Goal: Information Seeking & Learning: Learn about a topic

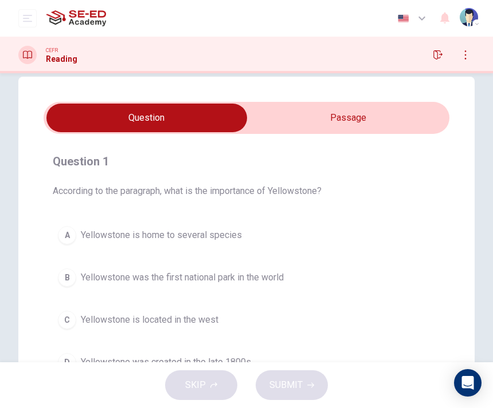
scroll to position [26, 0]
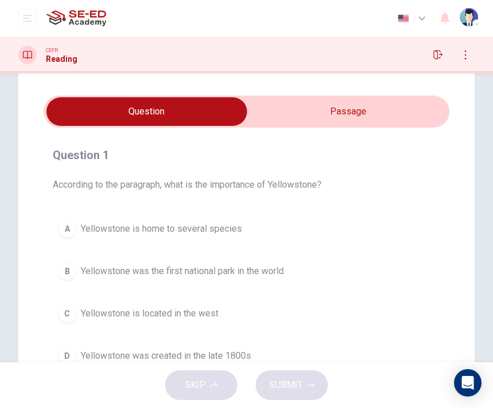
click at [253, 104] on input "checkbox" at bounding box center [146, 111] width 608 height 29
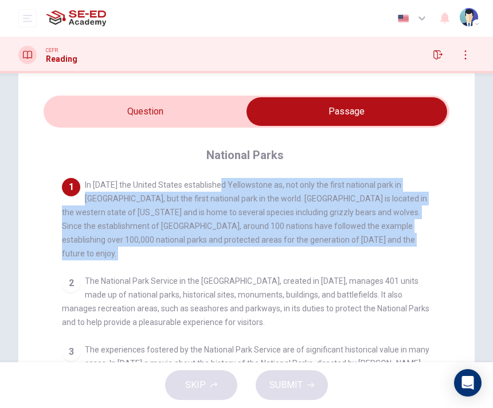
click at [258, 309] on div "2 The National Park Service in the [GEOGRAPHIC_DATA], created in [DATE], manage…" at bounding box center [246, 301] width 369 height 55
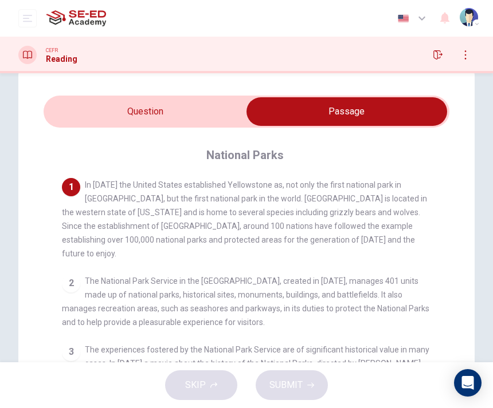
click at [237, 111] on input "checkbox" at bounding box center [346, 111] width 608 height 29
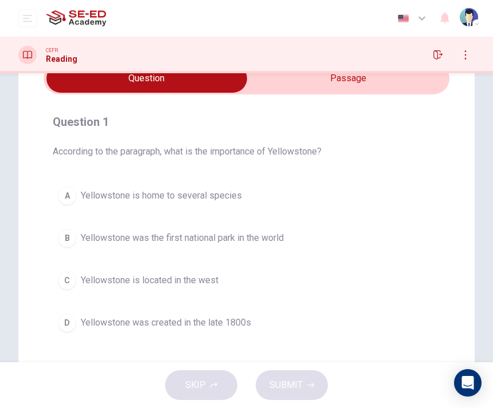
scroll to position [64, 0]
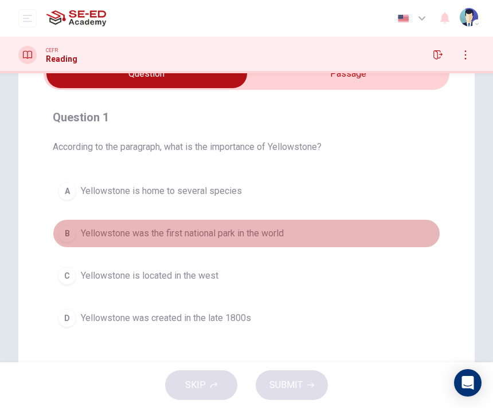
click at [236, 234] on span "Yellowstone was the first national park in the world" at bounding box center [182, 234] width 203 height 14
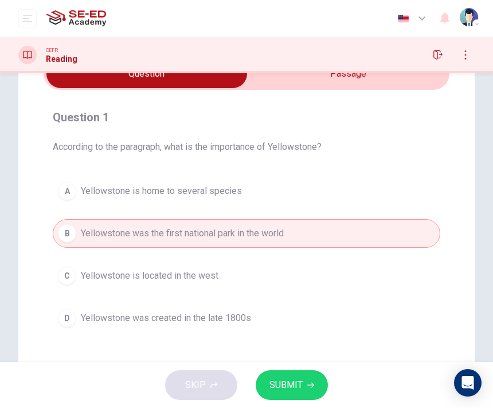
click at [276, 389] on span "SUBMIT" at bounding box center [285, 385] width 33 height 16
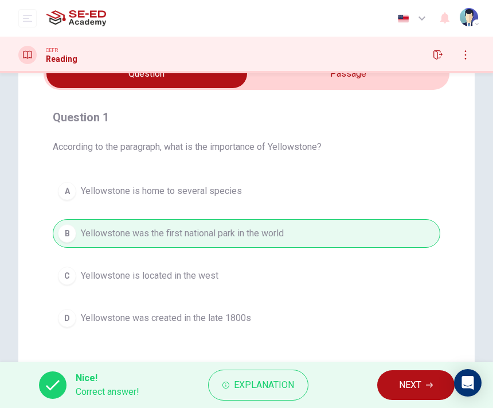
click at [422, 364] on div "Nice! Correct answer! Explanation NEXT" at bounding box center [246, 386] width 493 height 46
click at [421, 378] on span "NEXT" at bounding box center [410, 385] width 22 height 16
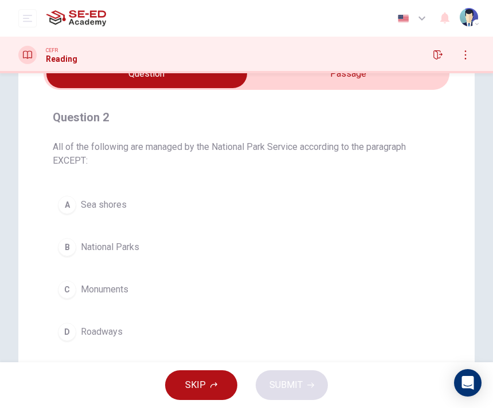
click at [328, 77] on input "checkbox" at bounding box center [146, 74] width 608 height 29
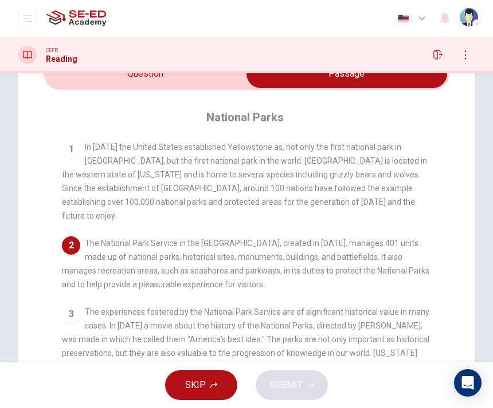
click at [223, 75] on input "checkbox" at bounding box center [346, 74] width 608 height 29
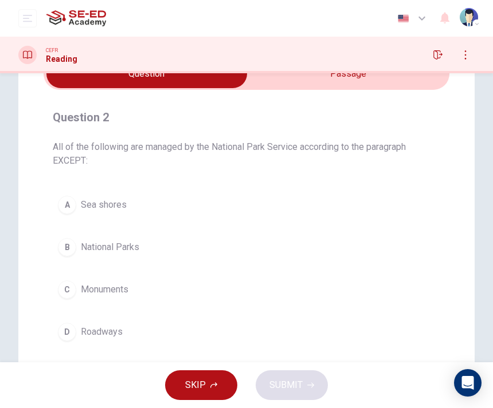
click at [315, 67] on div "CEFR Reading" at bounding box center [246, 55] width 493 height 37
click at [322, 82] on input "checkbox" at bounding box center [146, 74] width 608 height 29
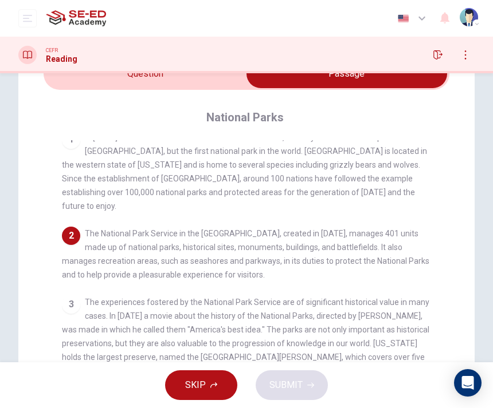
scroll to position [12, 0]
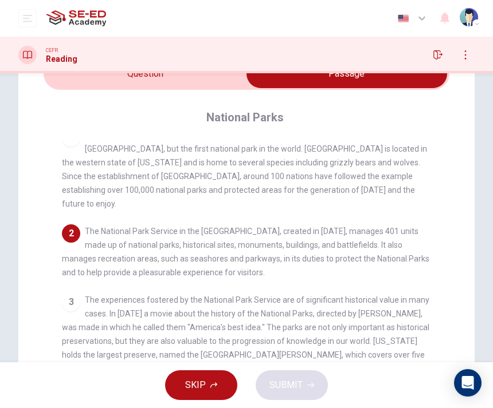
click at [76, 74] on input "checkbox" at bounding box center [346, 74] width 608 height 29
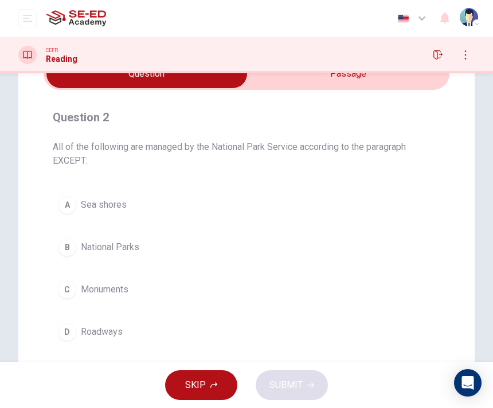
click at [371, 78] on input "checkbox" at bounding box center [146, 74] width 608 height 29
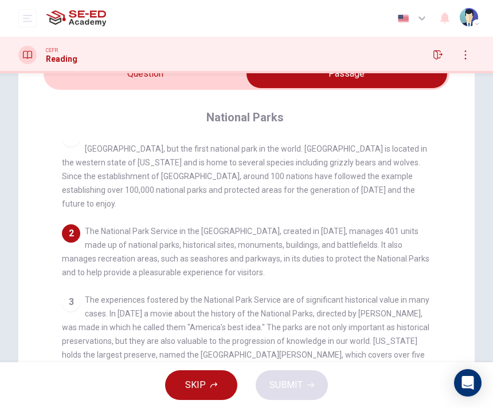
click at [79, 78] on input "checkbox" at bounding box center [346, 74] width 608 height 29
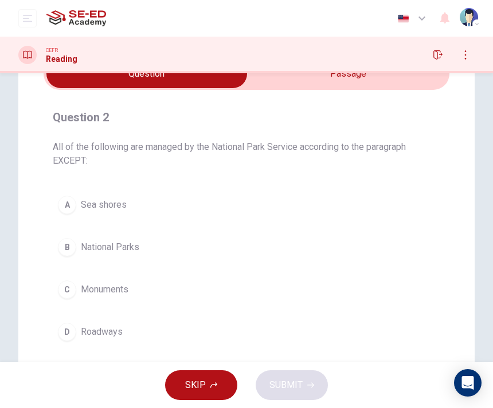
click at [371, 75] on input "checkbox" at bounding box center [146, 74] width 608 height 29
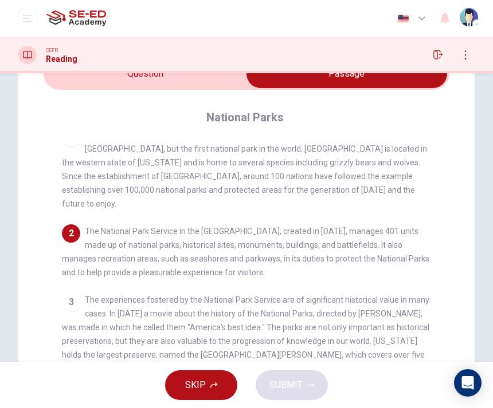
click at [210, 85] on input "checkbox" at bounding box center [346, 74] width 608 height 29
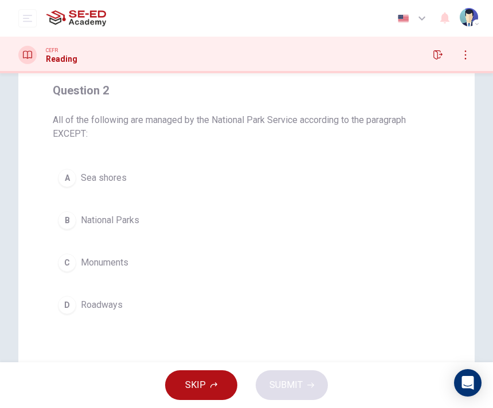
scroll to position [64, 0]
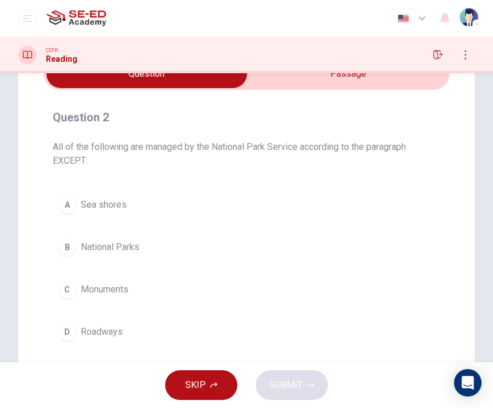
click at [300, 82] on input "checkbox" at bounding box center [146, 74] width 608 height 29
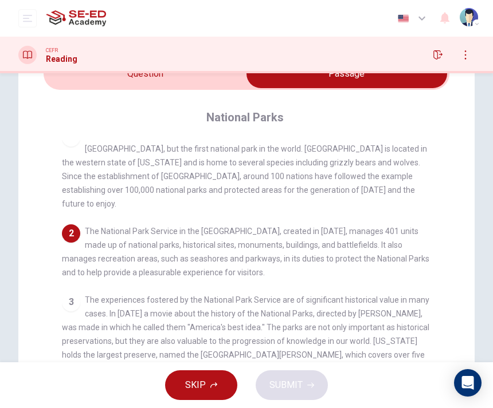
click at [239, 80] on input "checkbox" at bounding box center [346, 74] width 608 height 29
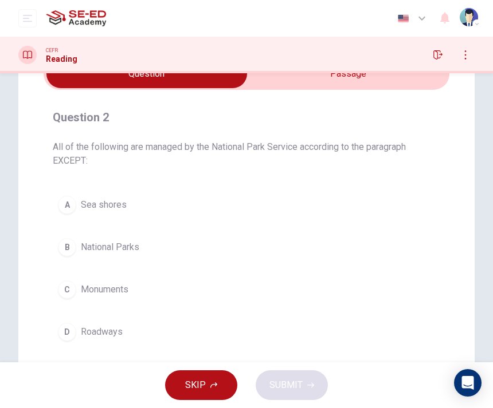
click at [283, 79] on input "checkbox" at bounding box center [146, 74] width 608 height 29
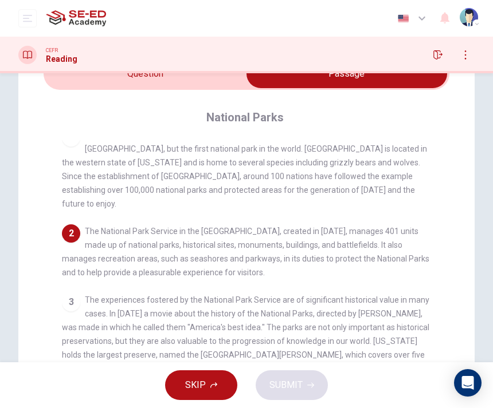
click at [203, 87] on input "checkbox" at bounding box center [346, 74] width 608 height 29
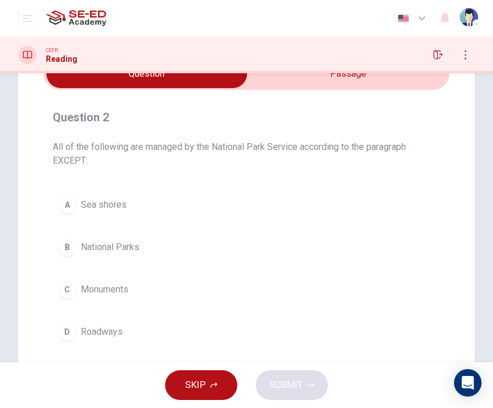
click at [326, 339] on button "D Roadways" at bounding box center [246, 332] width 387 height 29
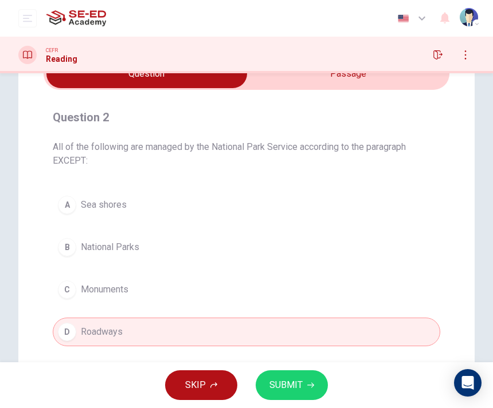
click at [307, 383] on icon "button" at bounding box center [310, 385] width 7 height 7
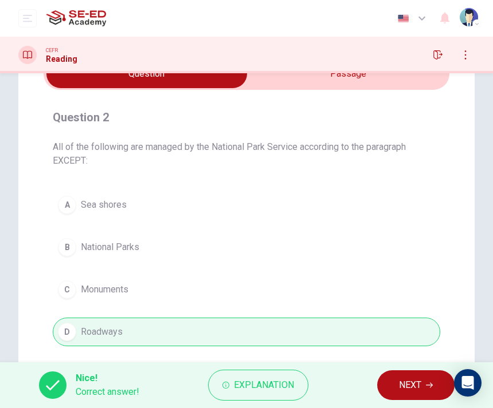
click at [376, 403] on div "Nice! Correct answer! Explanation NEXT" at bounding box center [246, 386] width 493 height 46
click at [383, 379] on button "NEXT" at bounding box center [415, 386] width 77 height 30
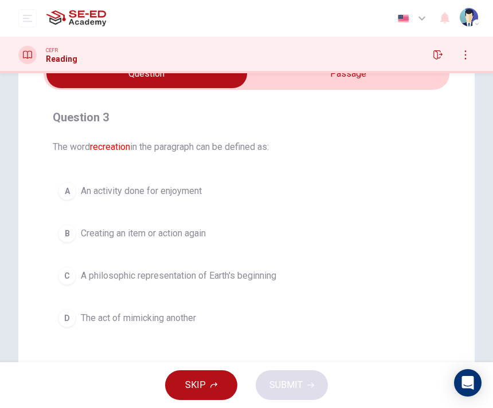
click at [320, 185] on button "A An activity done for enjoyment" at bounding box center [246, 191] width 387 height 29
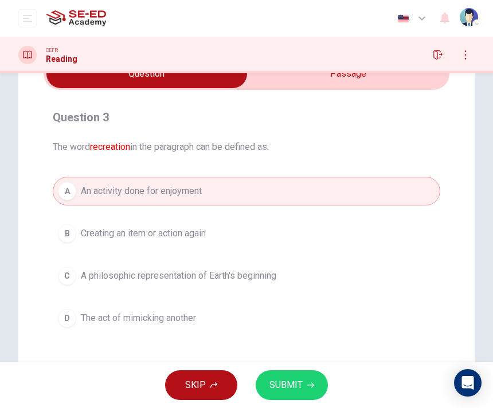
click at [314, 231] on button "B Creating an item or action again" at bounding box center [246, 233] width 387 height 29
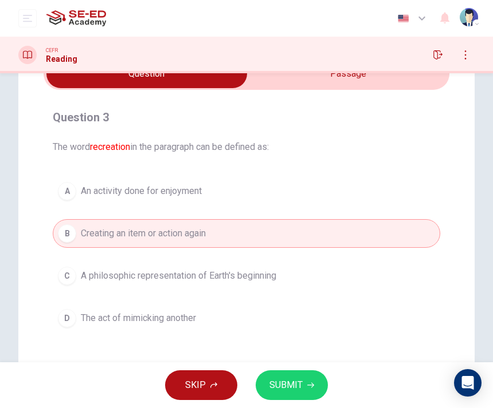
click at [290, 364] on div "SKIP SUBMIT" at bounding box center [246, 386] width 493 height 46
click at [299, 391] on span "SUBMIT" at bounding box center [285, 385] width 33 height 16
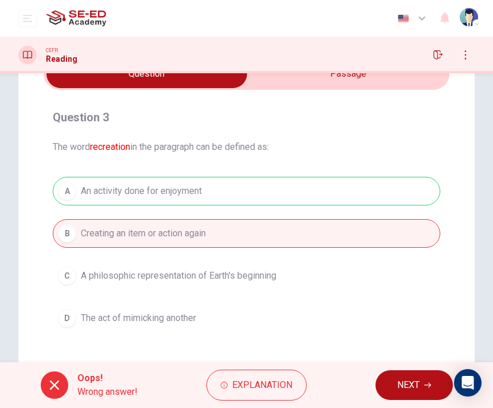
click at [394, 379] on button "NEXT" at bounding box center [413, 386] width 77 height 30
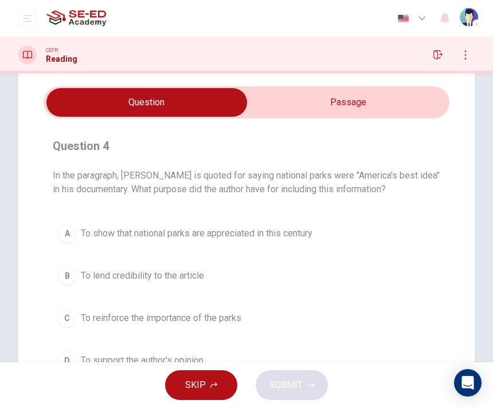
scroll to position [34, 0]
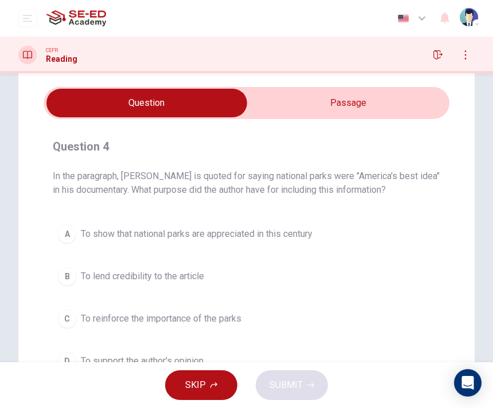
click at [405, 103] on input "checkbox" at bounding box center [146, 103] width 608 height 29
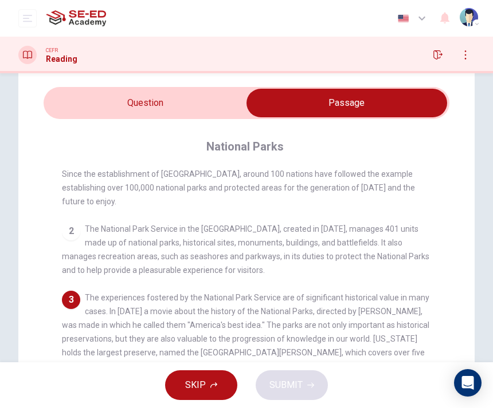
scroll to position [45, 0]
click at [227, 93] on input "checkbox" at bounding box center [346, 103] width 608 height 29
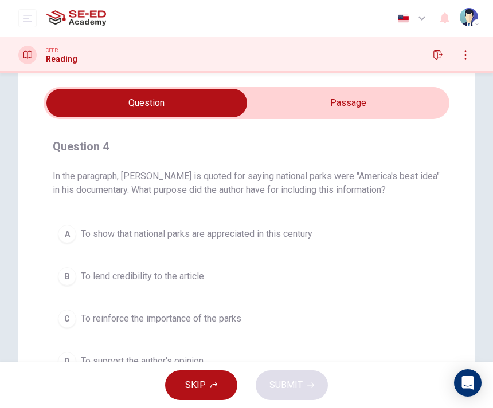
click at [341, 101] on input "checkbox" at bounding box center [146, 103] width 608 height 29
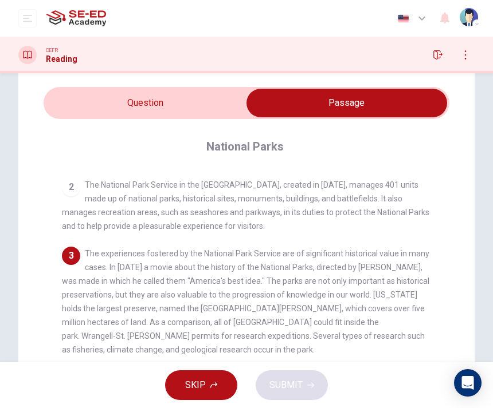
scroll to position [91, 0]
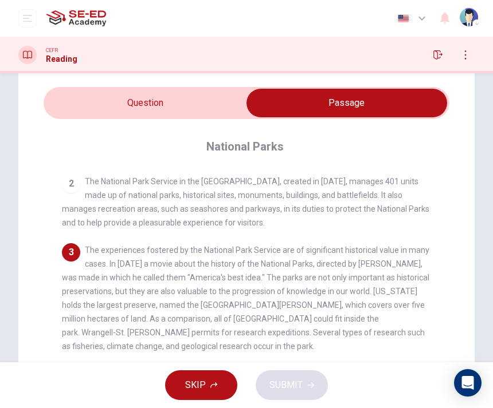
click at [224, 108] on input "checkbox" at bounding box center [346, 103] width 608 height 29
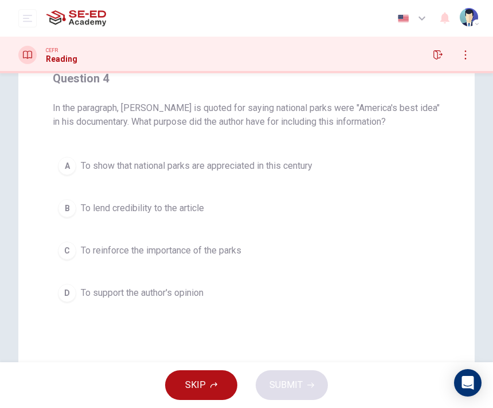
scroll to position [103, 0]
click at [406, 239] on button "C To reinforce the importance of the parks" at bounding box center [246, 250] width 387 height 29
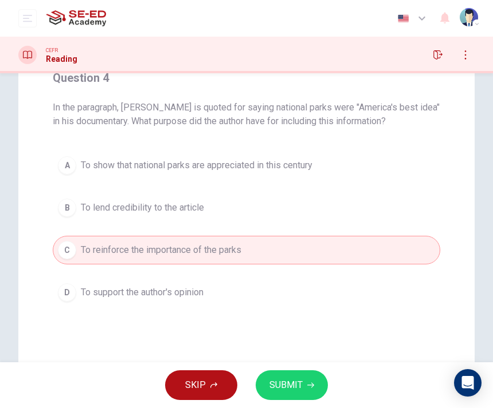
click at [464, 197] on div "Question 4 In the paragraph, Ken Burns is quoted for saying national parks were…" at bounding box center [246, 223] width 456 height 461
click at [237, 178] on button "A To show that national parks are appreciated in this century" at bounding box center [246, 165] width 387 height 29
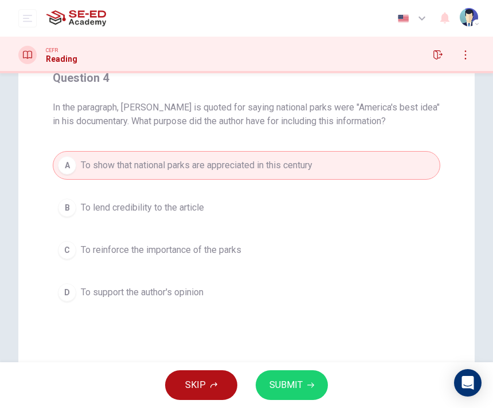
click at [241, 182] on div "A To show that national parks are appreciated in this century B To lend credibi…" at bounding box center [246, 229] width 387 height 156
click at [242, 199] on button "B To lend credibility to the article" at bounding box center [246, 208] width 387 height 29
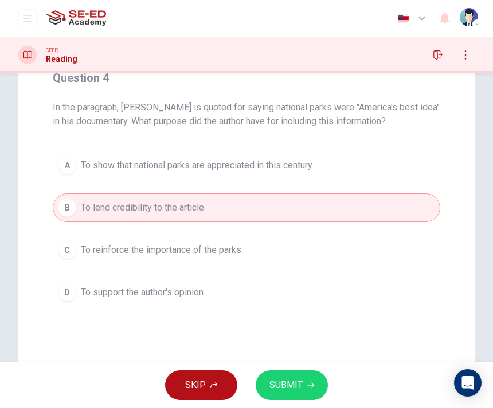
click at [242, 199] on button "B To lend credibility to the article" at bounding box center [246, 208] width 387 height 29
click at [251, 203] on button "B To lend credibility to the article" at bounding box center [246, 208] width 387 height 29
click at [252, 229] on div "A To show that national parks are appreciated in this century B To lend credibi…" at bounding box center [246, 229] width 387 height 156
click at [251, 248] on button "C To reinforce the importance of the parks" at bounding box center [246, 250] width 387 height 29
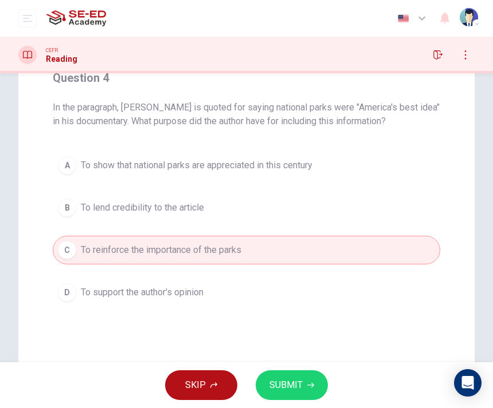
click at [251, 248] on button "C To reinforce the importance of the parks" at bounding box center [246, 250] width 387 height 29
click at [250, 240] on button "C To reinforce the importance of the parks" at bounding box center [246, 250] width 387 height 29
click at [253, 162] on span "To show that national parks are appreciated in this century" at bounding box center [196, 166] width 231 height 14
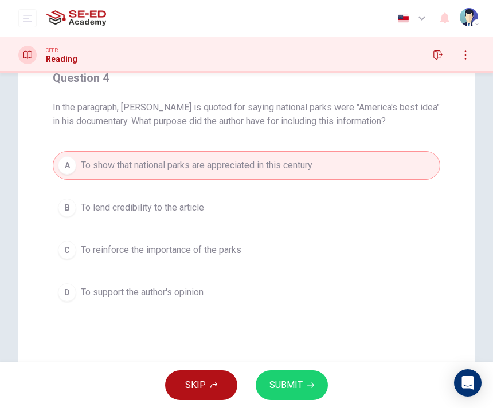
click at [284, 375] on button "SUBMIT" at bounding box center [291, 386] width 72 height 30
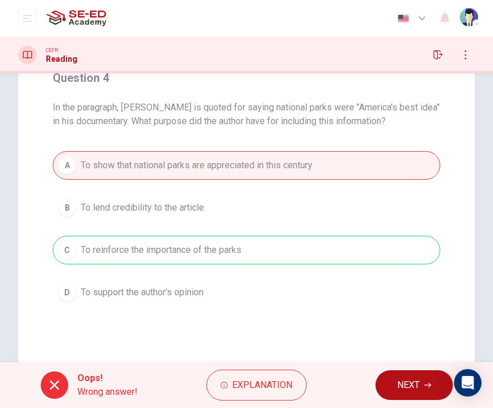
click at [377, 393] on button "NEXT" at bounding box center [413, 386] width 77 height 30
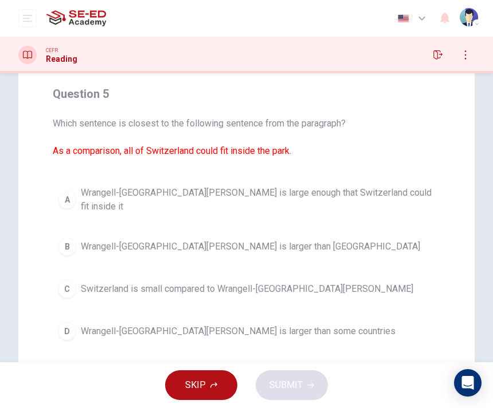
scroll to position [89, 0]
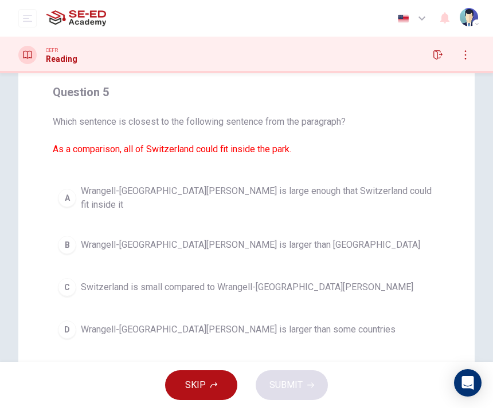
click at [392, 180] on button "A Wrangell-St. Elias National Park is large enough that Switzerland could fit i…" at bounding box center [246, 198] width 387 height 38
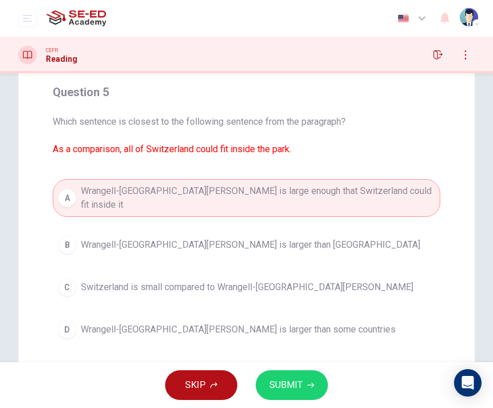
click at [299, 383] on span "SUBMIT" at bounding box center [285, 385] width 33 height 16
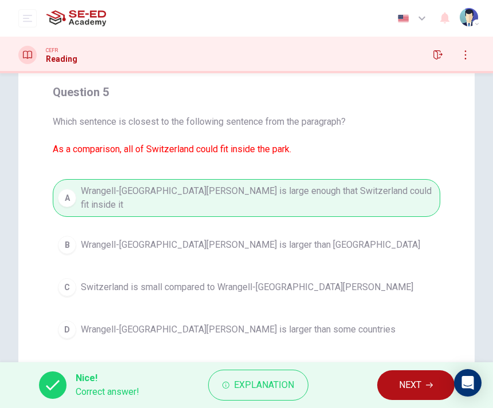
click at [408, 392] on span "NEXT" at bounding box center [410, 385] width 22 height 16
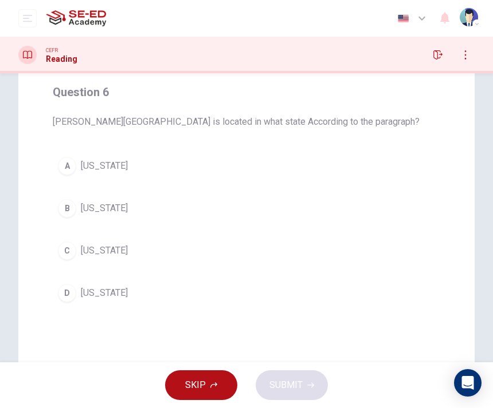
click at [349, 263] on button "C Alaska" at bounding box center [246, 251] width 387 height 29
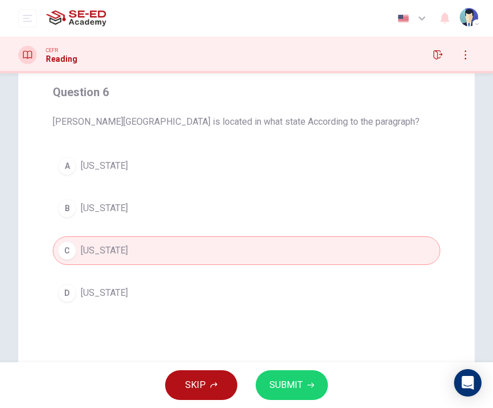
click at [353, 296] on button "D California" at bounding box center [246, 293] width 387 height 29
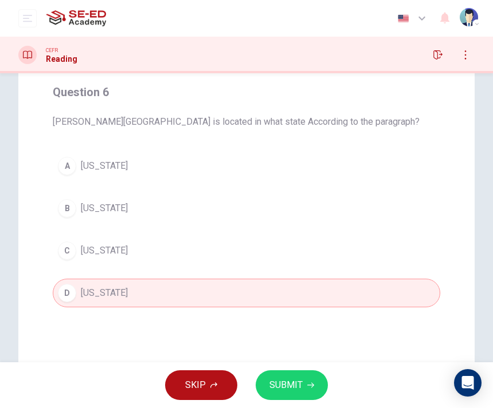
click at [350, 242] on button "C Alaska" at bounding box center [246, 251] width 387 height 29
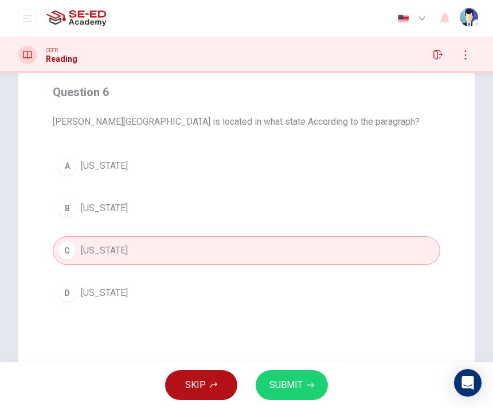
click at [349, 241] on button "C Alaska" at bounding box center [246, 251] width 387 height 29
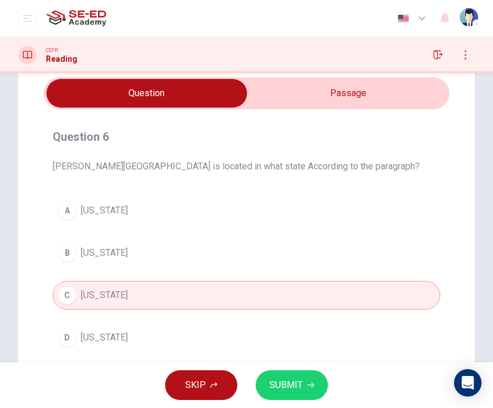
scroll to position [44, 0]
click at [348, 155] on div "Question 6 Thaddeus Kosciuszko National Memorial is located in what state Accor…" at bounding box center [246, 151] width 387 height 46
click at [362, 92] on input "checkbox" at bounding box center [146, 94] width 608 height 29
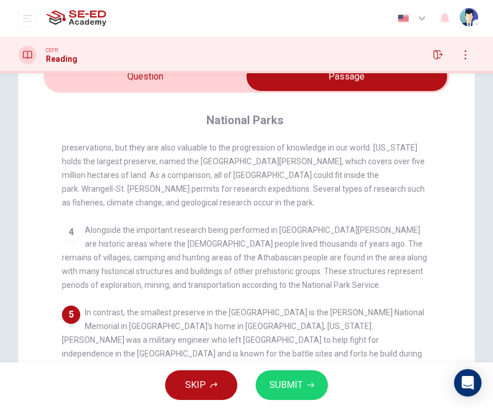
scroll to position [58, 0]
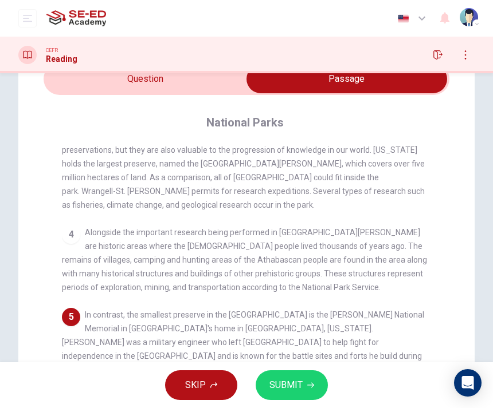
click at [221, 84] on input "checkbox" at bounding box center [346, 79] width 608 height 29
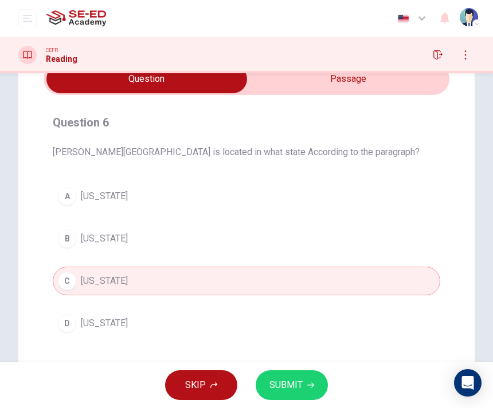
click at [225, 230] on button "B Wyoming" at bounding box center [246, 239] width 387 height 29
click at [221, 191] on button "A Pennsylvania" at bounding box center [246, 196] width 387 height 29
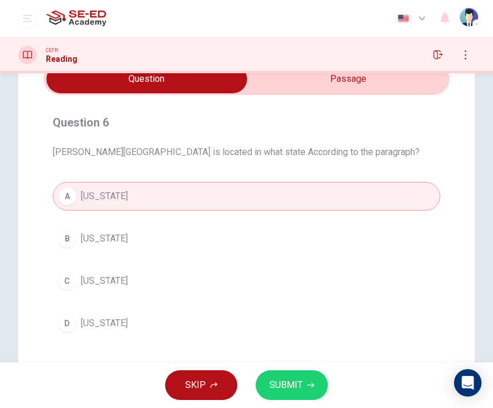
click at [282, 372] on button "SUBMIT" at bounding box center [291, 386] width 72 height 30
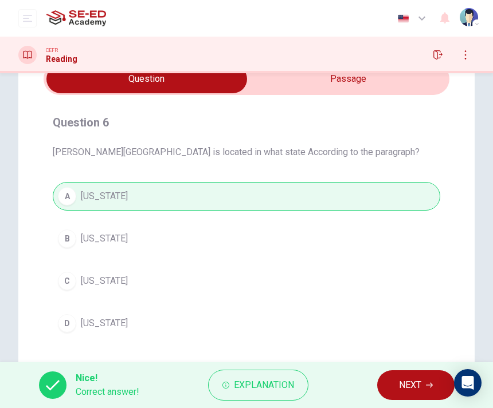
click at [399, 386] on span "NEXT" at bounding box center [410, 385] width 22 height 16
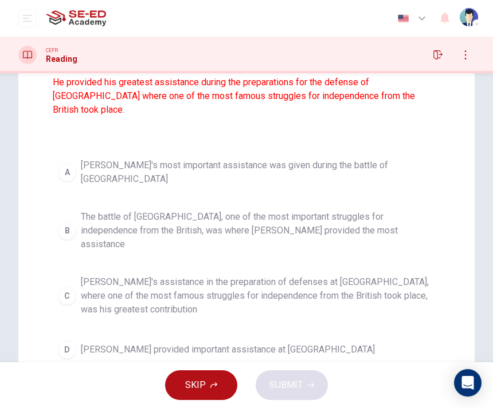
scroll to position [139, 0]
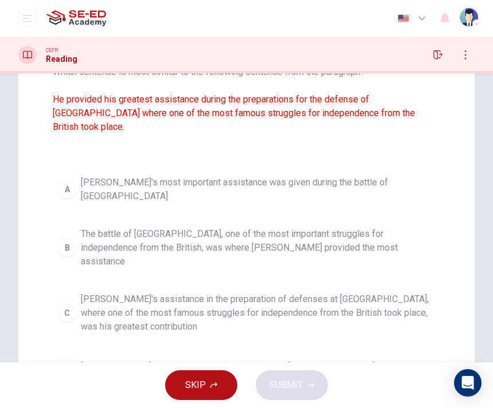
click at [303, 171] on button "A Kosciuszko's most important assistance was given during the battle of Saratoga" at bounding box center [246, 190] width 387 height 38
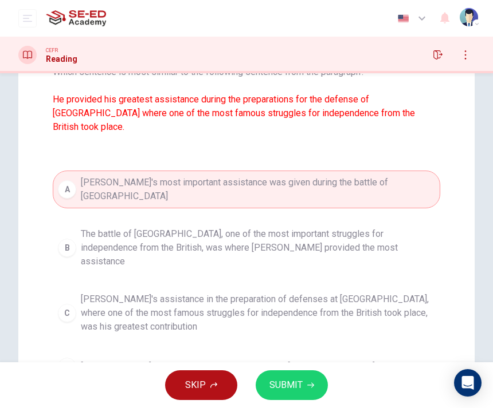
click at [310, 381] on button "SUBMIT" at bounding box center [291, 386] width 72 height 30
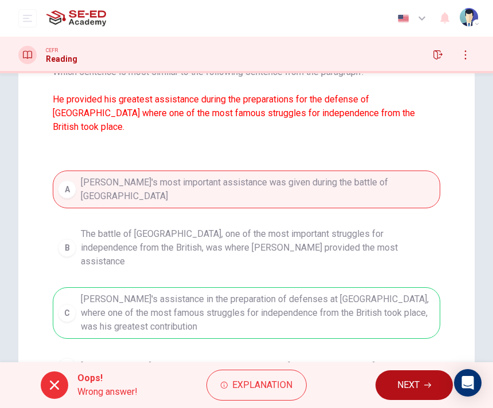
click at [404, 386] on span "NEXT" at bounding box center [408, 385] width 22 height 16
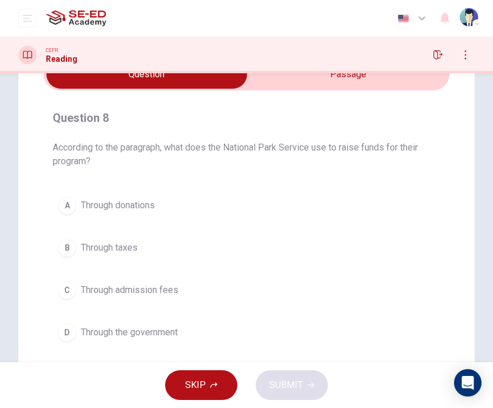
scroll to position [54, 0]
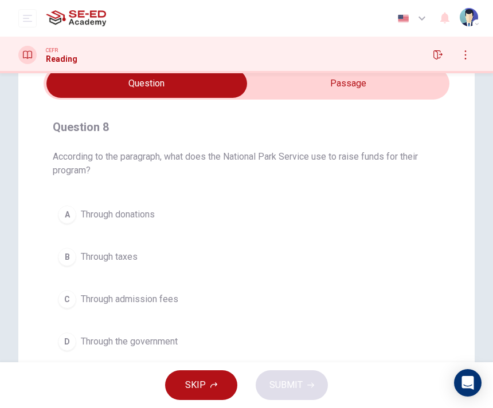
click at [326, 89] on input "checkbox" at bounding box center [146, 83] width 608 height 29
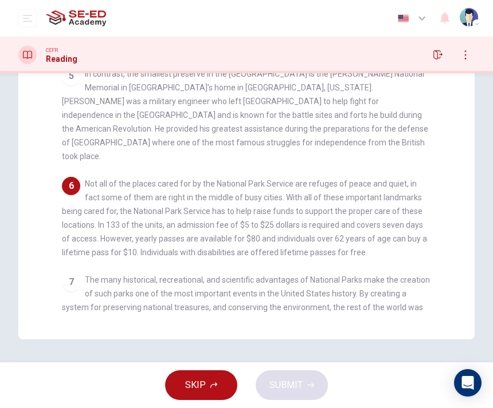
click at [362, 179] on span "Not all of the places cared for by the National Park Service are refuges of pea…" at bounding box center [244, 218] width 365 height 78
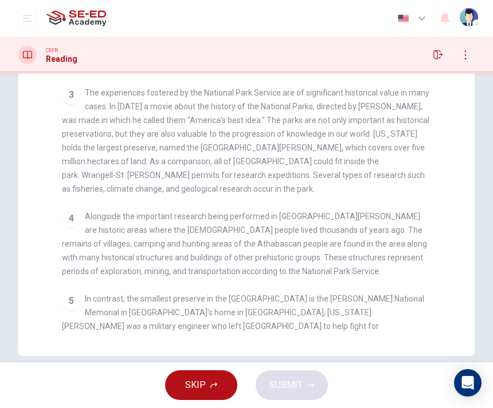
scroll to position [0, 0]
click at [414, 255] on span "Alongside the important research being performed in Wrangell-St. Elias are hist…" at bounding box center [244, 244] width 365 height 64
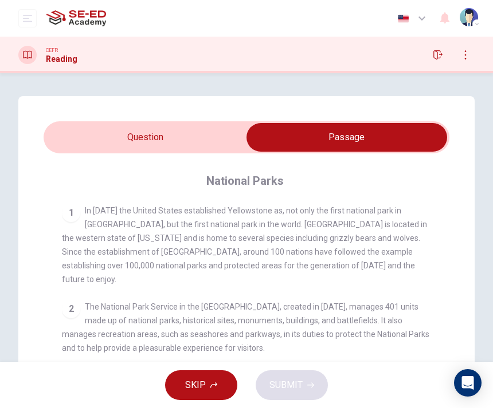
click at [184, 126] on input "checkbox" at bounding box center [346, 137] width 608 height 29
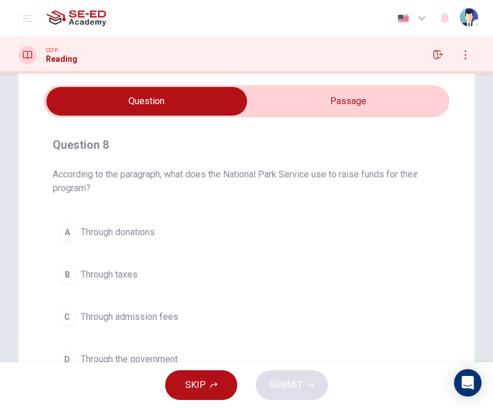
scroll to position [39, 0]
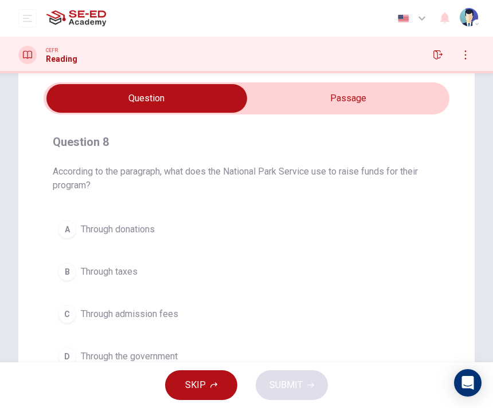
click at [335, 100] on input "checkbox" at bounding box center [146, 98] width 608 height 29
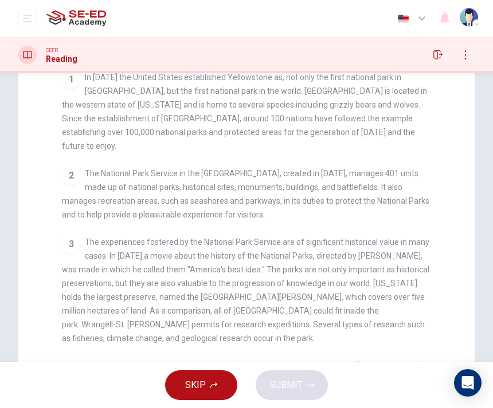
scroll to position [91, 0]
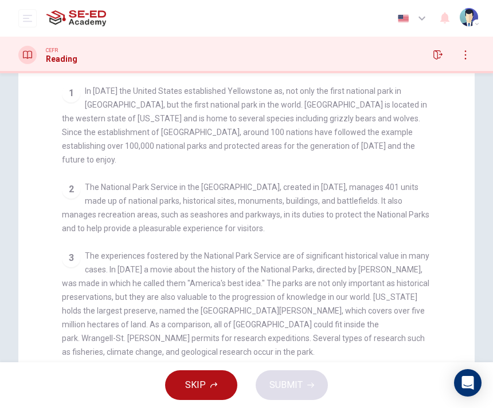
click at [434, 46] on button "button" at bounding box center [437, 55] width 18 height 18
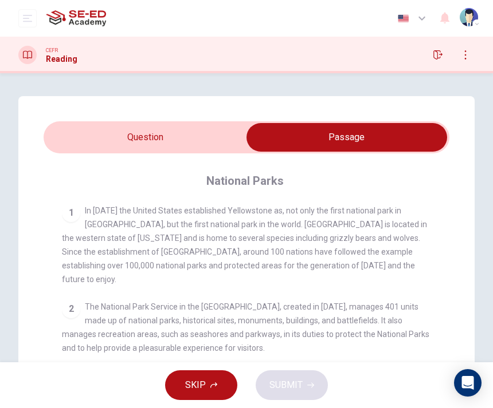
scroll to position [0, 0]
click at [175, 134] on input "checkbox" at bounding box center [346, 137] width 608 height 29
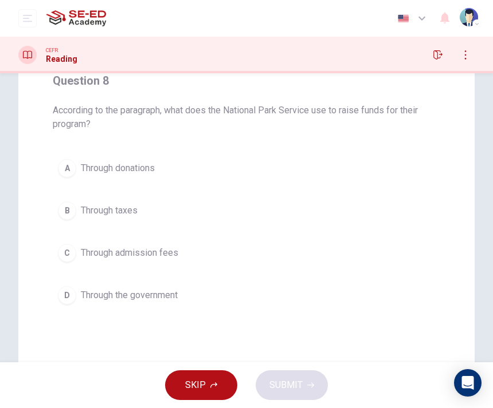
scroll to position [101, 0]
click at [333, 207] on button "B Through taxes" at bounding box center [246, 210] width 387 height 29
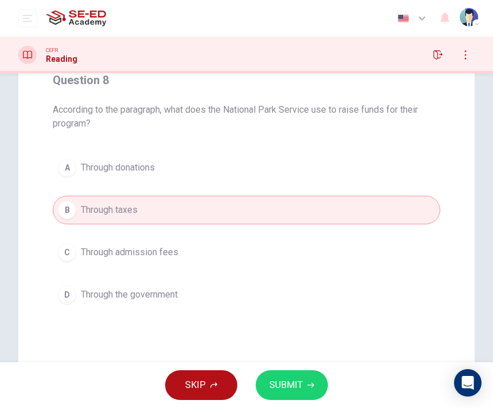
click at [324, 240] on button "C Through admission fees" at bounding box center [246, 252] width 387 height 29
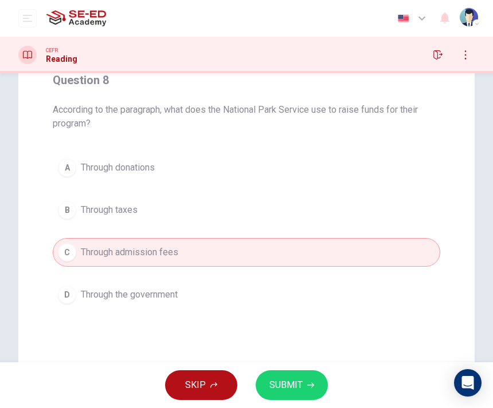
click at [306, 262] on button "C Through admission fees" at bounding box center [246, 252] width 387 height 29
click at [314, 265] on button "C Through admission fees" at bounding box center [246, 252] width 387 height 29
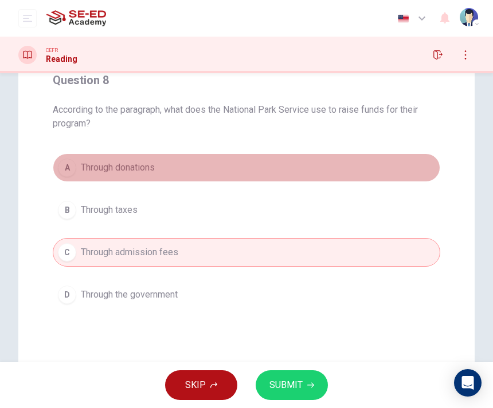
click at [288, 163] on button "A Through donations" at bounding box center [246, 168] width 387 height 29
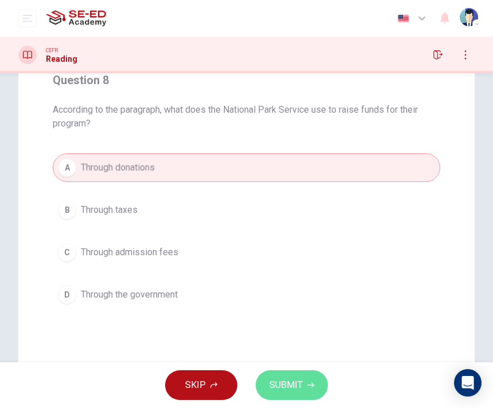
click at [302, 377] on button "SUBMIT" at bounding box center [291, 386] width 72 height 30
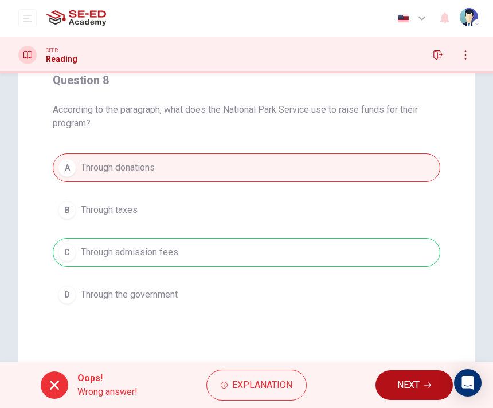
click at [404, 384] on span "NEXT" at bounding box center [408, 385] width 22 height 16
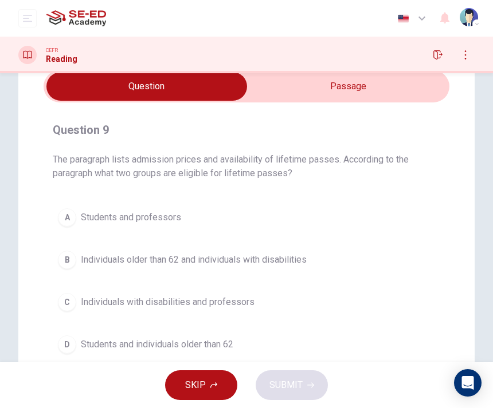
scroll to position [50, 0]
click at [311, 88] on input "checkbox" at bounding box center [146, 87] width 608 height 29
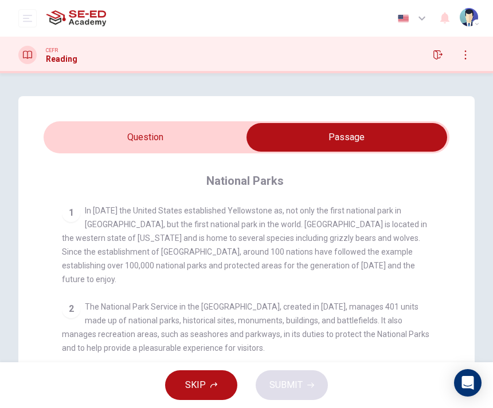
scroll to position [0, 0]
click at [176, 132] on input "checkbox" at bounding box center [346, 137] width 608 height 29
checkbox input "false"
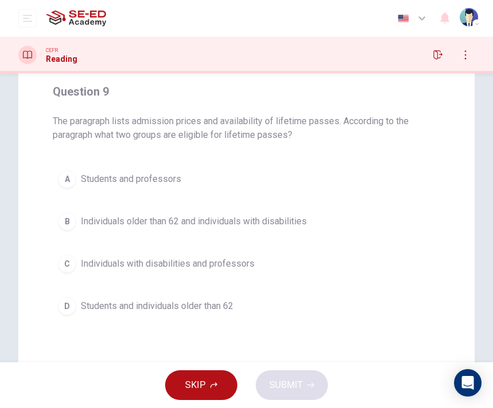
scroll to position [84, 0]
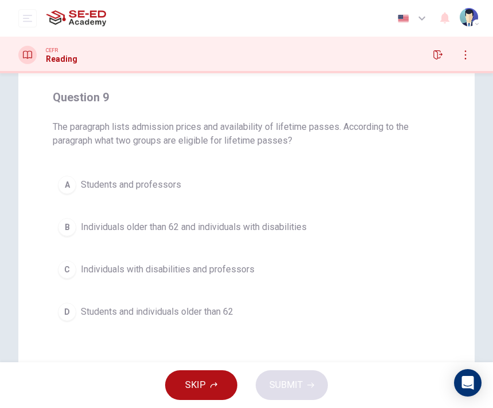
click at [321, 267] on button "C Individuals with disabilities and professors" at bounding box center [246, 269] width 387 height 29
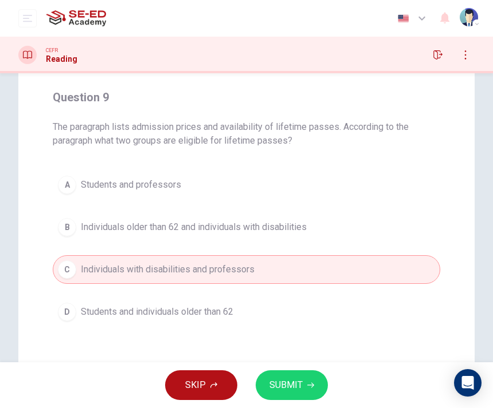
click at [294, 379] on span "SUBMIT" at bounding box center [285, 385] width 33 height 16
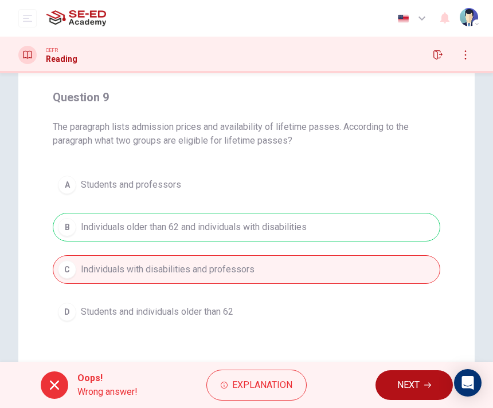
click at [386, 371] on button "NEXT" at bounding box center [413, 386] width 77 height 30
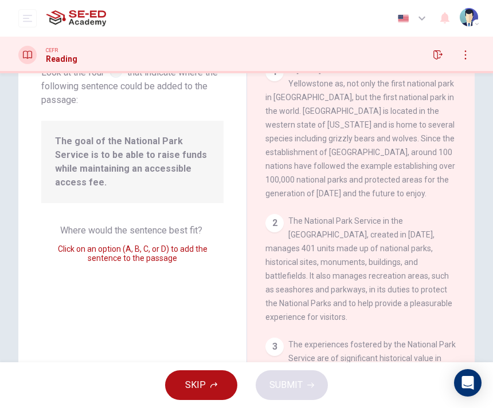
scroll to position [766, 0]
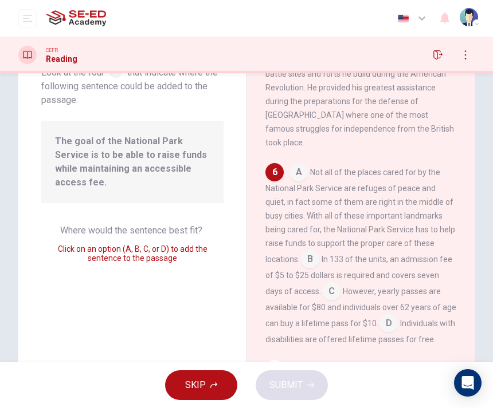
click at [301, 164] on input at bounding box center [298, 173] width 18 height 18
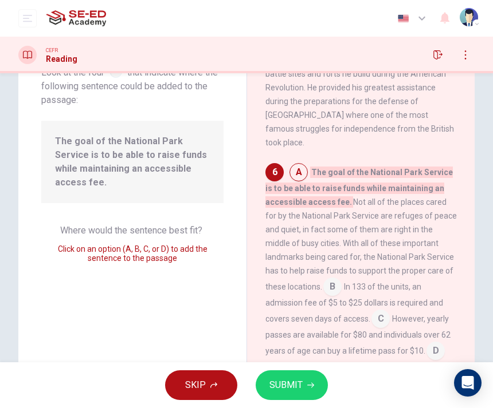
click at [301, 164] on input at bounding box center [298, 173] width 18 height 18
click at [323, 279] on input at bounding box center [332, 288] width 18 height 18
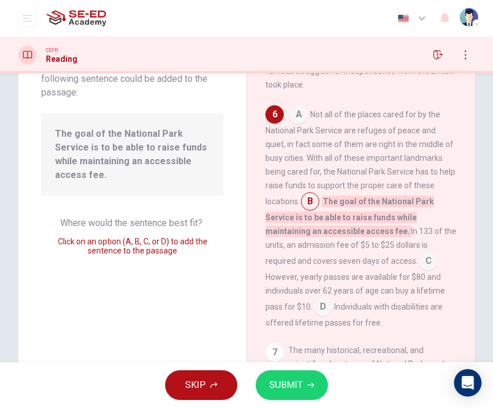
scroll to position [92, 0]
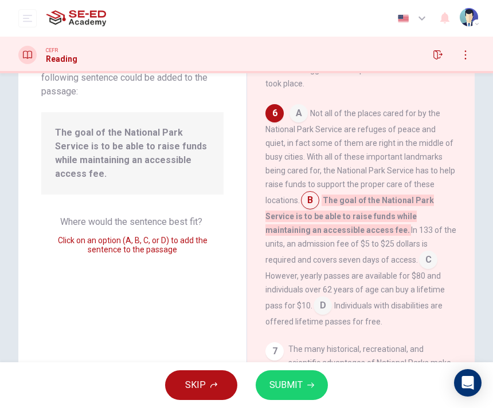
click at [419, 252] on input at bounding box center [428, 261] width 18 height 18
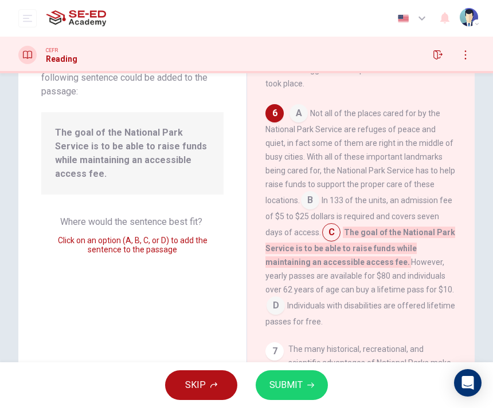
click at [306, 380] on button "SUBMIT" at bounding box center [291, 386] width 72 height 30
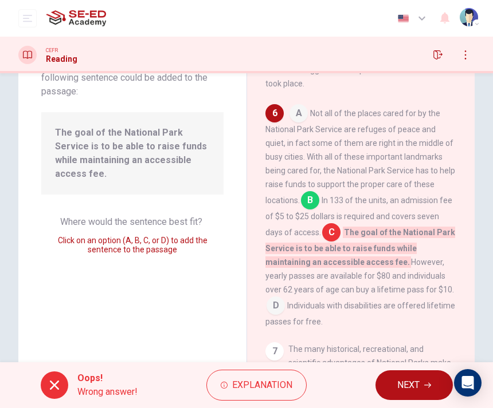
click at [392, 368] on div "Oops! Wrong answer! Explanation NEXT" at bounding box center [246, 386] width 493 height 46
click at [399, 384] on span "NEXT" at bounding box center [408, 385] width 22 height 16
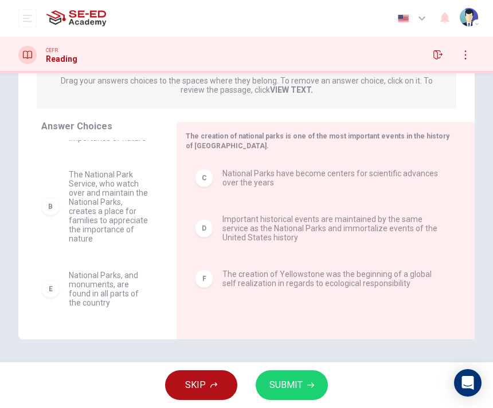
scroll to position [44, 0]
click at [292, 371] on button "SUBMIT" at bounding box center [291, 386] width 72 height 30
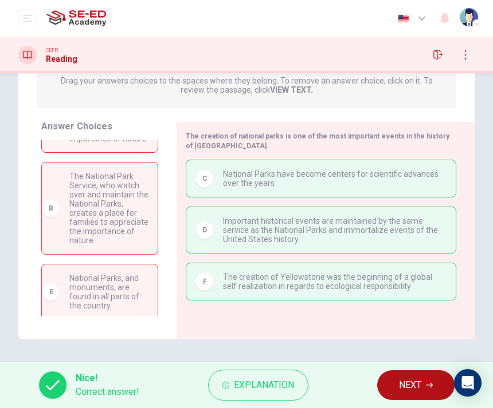
click at [403, 396] on button "NEXT" at bounding box center [415, 386] width 77 height 30
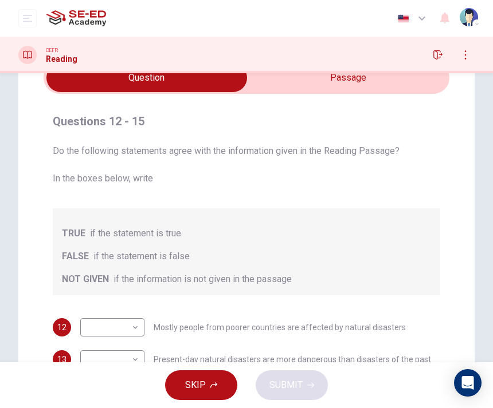
scroll to position [53, 0]
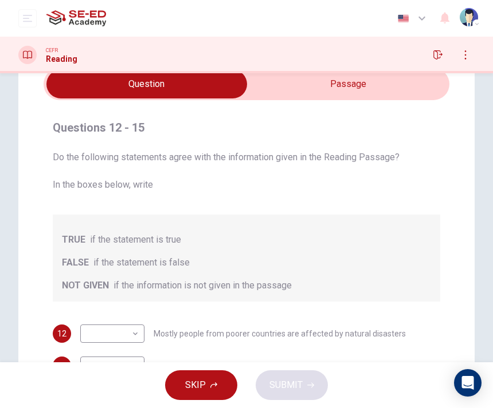
click at [278, 86] on input "checkbox" at bounding box center [146, 84] width 608 height 29
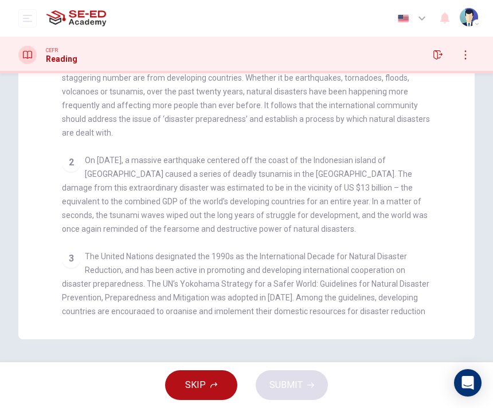
scroll to position [89, 0]
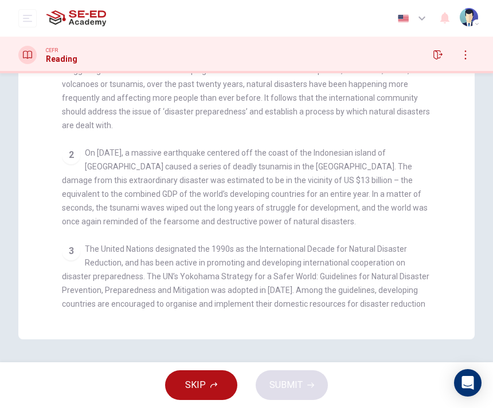
click at [100, 70] on div "CEFR Reading" at bounding box center [246, 55] width 493 height 37
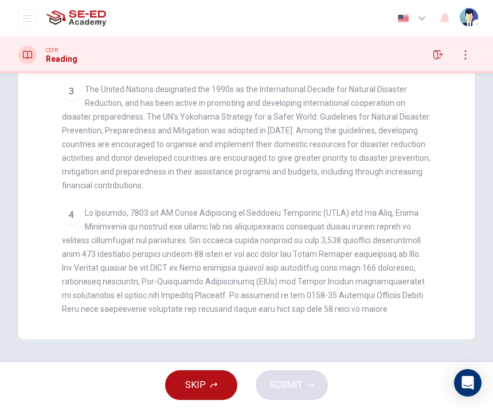
scroll to position [249, 0]
click at [385, 123] on div "3 The United Nations designated the 1990s as the International Decade for Natur…" at bounding box center [246, 137] width 369 height 110
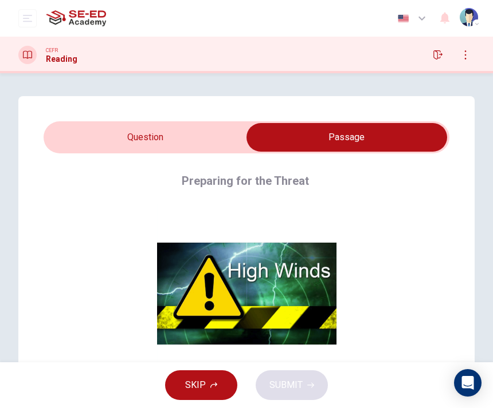
scroll to position [0, 0]
click at [211, 124] on input "checkbox" at bounding box center [346, 137] width 608 height 29
checkbox input "false"
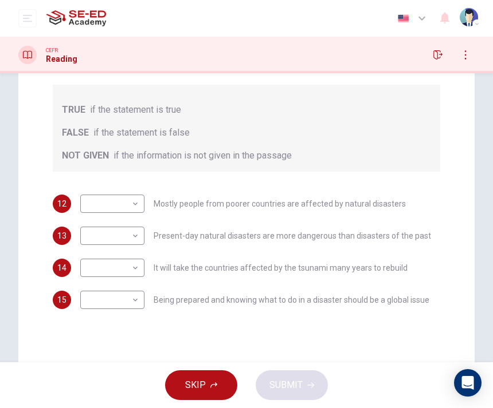
scroll to position [196, 0]
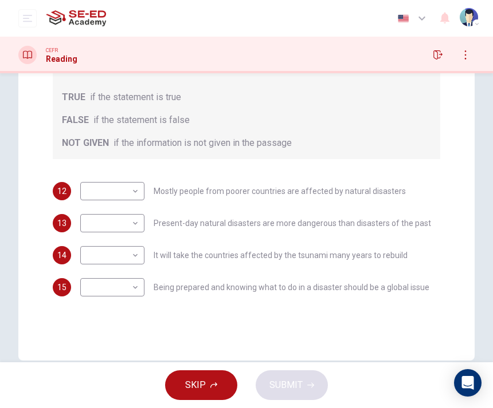
click at [155, 187] on span "Mostly people from poorer countries are affected by natural disasters" at bounding box center [280, 191] width 252 height 8
click at [129, 197] on body "This site uses cookies, as explained in our Privacy Policy . If you agree to th…" at bounding box center [246, 204] width 493 height 408
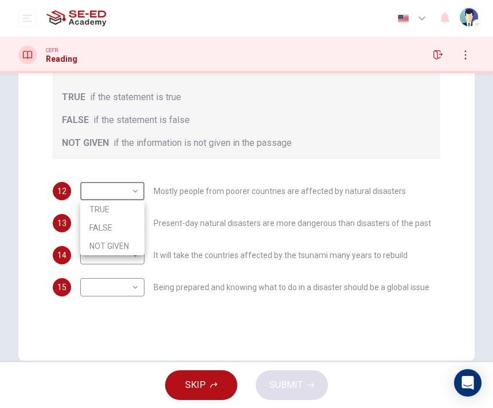
click at [132, 223] on li "FALSE" at bounding box center [112, 228] width 64 height 18
click at [131, 188] on body "This site uses cookies, as explained in our Privacy Policy . If you agree to th…" at bounding box center [246, 204] width 493 height 408
click at [132, 211] on li "TRUE" at bounding box center [112, 209] width 64 height 18
type input "TRUE"
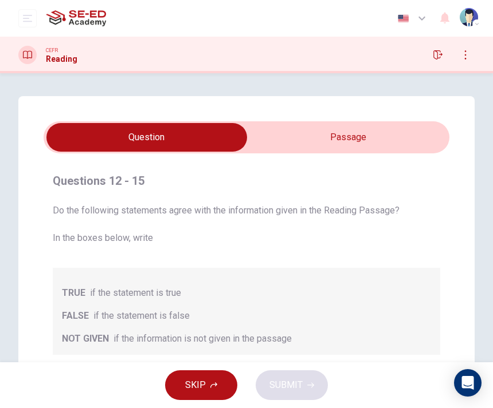
scroll to position [0, 0]
click at [377, 128] on input "checkbox" at bounding box center [146, 137] width 608 height 29
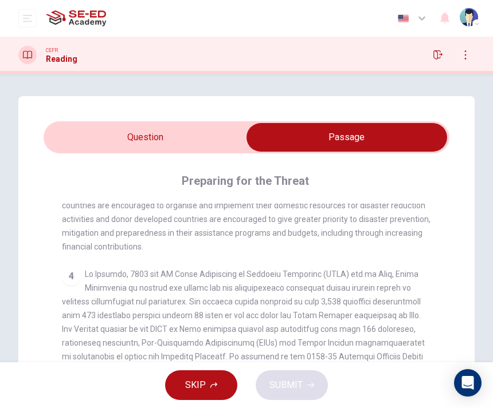
click at [359, 189] on div "Preparing for the Threat" at bounding box center [254, 181] width 384 height 18
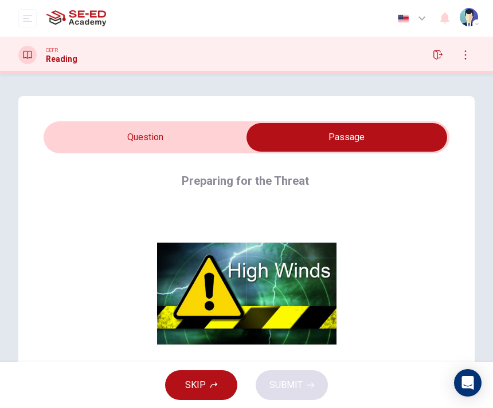
click at [220, 128] on input "checkbox" at bounding box center [346, 137] width 608 height 29
checkbox input "false"
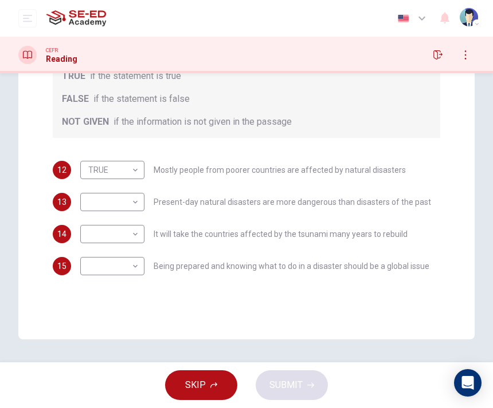
scroll to position [217, 0]
click at [127, 242] on body "This site uses cookies, as explained in our Privacy Policy . If you agree to th…" at bounding box center [246, 204] width 493 height 408
click at [137, 253] on li "TRUE" at bounding box center [112, 252] width 64 height 18
type input "TRUE"
click at [140, 208] on body "This site uses cookies, as explained in our Privacy Policy . If you agree to th…" at bounding box center [246, 204] width 493 height 408
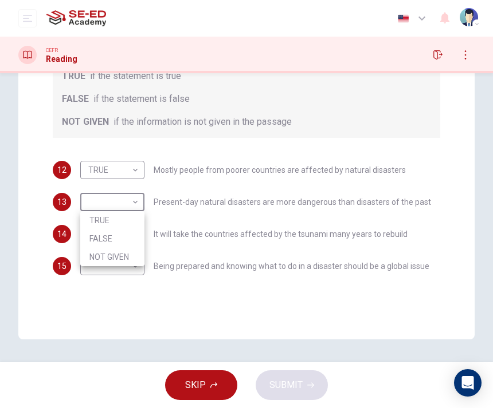
click at [132, 257] on li "NOT GIVEN" at bounding box center [112, 257] width 64 height 18
type input "NOT GIVEN"
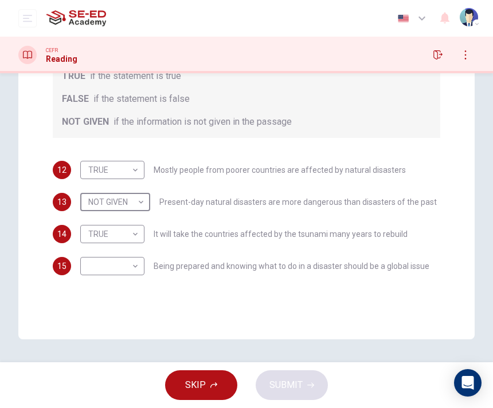
click at [133, 263] on body "This site uses cookies, as explained in our Privacy Policy . If you agree to th…" at bounding box center [246, 204] width 493 height 408
click at [137, 304] on li "FALSE" at bounding box center [112, 303] width 64 height 18
type input "FALSE"
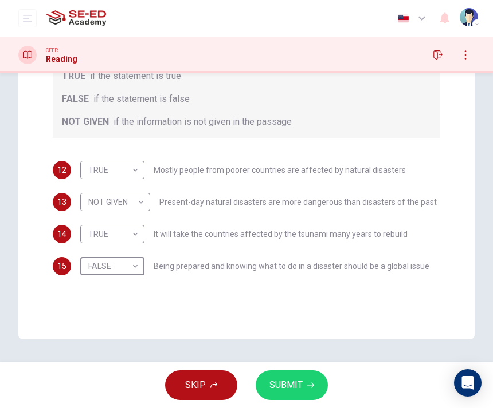
click at [289, 376] on button "SUBMIT" at bounding box center [291, 386] width 72 height 30
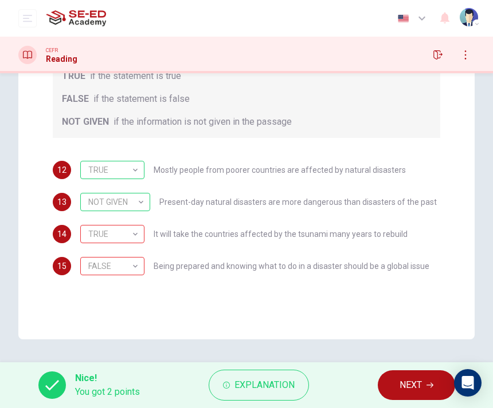
click at [251, 377] on button "Explanation" at bounding box center [258, 385] width 100 height 31
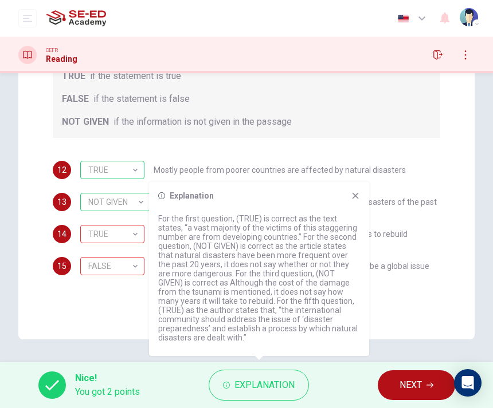
click at [261, 377] on button "Explanation" at bounding box center [258, 385] width 100 height 31
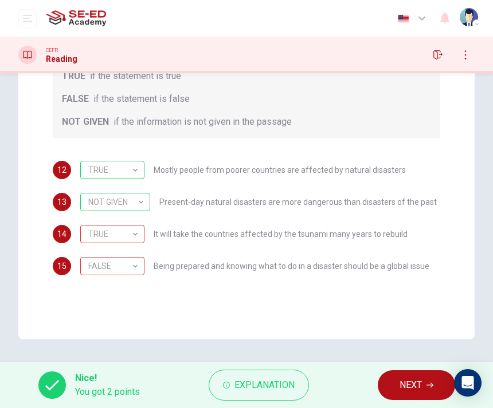
click at [131, 270] on div "FALSE" at bounding box center [110, 266] width 60 height 33
click at [128, 231] on div "TRUE" at bounding box center [110, 234] width 60 height 33
click at [415, 392] on span "NEXT" at bounding box center [410, 385] width 22 height 16
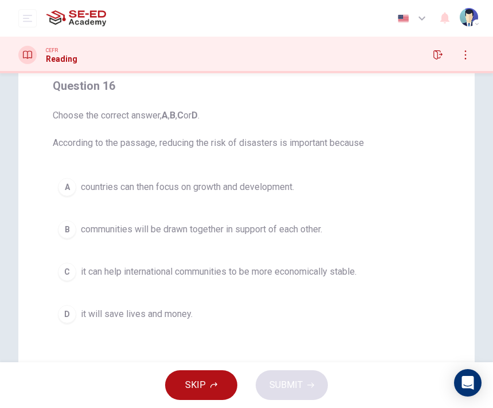
scroll to position [96, 0]
click at [388, 186] on button "A countries can then focus on growth and development." at bounding box center [246, 186] width 387 height 29
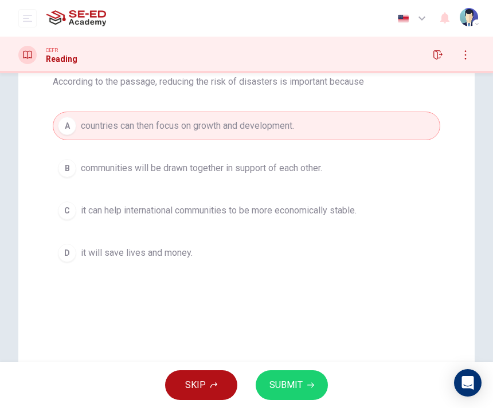
scroll to position [160, 0]
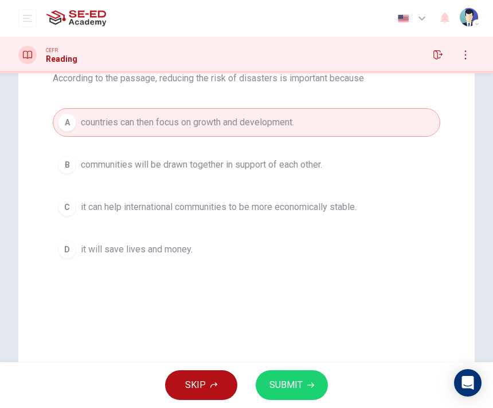
click at [399, 166] on button "B communities will be drawn together in support of each other." at bounding box center [246, 165] width 387 height 29
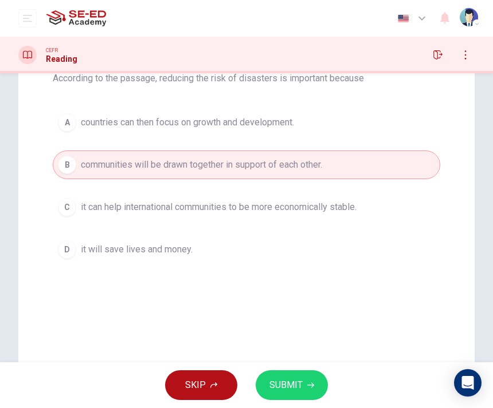
click at [391, 123] on button "A countries can then focus on growth and development." at bounding box center [246, 122] width 387 height 29
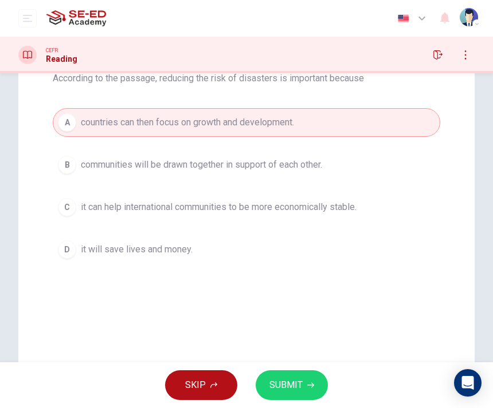
click at [398, 167] on button "B communities will be drawn together in support of each other." at bounding box center [246, 165] width 387 height 29
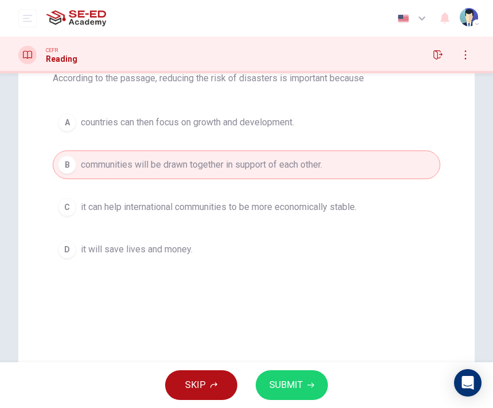
click at [398, 167] on button "B communities will be drawn together in support of each other." at bounding box center [246, 165] width 387 height 29
click at [410, 203] on button "C it can help international communities to be more economically stable." at bounding box center [246, 207] width 387 height 29
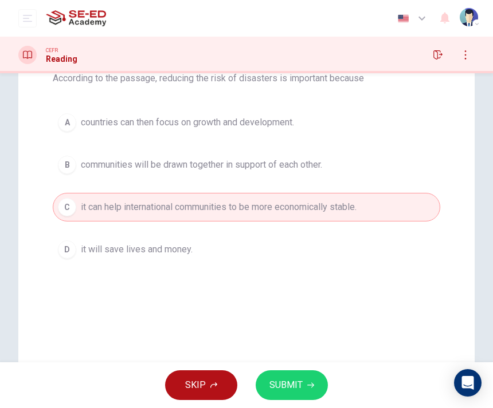
click at [408, 233] on div "A countries can then focus on growth and development. B communities will be dra…" at bounding box center [246, 186] width 387 height 156
click at [395, 244] on button "D it will save lives and money." at bounding box center [246, 249] width 387 height 29
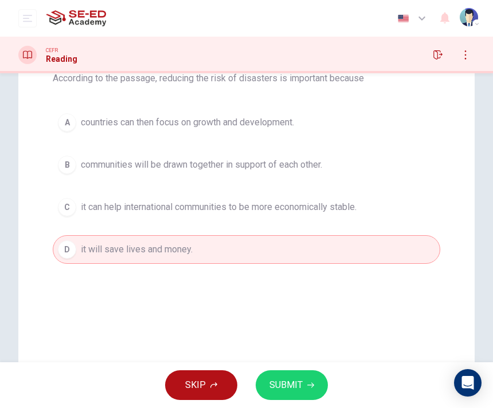
click at [386, 214] on button "C it can help international communities to be more economically stable." at bounding box center [246, 207] width 387 height 29
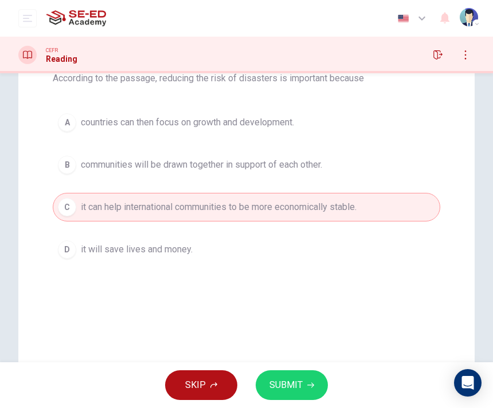
click at [296, 382] on span "SUBMIT" at bounding box center [285, 385] width 33 height 16
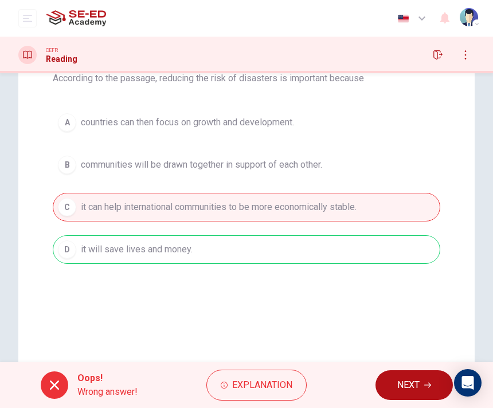
click at [408, 385] on span "NEXT" at bounding box center [408, 385] width 22 height 16
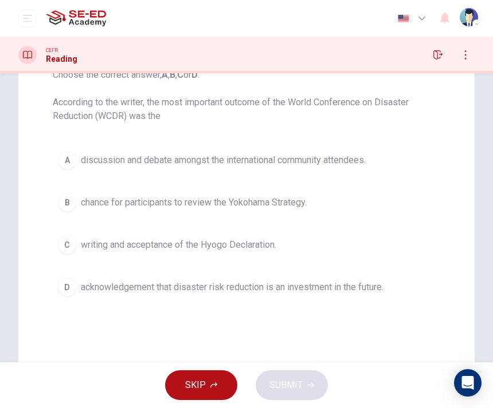
scroll to position [113, 0]
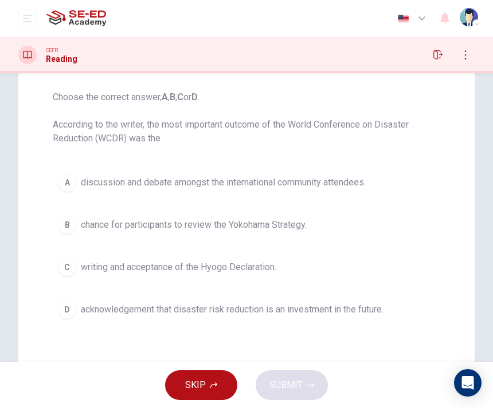
click at [231, 239] on button "B chance for participants to review the Yokohama Strategy." at bounding box center [246, 225] width 387 height 29
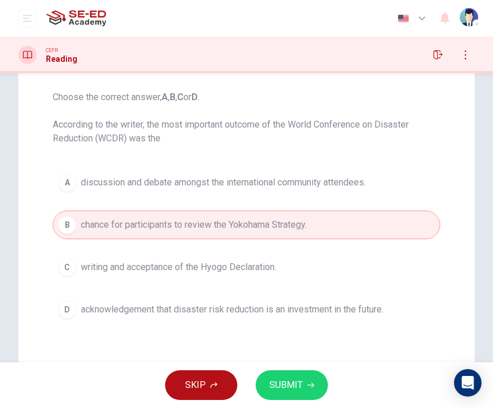
click at [231, 208] on div "A discussion and debate amongst the international community attendees. B chance…" at bounding box center [246, 246] width 387 height 156
click at [222, 156] on div "Question 17 Choose the correct answer, A , B , C or D . According to the writer…" at bounding box center [247, 191] width 406 height 284
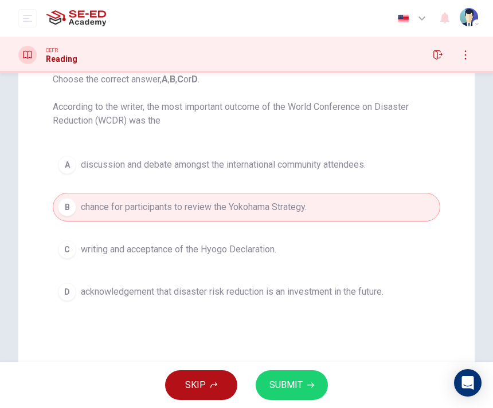
scroll to position [133, 0]
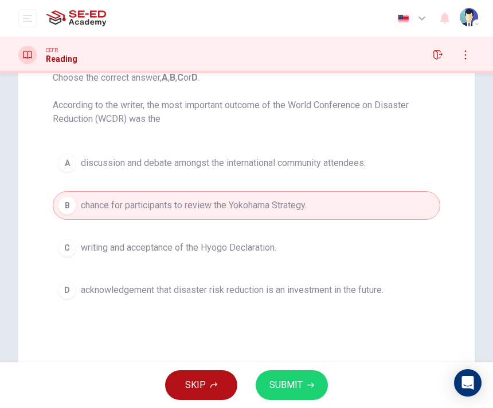
click at [224, 255] on button "C writing and acceptance of the Hyogo Declaration." at bounding box center [246, 248] width 387 height 29
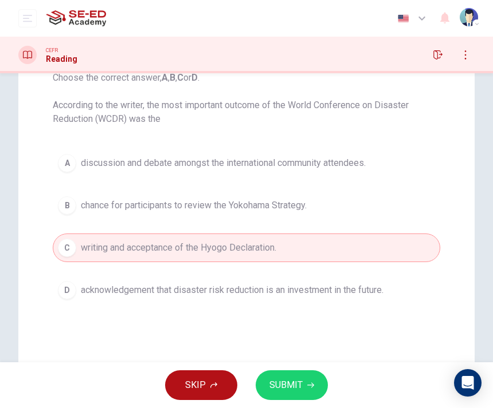
click at [234, 293] on span "acknowledgement that disaster risk reduction is an investment in the future." at bounding box center [232, 291] width 302 height 14
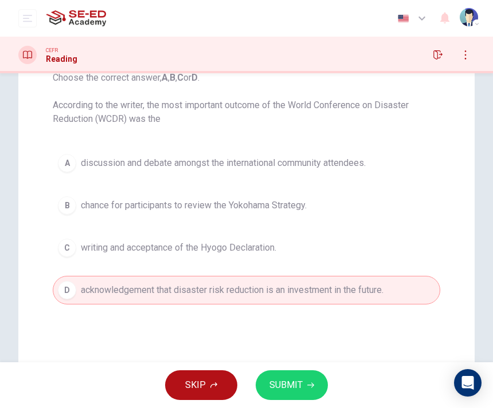
click at [300, 374] on button "SUBMIT" at bounding box center [291, 386] width 72 height 30
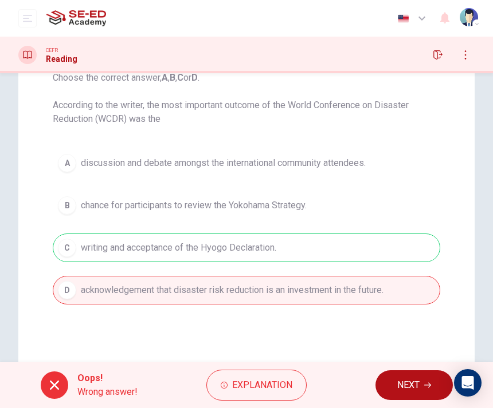
click at [387, 387] on button "NEXT" at bounding box center [413, 386] width 77 height 30
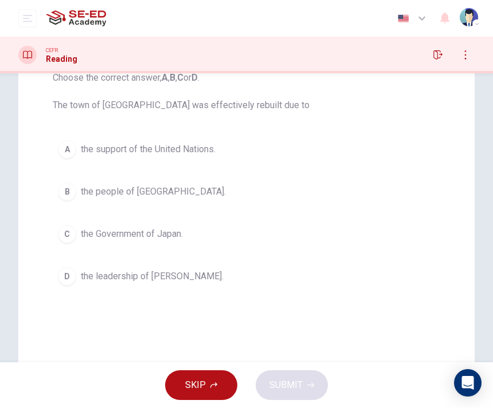
click at [245, 162] on button "A the support of the United Nations." at bounding box center [246, 149] width 387 height 29
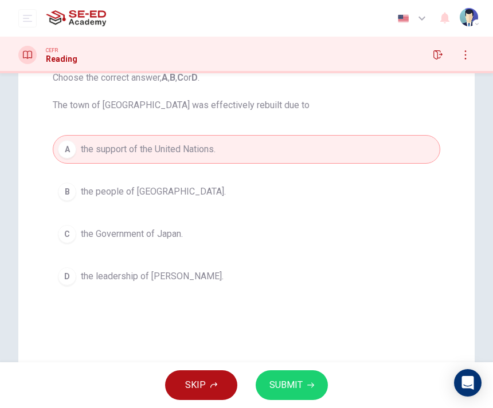
click at [247, 198] on button "B the people of Kobe." at bounding box center [246, 192] width 387 height 29
click at [255, 228] on button "C the Government of Japan." at bounding box center [246, 234] width 387 height 29
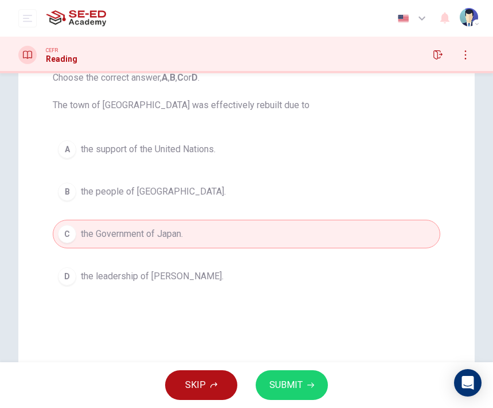
click at [254, 228] on button "C the Government of Japan." at bounding box center [246, 234] width 387 height 29
click at [276, 277] on button "D the leadership of Professor Kawata." at bounding box center [246, 276] width 387 height 29
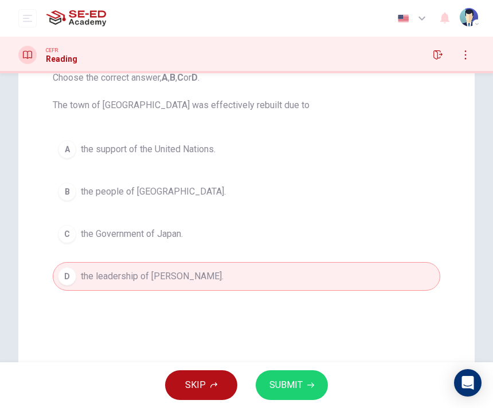
click at [258, 247] on button "C the Government of Japan." at bounding box center [246, 234] width 387 height 29
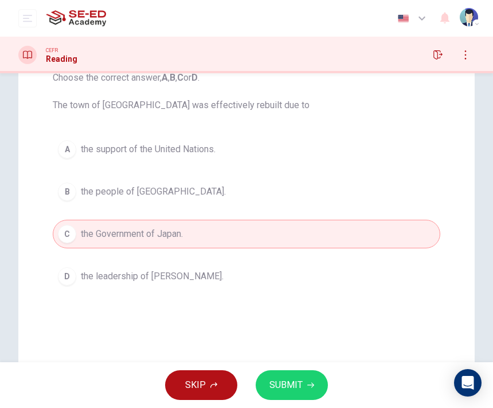
click at [241, 206] on button "B the people of Kobe." at bounding box center [246, 192] width 387 height 29
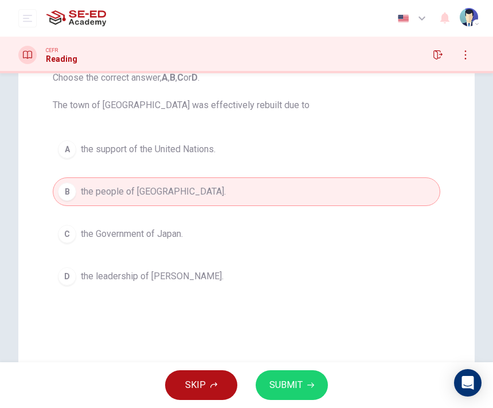
click at [240, 172] on div "A the support of the United Nations. B the people of Kobe. C the Government of …" at bounding box center [246, 213] width 387 height 156
click at [241, 152] on button "A the support of the United Nations." at bounding box center [246, 149] width 387 height 29
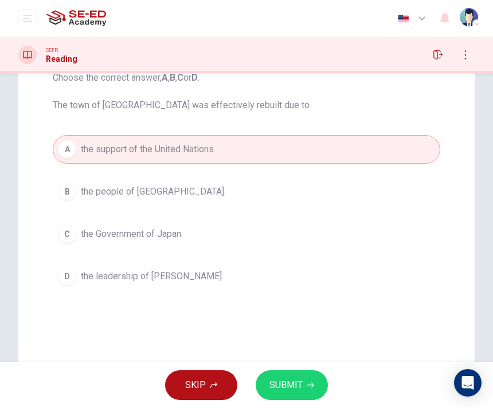
click at [242, 197] on button "B the people of Kobe." at bounding box center [246, 192] width 387 height 29
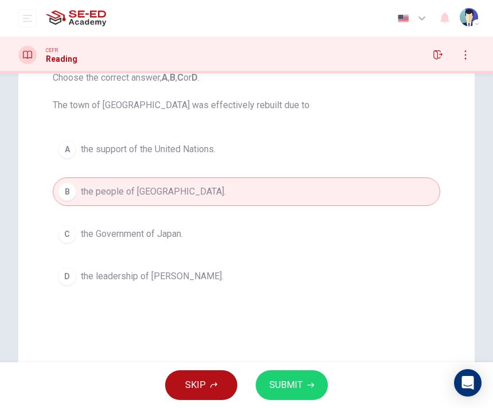
click at [246, 230] on button "C the Government of Japan." at bounding box center [246, 234] width 387 height 29
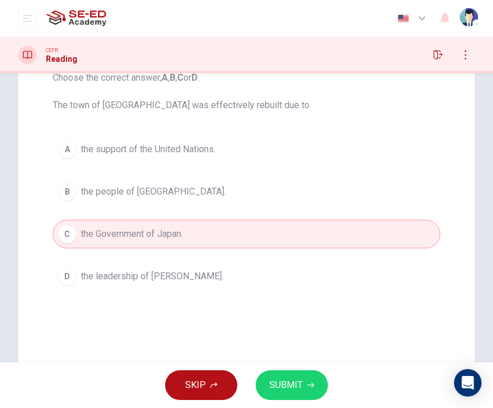
click at [255, 263] on button "D the leadership of Professor Kawata." at bounding box center [246, 276] width 387 height 29
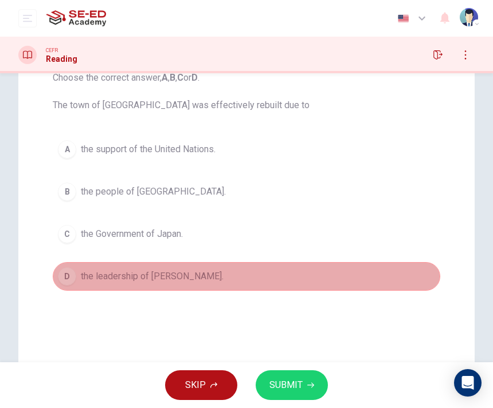
click at [254, 261] on div "A the support of the United Nations. B the people of Kobe. C the Government of …" at bounding box center [246, 213] width 387 height 156
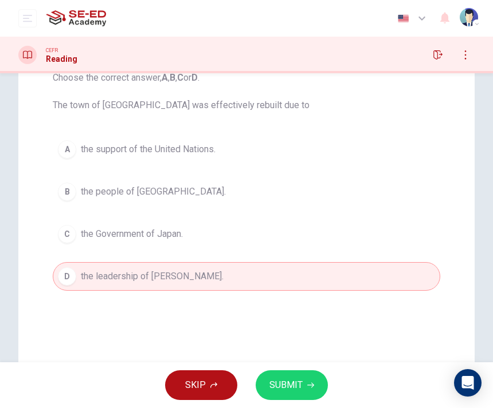
click at [243, 238] on button "C the Government of Japan." at bounding box center [246, 234] width 387 height 29
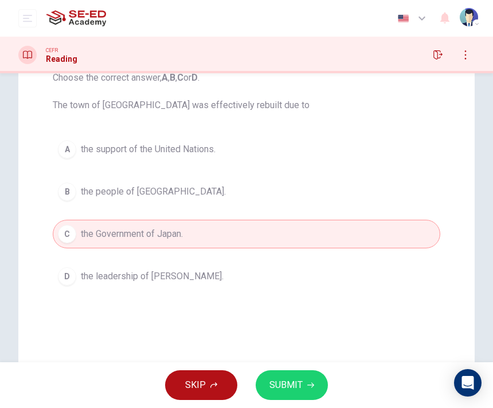
click at [232, 159] on button "A the support of the United Nations." at bounding box center [246, 149] width 387 height 29
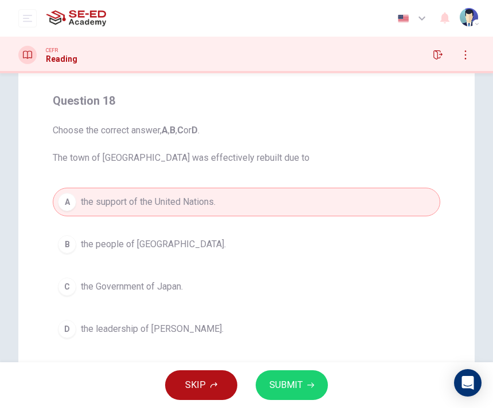
scroll to position [14, 0]
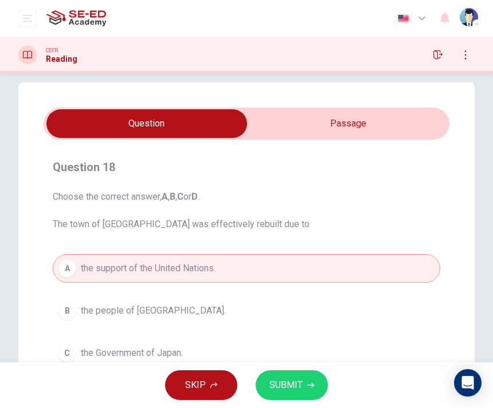
click at [285, 119] on input "checkbox" at bounding box center [146, 123] width 608 height 29
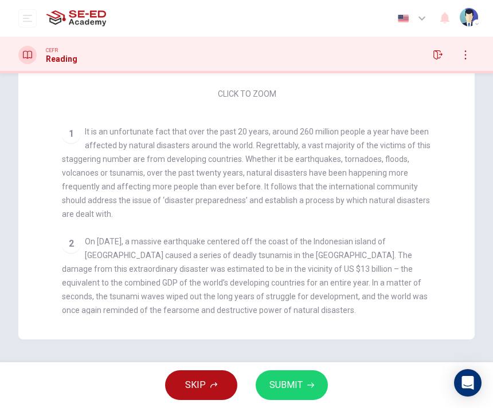
click at [254, 137] on div "1 It is an unfortunate fact that over the past 20 years, around 260 million peo…" at bounding box center [246, 173] width 369 height 96
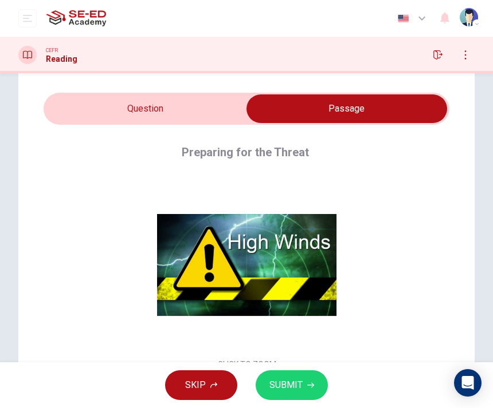
scroll to position [27, 0]
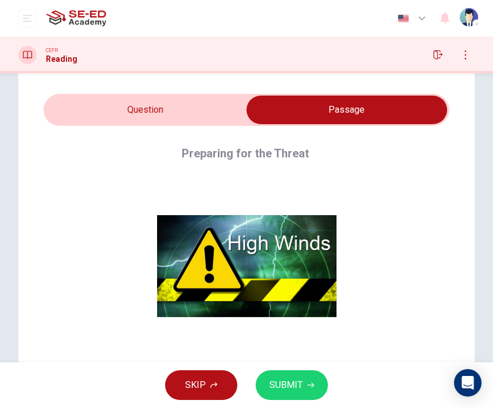
click at [209, 109] on input "checkbox" at bounding box center [346, 110] width 608 height 29
checkbox input "false"
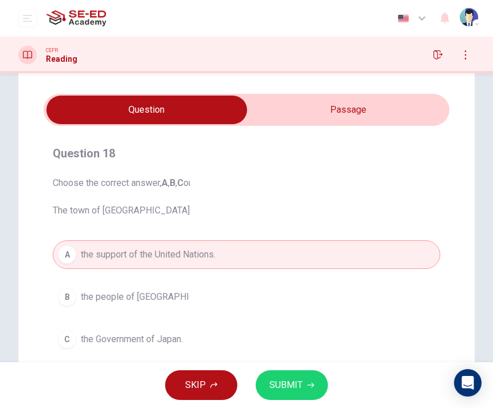
click at [355, 192] on span "Choose the correct answer, A , B , C or D . The town of Kobe was effectively re…" at bounding box center [246, 196] width 387 height 41
click at [298, 377] on button "SUBMIT" at bounding box center [291, 386] width 72 height 30
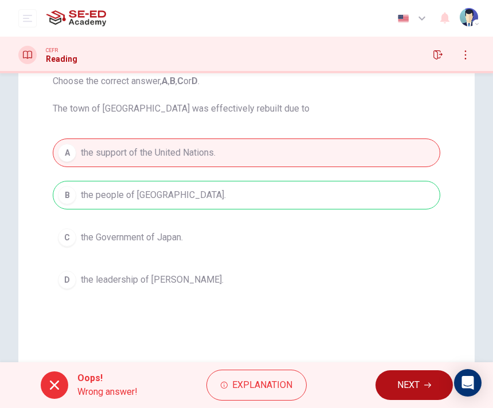
click at [425, 381] on button "NEXT" at bounding box center [413, 386] width 77 height 30
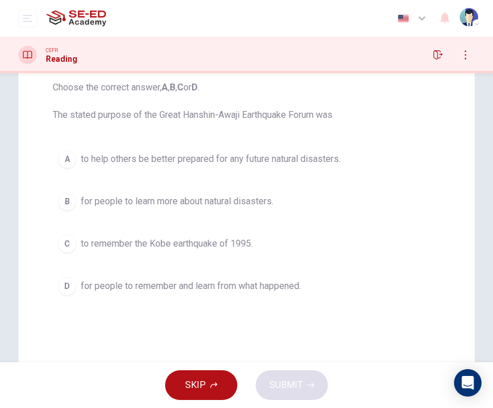
scroll to position [136, 0]
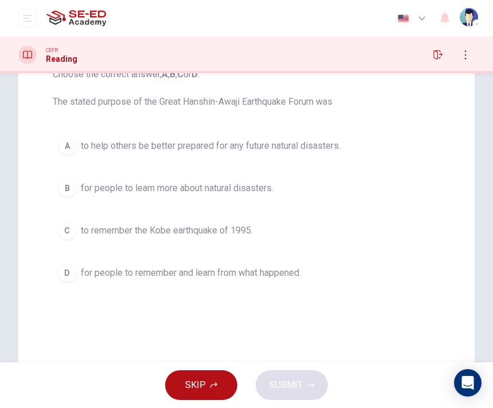
click at [403, 143] on button "A to help others be better prepared for any future natural disasters." at bounding box center [246, 146] width 387 height 29
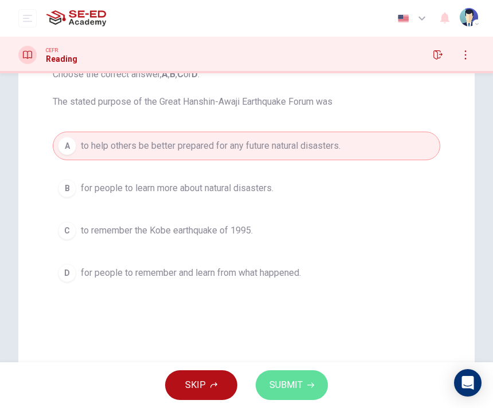
click at [306, 376] on button "SUBMIT" at bounding box center [291, 386] width 72 height 30
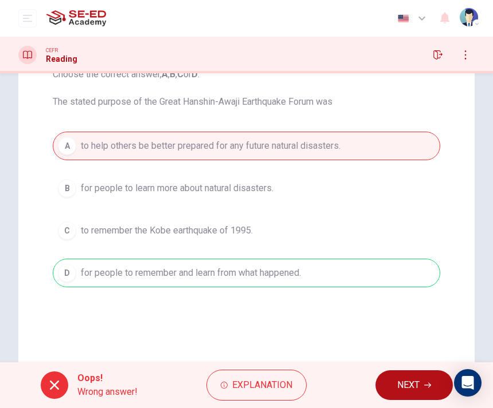
click at [406, 385] on span "NEXT" at bounding box center [408, 385] width 22 height 16
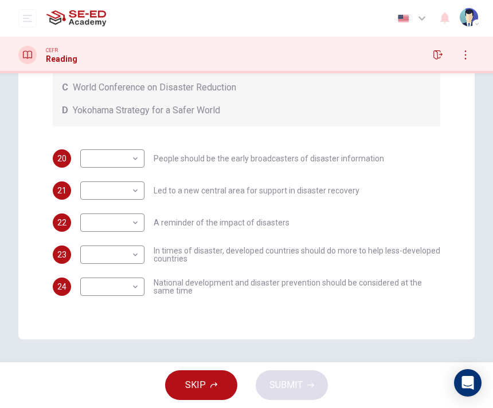
scroll to position [293, 0]
click at [134, 166] on body "This site uses cookies, as explained in our Privacy Policy . If you agree to th…" at bounding box center [246, 204] width 493 height 408
click at [221, 200] on div at bounding box center [246, 204] width 493 height 408
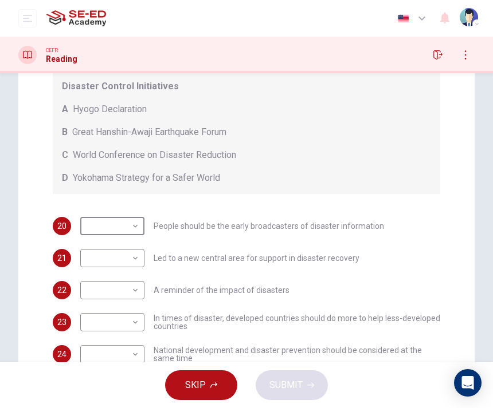
scroll to position [225, 0]
click at [129, 228] on body "This site uses cookies, as explained in our Privacy Policy . If you agree to th…" at bounding box center [246, 204] width 493 height 408
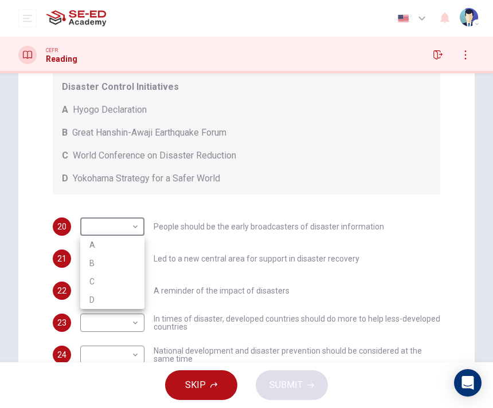
click at [131, 302] on li "D" at bounding box center [112, 300] width 64 height 18
type input "D"
click at [134, 251] on body "This site uses cookies, as explained in our Privacy Policy . If you agree to th…" at bounding box center [246, 204] width 493 height 408
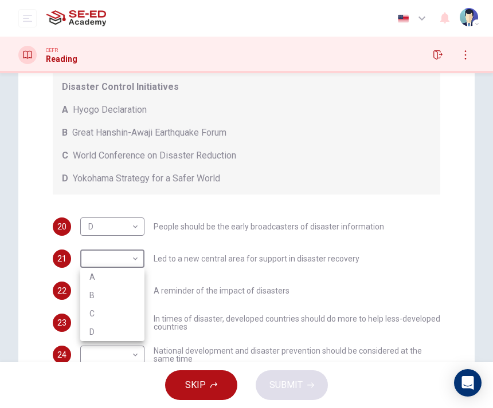
click at [132, 307] on li "C" at bounding box center [112, 314] width 64 height 18
type input "C"
click at [139, 284] on body "This site uses cookies, as explained in our Privacy Policy . If you agree to th…" at bounding box center [246, 204] width 493 height 408
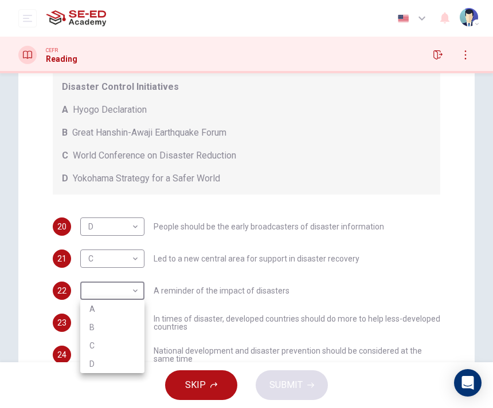
click at [136, 321] on li "B" at bounding box center [112, 327] width 64 height 18
type input "B"
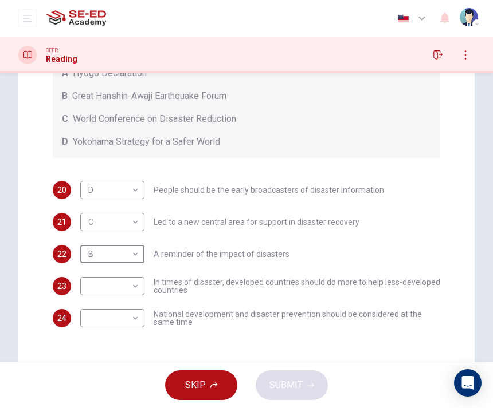
scroll to position [262, 0]
click at [86, 274] on body "This site uses cookies, as explained in our Privacy Policy . If you agree to th…" at bounding box center [246, 204] width 493 height 408
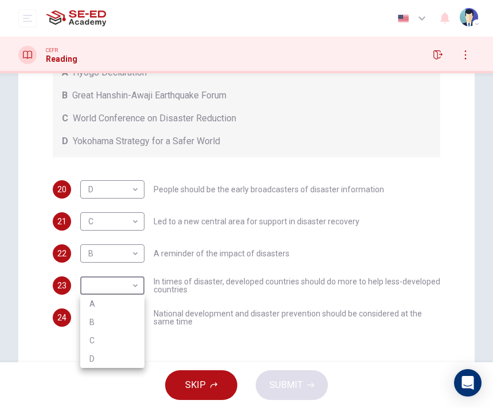
click at [95, 338] on li "C" at bounding box center [112, 341] width 64 height 18
type input "C"
click at [93, 311] on body "This site uses cookies, as explained in our Privacy Policy . If you agree to th…" at bounding box center [246, 204] width 493 height 408
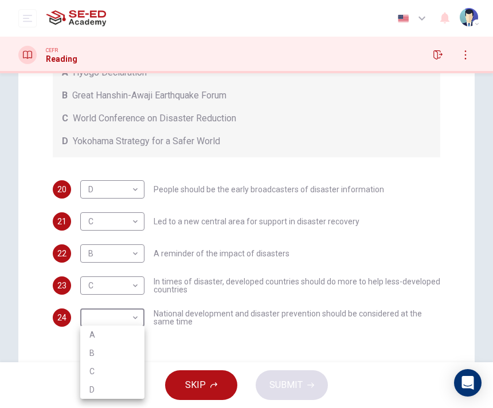
click at [88, 326] on li "A" at bounding box center [112, 335] width 64 height 18
type input "A"
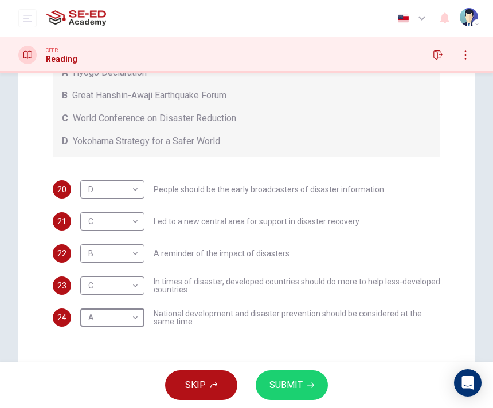
click at [277, 389] on span "SUBMIT" at bounding box center [285, 385] width 33 height 16
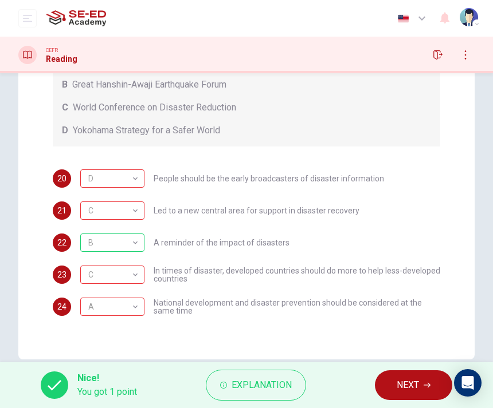
scroll to position [274, 0]
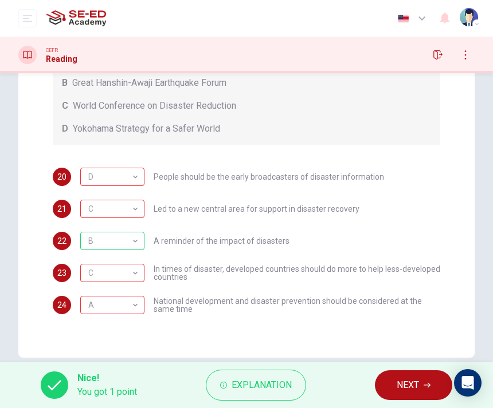
click at [403, 399] on button "NEXT" at bounding box center [413, 386] width 77 height 30
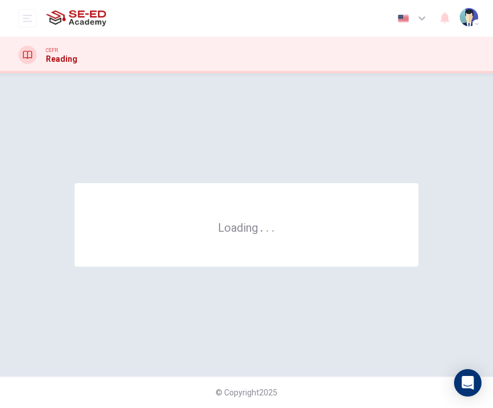
scroll to position [0, 0]
click at [407, 403] on div "© Copyright 2025" at bounding box center [246, 393] width 493 height 32
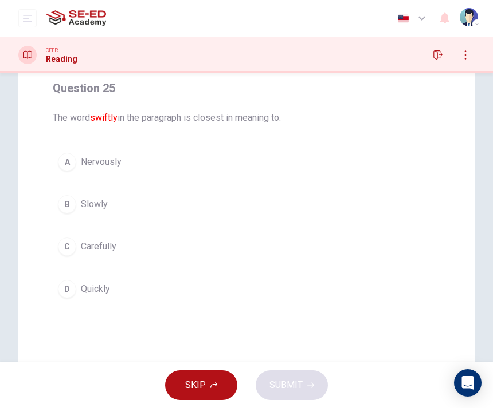
scroll to position [95, 0]
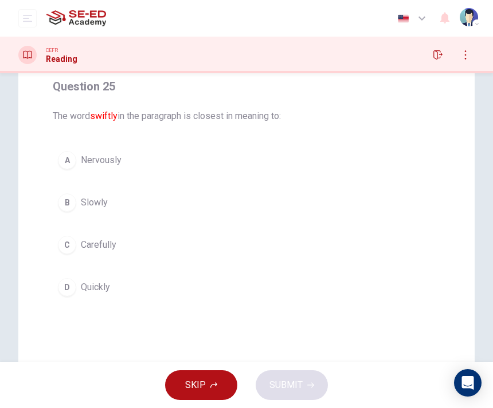
click at [272, 185] on div "A Nervously B Slowly C Carefully D Quickly" at bounding box center [246, 224] width 387 height 156
click at [257, 195] on button "B Slowly" at bounding box center [246, 202] width 387 height 29
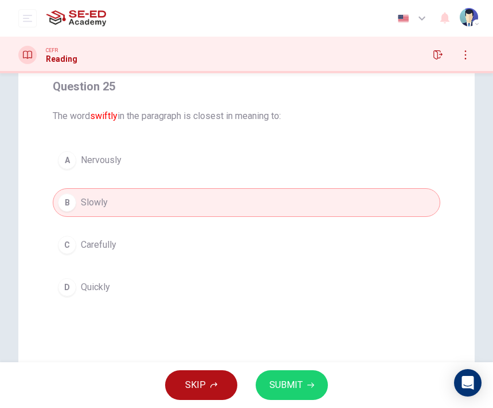
click at [292, 383] on span "SUBMIT" at bounding box center [285, 385] width 33 height 16
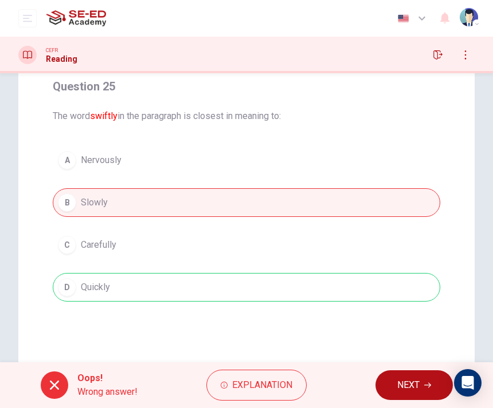
click at [393, 386] on button "NEXT" at bounding box center [413, 386] width 77 height 30
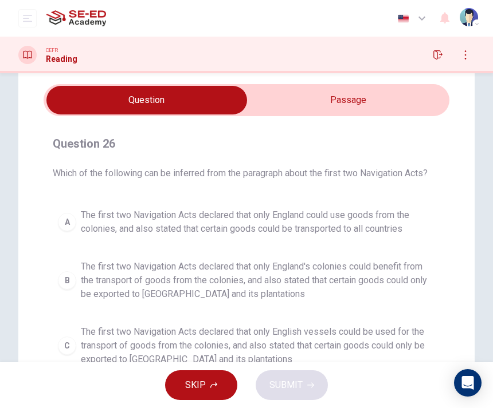
scroll to position [39, 0]
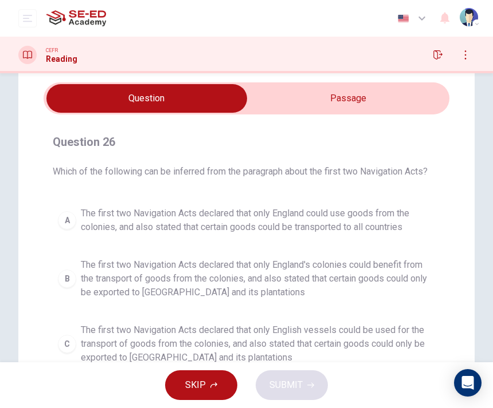
click at [412, 102] on input "checkbox" at bounding box center [146, 98] width 608 height 29
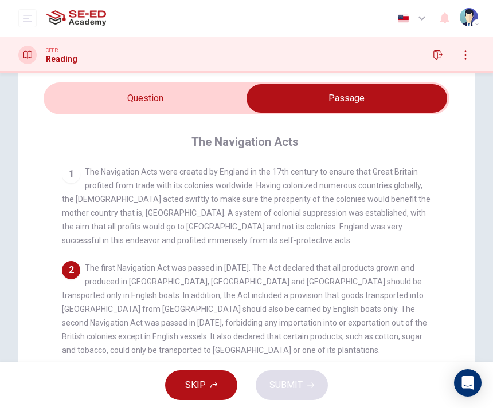
click at [226, 107] on input "checkbox" at bounding box center [346, 98] width 608 height 29
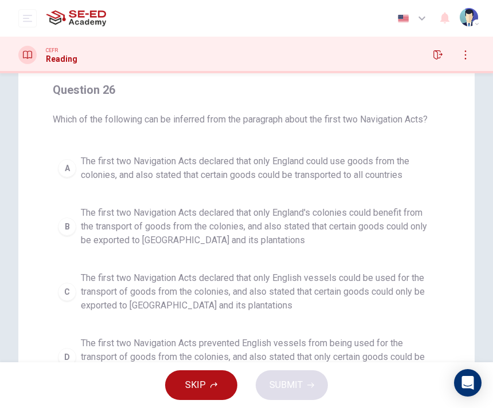
scroll to position [141, 0]
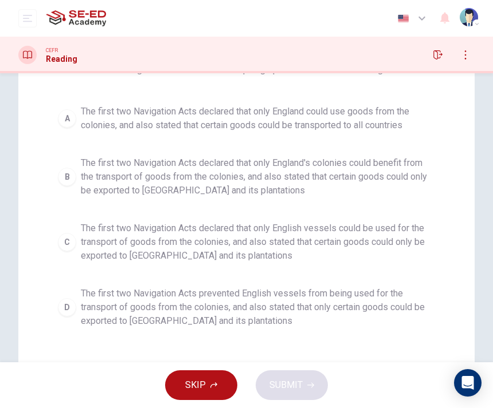
click at [398, 230] on span "The first two Navigation Acts declared that only English vessels could be used …" at bounding box center [258, 242] width 354 height 41
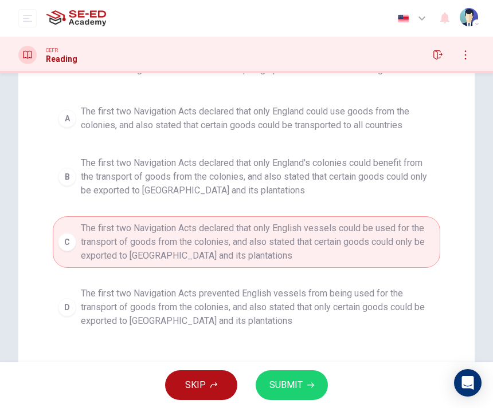
click at [290, 381] on span "SUBMIT" at bounding box center [285, 385] width 33 height 16
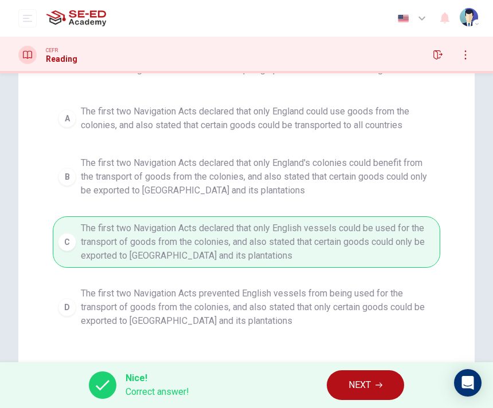
click at [388, 375] on button "NEXT" at bounding box center [364, 386] width 77 height 30
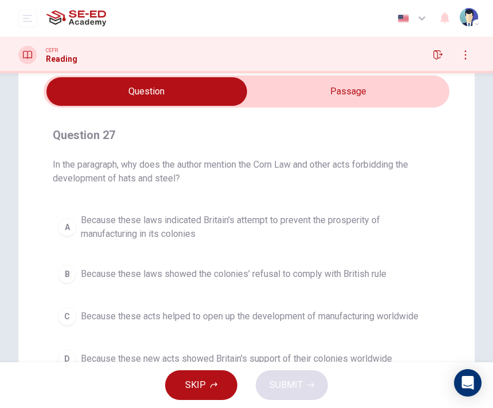
scroll to position [45, 0]
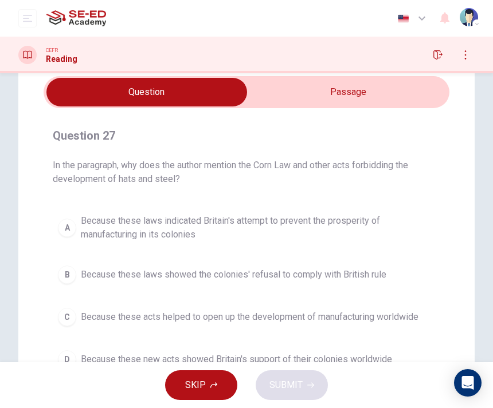
click at [261, 86] on input "checkbox" at bounding box center [146, 92] width 608 height 29
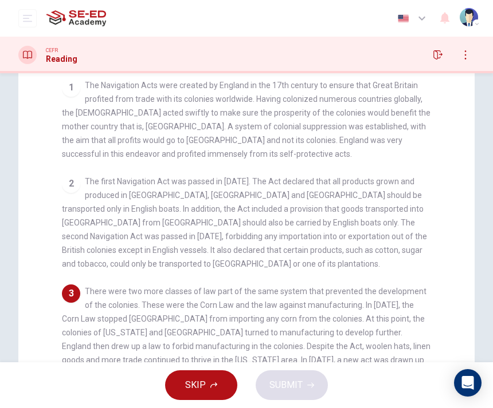
scroll to position [125, 0]
click at [237, 164] on div "1 The Navigation Acts were created by England in the 17th century to ensure tha…" at bounding box center [254, 284] width 384 height 410
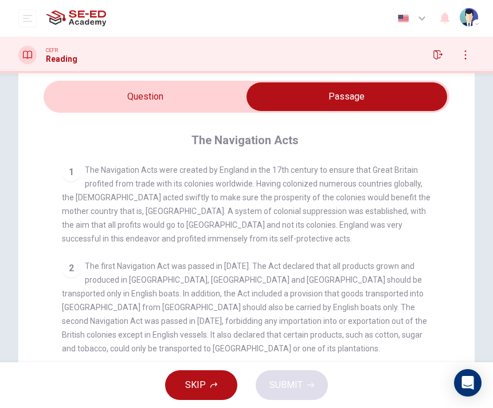
scroll to position [38, 0]
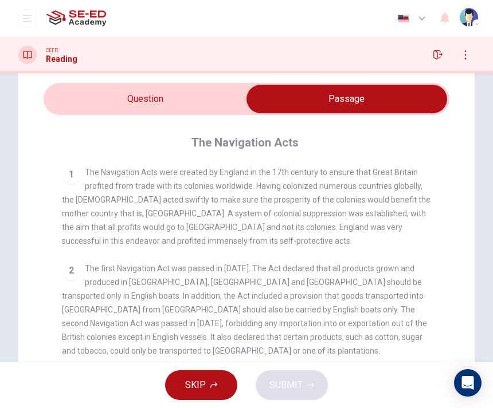
click at [231, 101] on input "checkbox" at bounding box center [346, 99] width 608 height 29
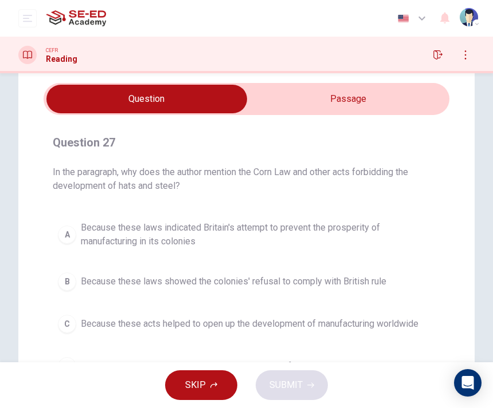
click at [235, 252] on button "A Because these laws indicated Britain's attempt to prevent the prosperity of m…" at bounding box center [246, 235] width 387 height 38
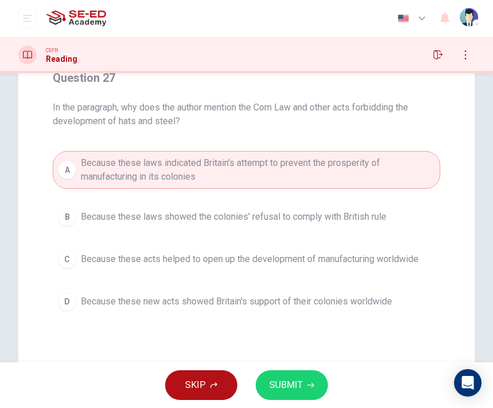
scroll to position [124, 0]
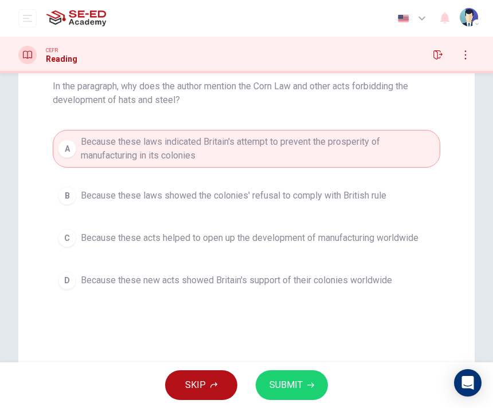
click at [301, 382] on span "SUBMIT" at bounding box center [285, 385] width 33 height 16
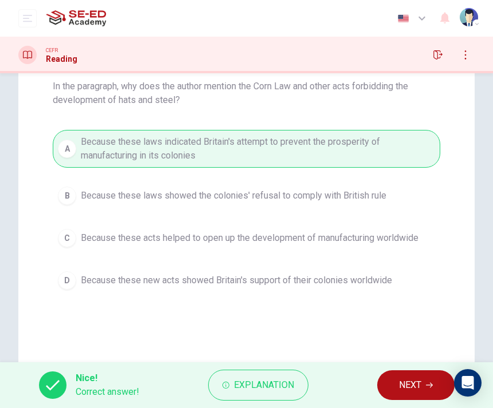
click at [399, 385] on span "NEXT" at bounding box center [410, 385] width 22 height 16
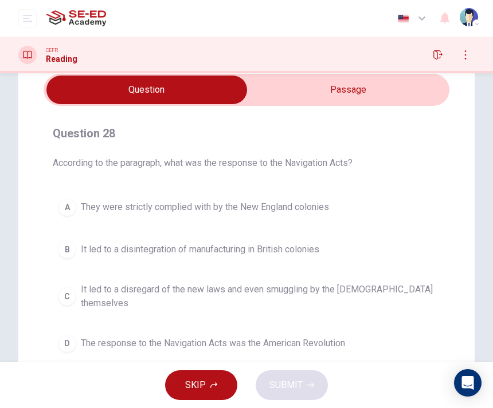
scroll to position [70, 0]
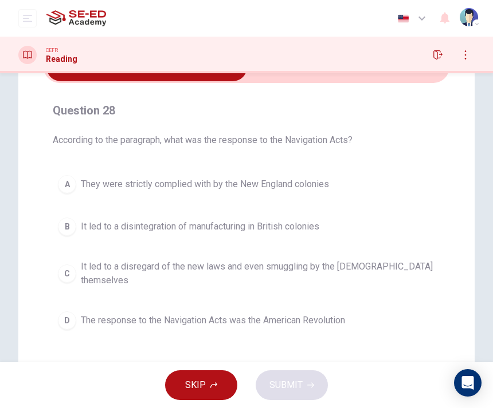
click at [406, 249] on div "A They were strictly complied with by the New England colonies B It led to a di…" at bounding box center [246, 252] width 387 height 165
click at [427, 276] on button "C It led to a disregard of the new laws and even smuggling by the British thems…" at bounding box center [246, 274] width 387 height 38
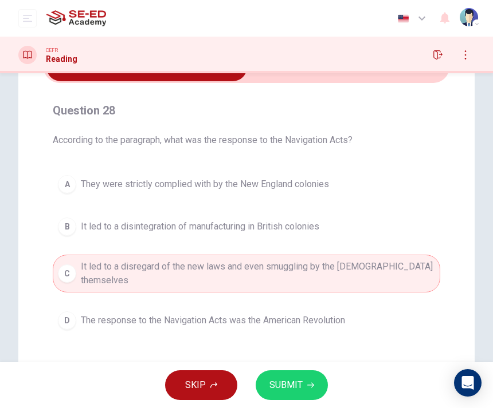
click at [325, 383] on button "SUBMIT" at bounding box center [291, 386] width 72 height 30
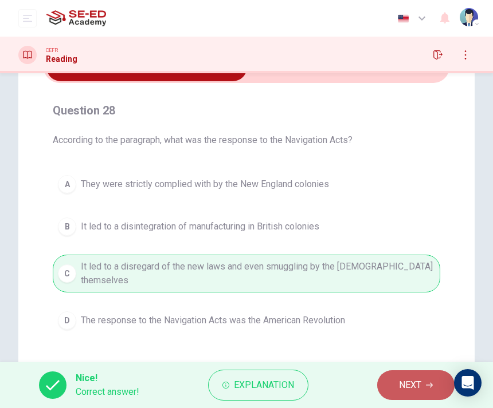
click at [395, 385] on button "NEXT" at bounding box center [415, 386] width 77 height 30
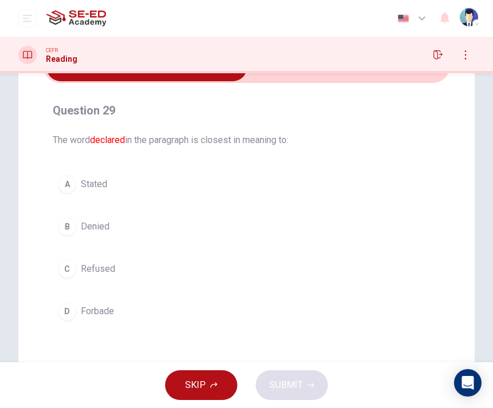
click at [266, 186] on button "A Stated" at bounding box center [246, 184] width 387 height 29
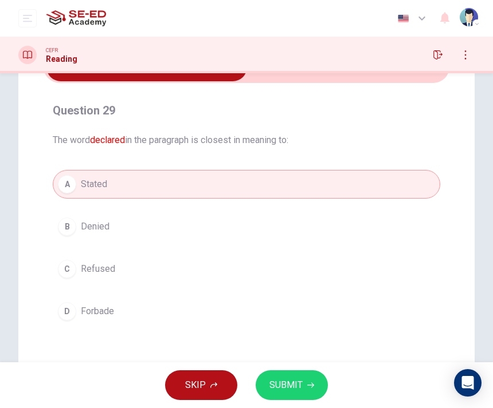
click at [301, 388] on span "SUBMIT" at bounding box center [285, 385] width 33 height 16
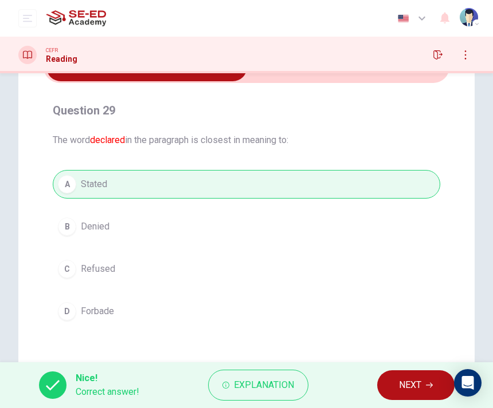
click at [403, 389] on span "NEXT" at bounding box center [410, 385] width 22 height 16
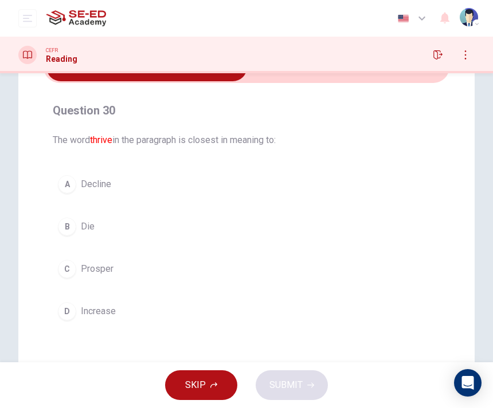
click at [286, 312] on button "D Increase" at bounding box center [246, 311] width 387 height 29
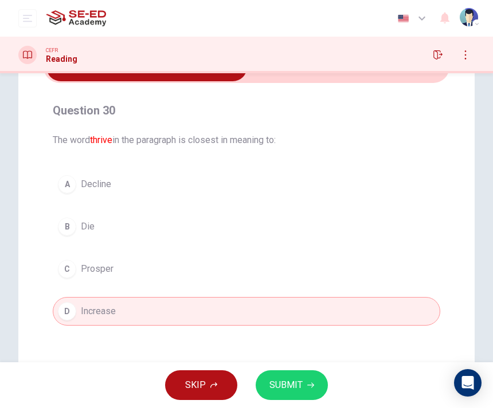
click at [272, 278] on button "C Prosper" at bounding box center [246, 269] width 387 height 29
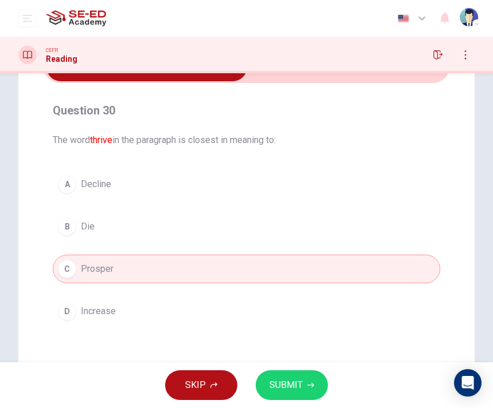
click at [257, 219] on button "B Die" at bounding box center [246, 227] width 387 height 29
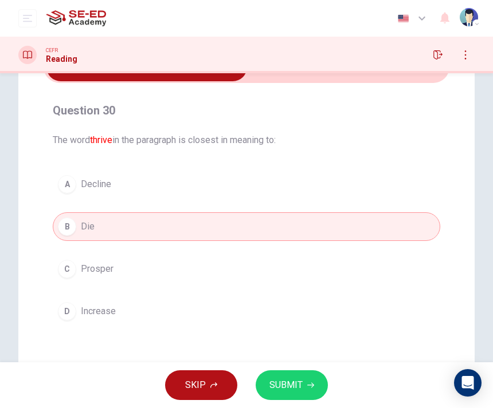
click at [253, 183] on button "A Decline" at bounding box center [246, 184] width 387 height 29
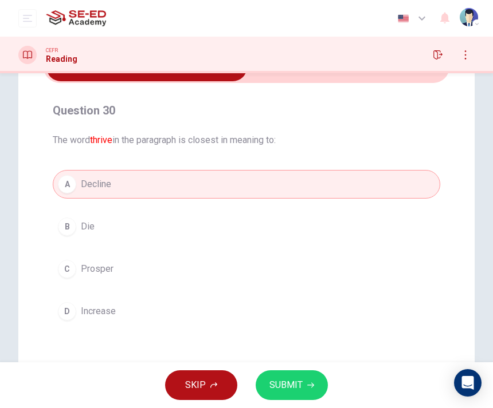
click at [270, 282] on button "C Prosper" at bounding box center [246, 269] width 387 height 29
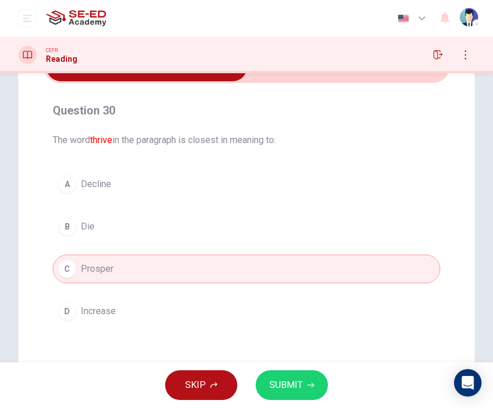
click at [310, 385] on icon "button" at bounding box center [310, 385] width 7 height 7
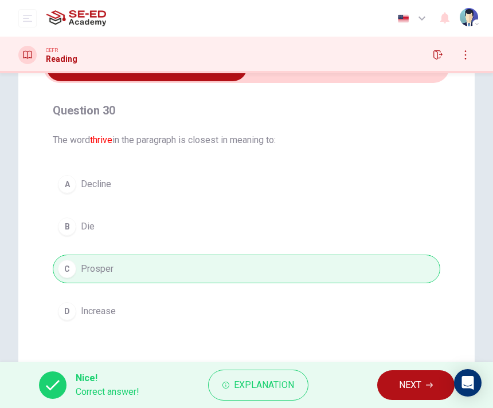
click at [396, 389] on button "NEXT" at bounding box center [415, 386] width 77 height 30
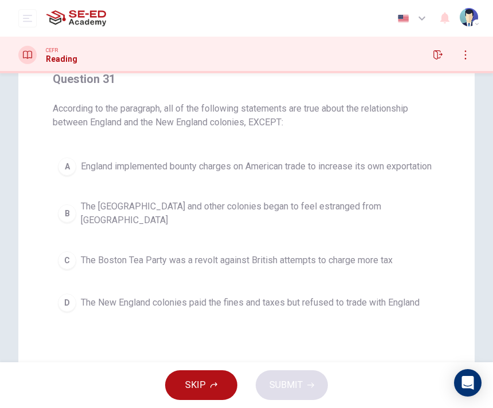
scroll to position [109, 0]
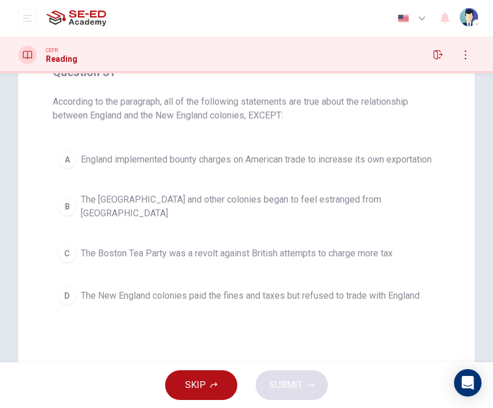
click at [276, 162] on span "England implemented bounty charges on American trade to increase its own export…" at bounding box center [256, 160] width 351 height 14
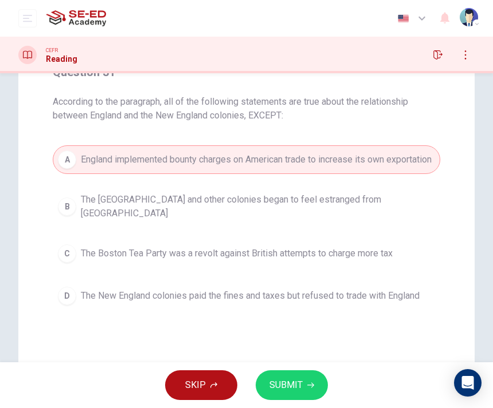
click at [311, 380] on button "SUBMIT" at bounding box center [291, 386] width 72 height 30
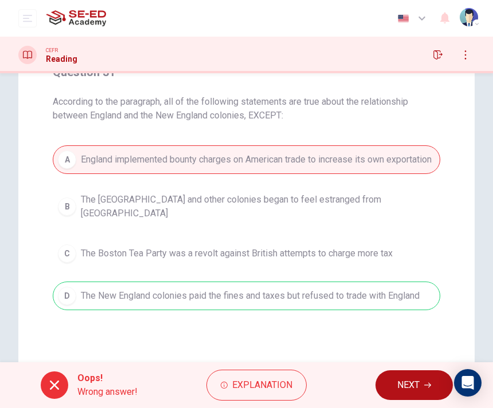
click at [408, 381] on span "NEXT" at bounding box center [408, 385] width 22 height 16
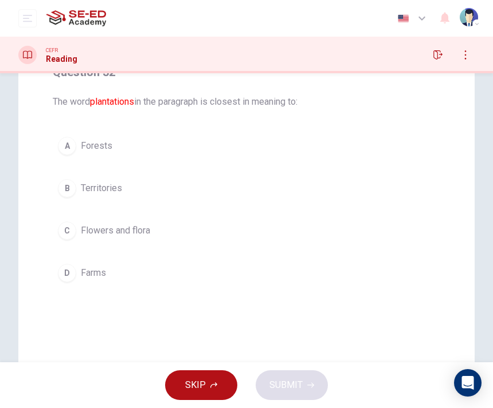
click at [295, 267] on button "D Farms" at bounding box center [246, 273] width 387 height 29
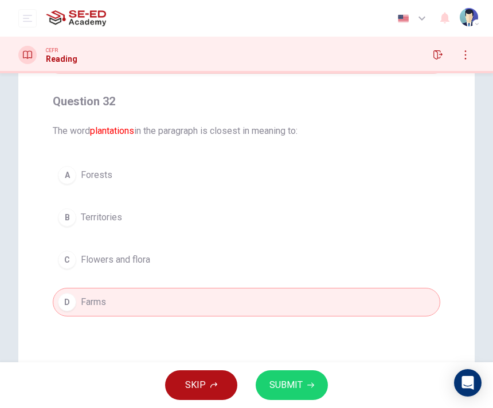
scroll to position [78, 0]
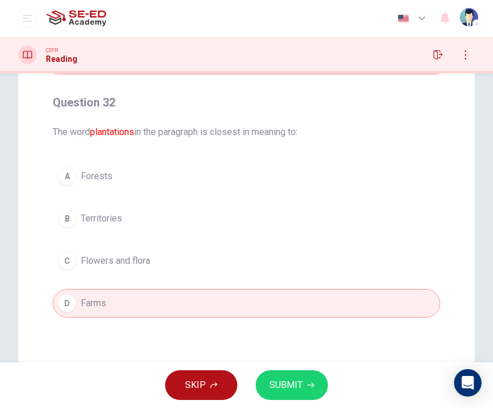
click at [291, 274] on button "C Flowers and flora" at bounding box center [246, 261] width 387 height 29
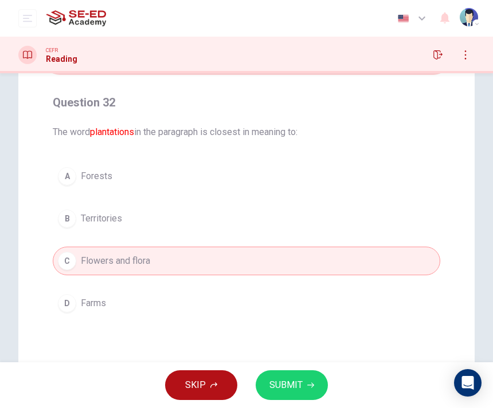
click at [278, 232] on button "B Territories" at bounding box center [246, 218] width 387 height 29
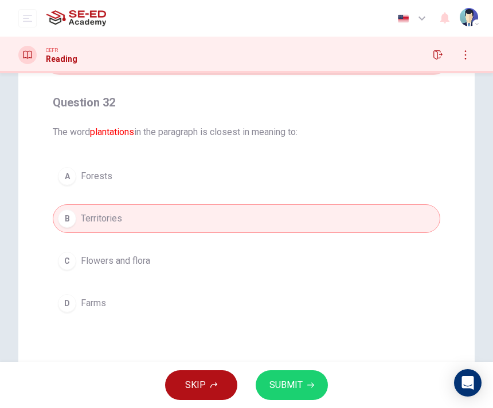
click at [285, 263] on button "C Flowers and flora" at bounding box center [246, 261] width 387 height 29
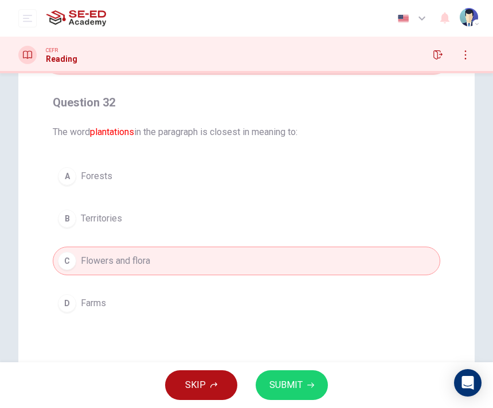
click at [308, 385] on icon "button" at bounding box center [310, 385] width 7 height 7
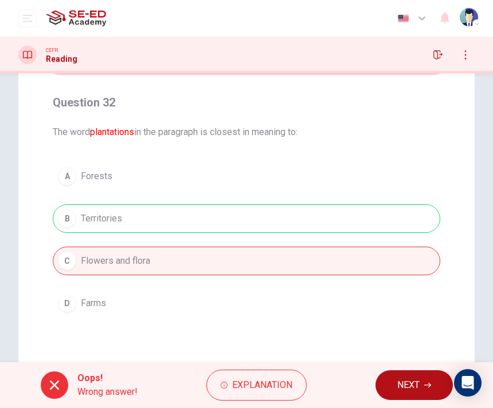
click at [414, 389] on span "NEXT" at bounding box center [408, 385] width 22 height 16
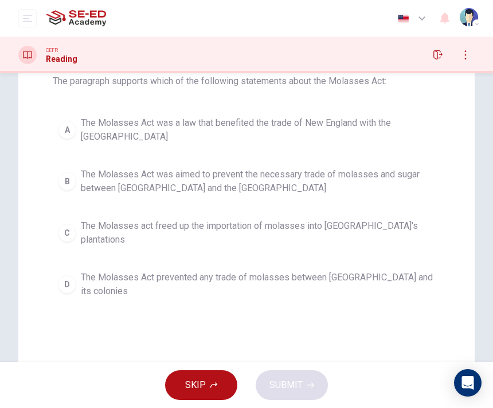
scroll to position [131, 0]
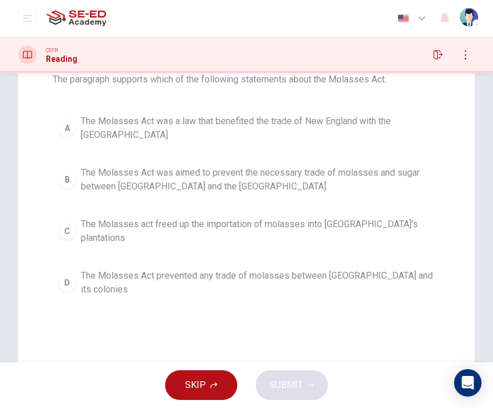
click at [294, 269] on span "The Molasses Act prevented any trade of molasses between England and its coloni…" at bounding box center [258, 282] width 354 height 27
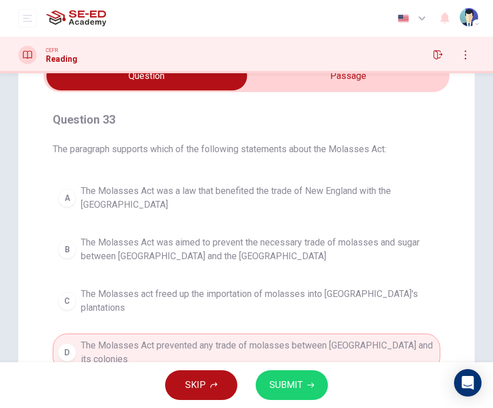
scroll to position [61, 0]
click at [269, 300] on span "The Molasses act freed up the importation of molasses into New England's planta…" at bounding box center [258, 301] width 354 height 27
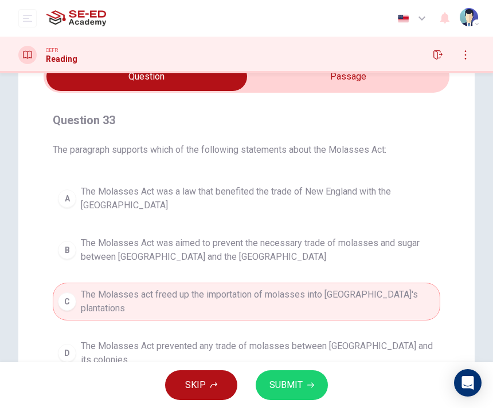
click at [259, 264] on button "B The Molasses Act was aimed to prevent the necessary trade of molasses and sug…" at bounding box center [246, 250] width 387 height 38
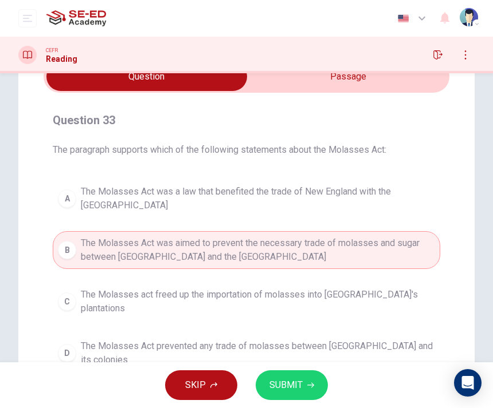
click at [257, 242] on span "The Molasses Act was aimed to prevent the necessary trade of molasses and sugar…" at bounding box center [258, 250] width 354 height 27
click at [255, 204] on span "The Molasses Act was a law that benefited the trade of New England with the Wes…" at bounding box center [258, 198] width 354 height 27
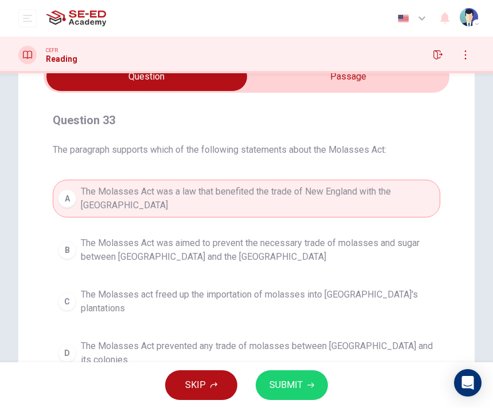
click at [295, 379] on span "SUBMIT" at bounding box center [285, 385] width 33 height 16
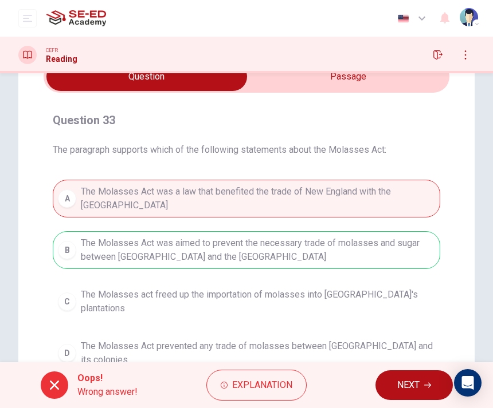
click at [390, 384] on button "NEXT" at bounding box center [413, 386] width 77 height 30
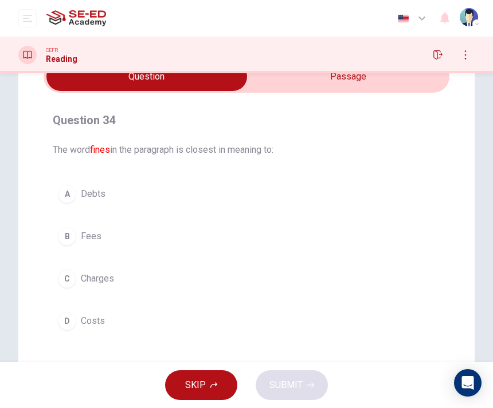
click at [297, 280] on button "C Charges" at bounding box center [246, 279] width 387 height 29
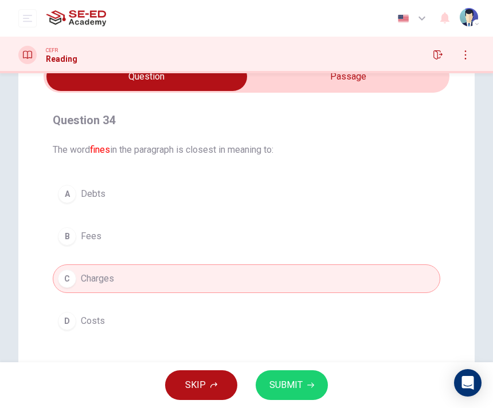
click at [297, 280] on button "C Charges" at bounding box center [246, 279] width 387 height 29
click at [317, 324] on button "D Costs" at bounding box center [246, 321] width 387 height 29
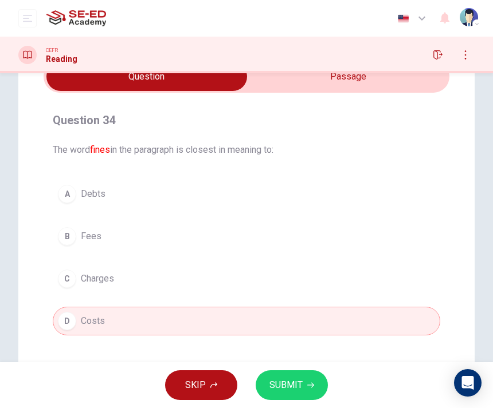
click at [273, 192] on button "A Debts" at bounding box center [246, 194] width 387 height 29
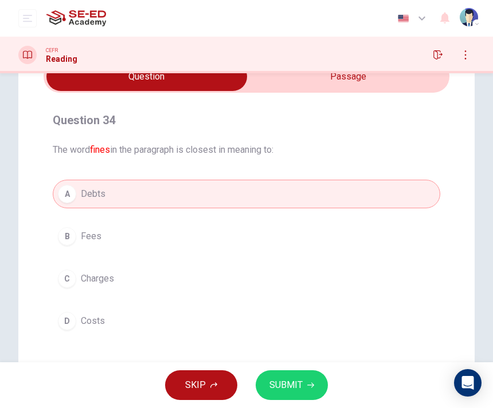
click at [289, 320] on button "D Costs" at bounding box center [246, 321] width 387 height 29
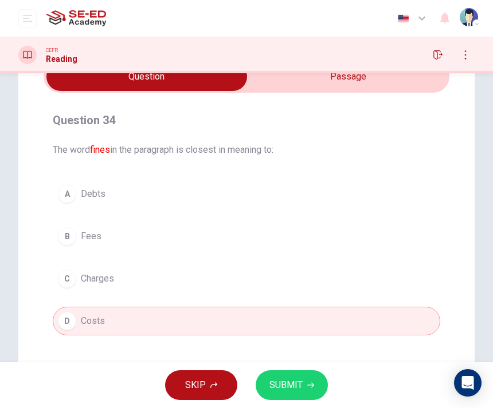
click at [267, 245] on button "B Fees" at bounding box center [246, 236] width 387 height 29
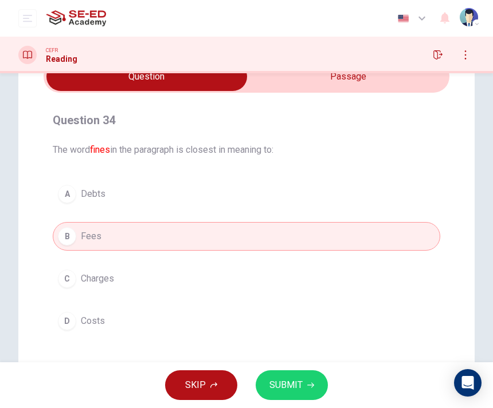
click at [298, 379] on span "SUBMIT" at bounding box center [285, 385] width 33 height 16
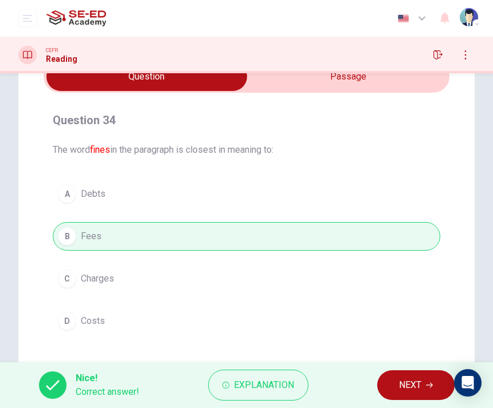
click at [391, 392] on button "NEXT" at bounding box center [415, 386] width 77 height 30
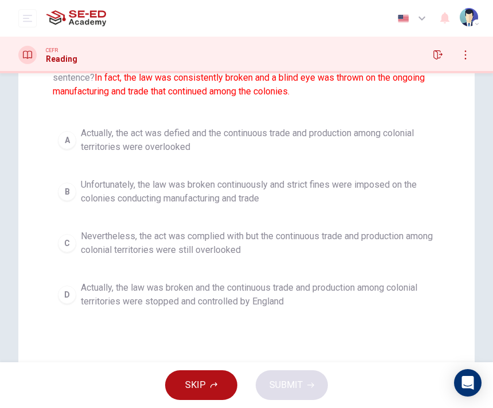
scroll to position [147, 0]
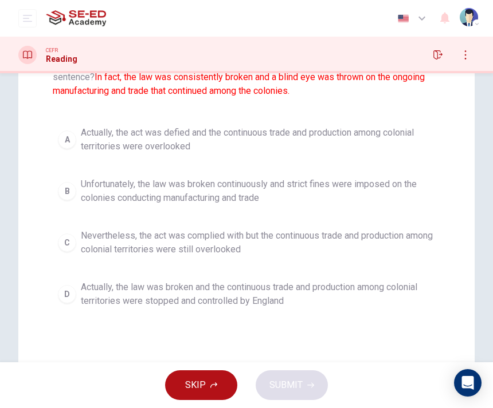
click at [303, 293] on span "Actually, the law was broken and the continuous trade and production among colo…" at bounding box center [258, 294] width 354 height 27
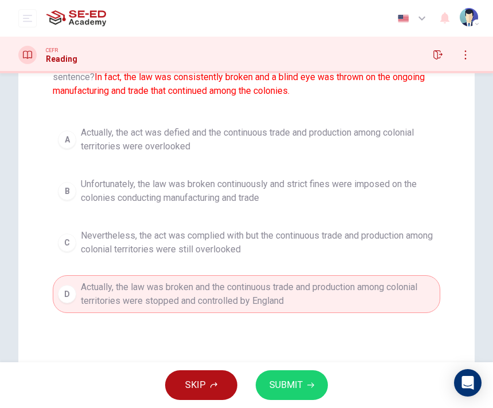
click at [295, 377] on button "SUBMIT" at bounding box center [291, 386] width 72 height 30
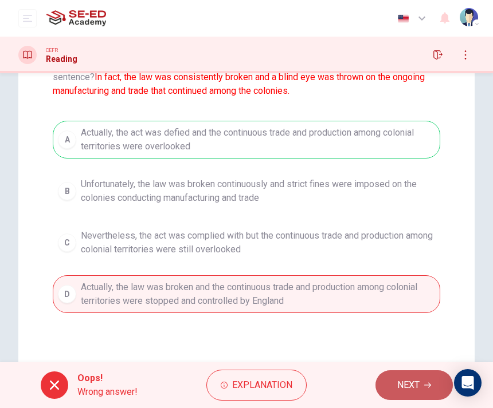
click at [392, 392] on button "NEXT" at bounding box center [413, 386] width 77 height 30
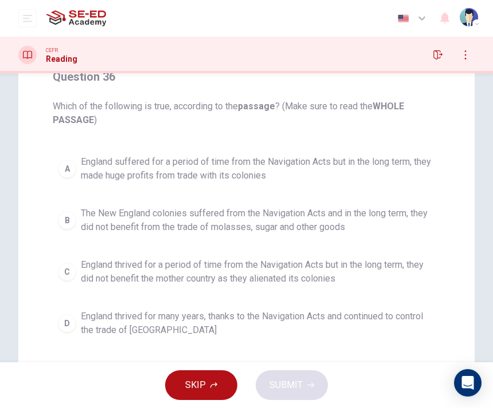
scroll to position [104, 0]
click at [281, 226] on span "The New England colonies suffered from the Navigation Acts and in the long term…" at bounding box center [258, 220] width 354 height 27
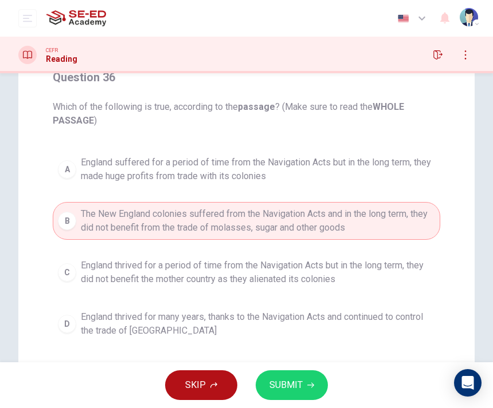
click at [273, 281] on span "England thrived for a period of time from the Navigation Acts but in the long t…" at bounding box center [258, 272] width 354 height 27
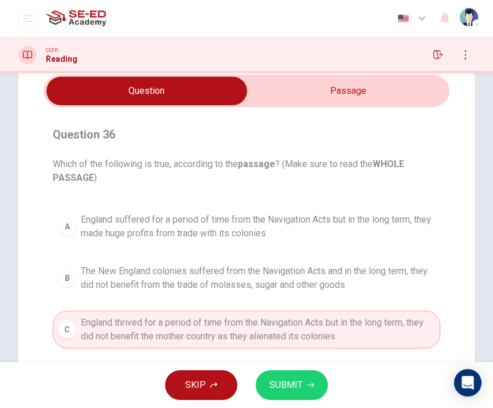
scroll to position [38, 0]
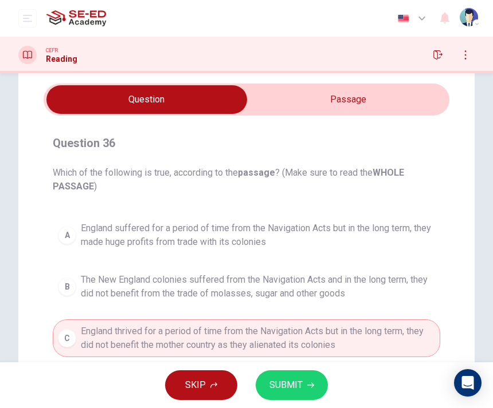
click at [282, 88] on input "checkbox" at bounding box center [146, 99] width 608 height 29
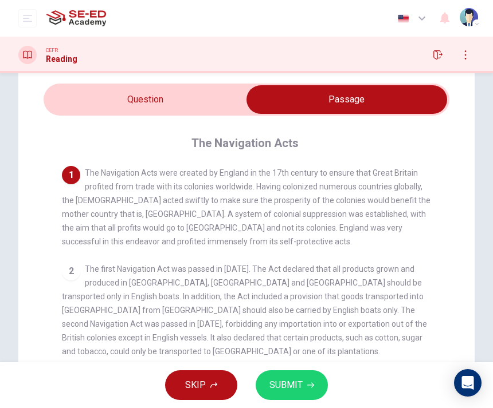
click at [246, 97] on input "checkbox" at bounding box center [346, 99] width 608 height 29
checkbox input "false"
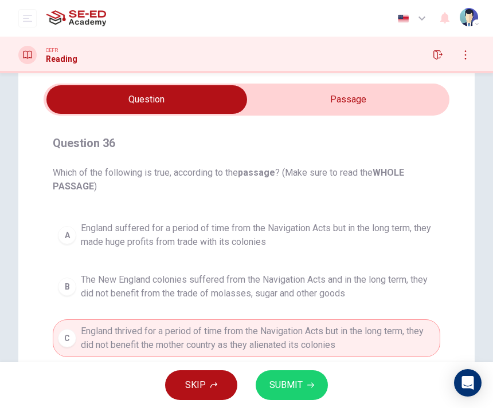
click at [305, 378] on button "SUBMIT" at bounding box center [291, 386] width 72 height 30
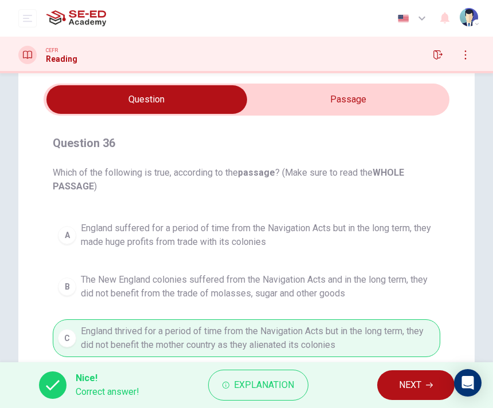
click at [394, 386] on button "NEXT" at bounding box center [415, 386] width 77 height 30
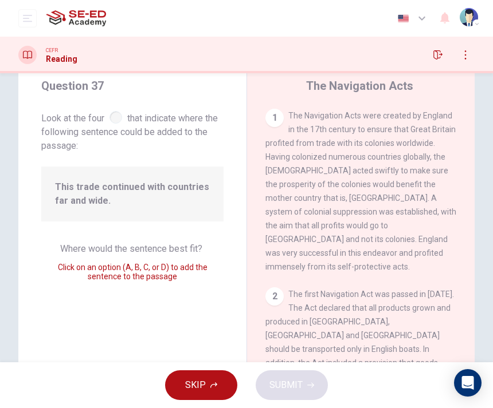
scroll to position [761, 0]
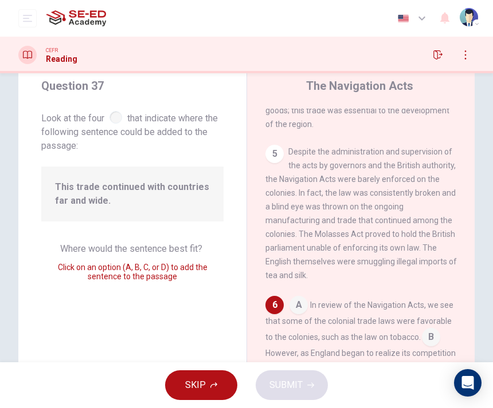
click at [299, 297] on input at bounding box center [298, 306] width 18 height 18
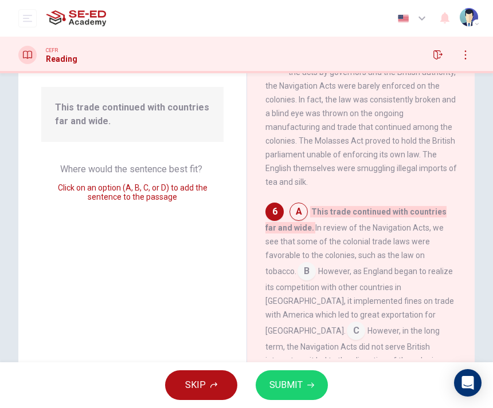
scroll to position [119, 0]
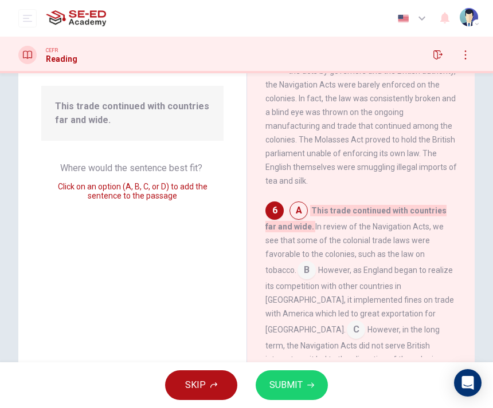
click at [422, 202] on div "A This trade continued with countries far and wide. In review of the Navigation…" at bounding box center [360, 328] width 191 height 252
click at [316, 262] on input at bounding box center [306, 271] width 18 height 18
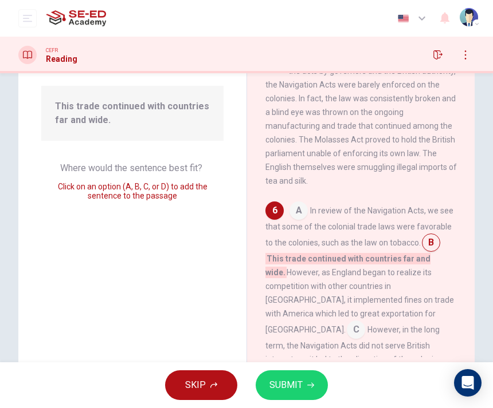
click at [312, 373] on button "SUBMIT" at bounding box center [291, 386] width 72 height 30
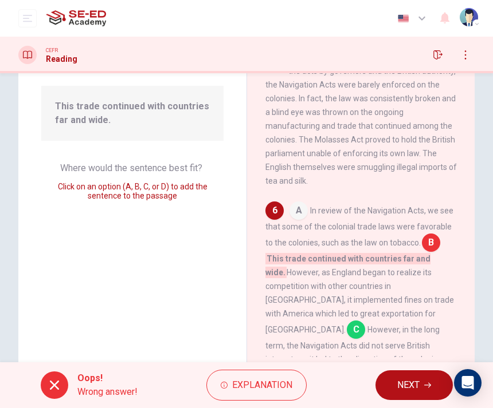
click at [398, 384] on span "NEXT" at bounding box center [408, 385] width 22 height 16
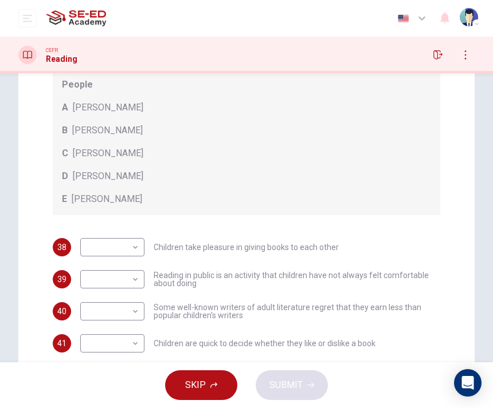
scroll to position [0, 0]
click at [132, 254] on body "This site uses cookies, as explained in our Privacy Policy . If you agree to th…" at bounding box center [246, 204] width 493 height 408
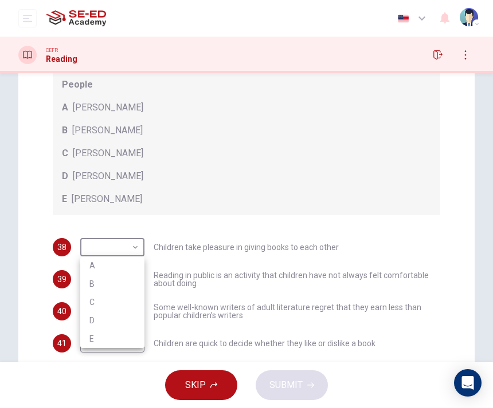
click at [119, 312] on li "D" at bounding box center [112, 321] width 64 height 18
type input "D"
click at [118, 278] on body "This site uses cookies, as explained in our Privacy Policy . If you agree to th…" at bounding box center [246, 204] width 493 height 408
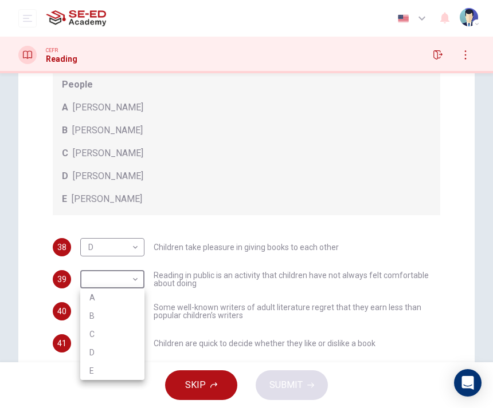
click at [121, 313] on li "B" at bounding box center [112, 316] width 64 height 18
type input "B"
click at [123, 330] on body "This site uses cookies, as explained in our Privacy Policy . If you agree to th…" at bounding box center [246, 204] width 493 height 408
click at [121, 312] on li "A" at bounding box center [112, 317] width 64 height 18
type input "A"
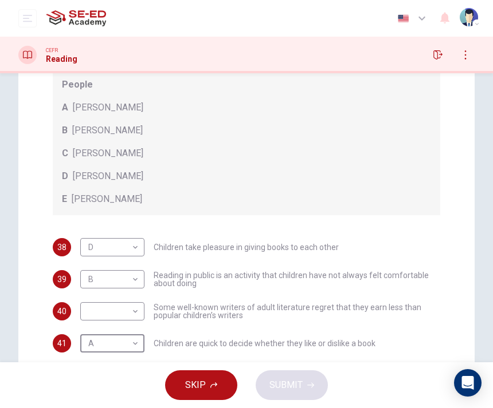
click at [121, 312] on div at bounding box center [246, 204] width 493 height 408
click at [121, 309] on body "This site uses cookies, as explained in our Privacy Policy . If you agree to th…" at bounding box center [246, 204] width 493 height 408
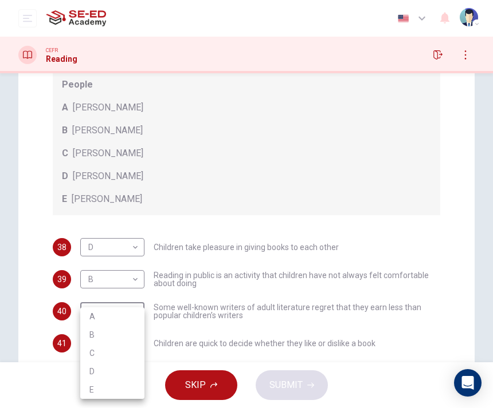
click at [128, 348] on li "C" at bounding box center [112, 353] width 64 height 18
type input "C"
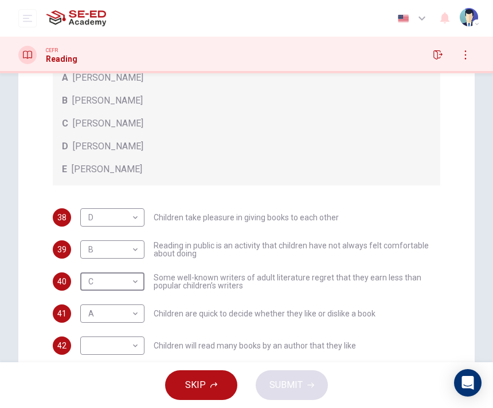
scroll to position [30, 0]
click at [131, 348] on body "This site uses cookies, as explained in our Privacy Policy . If you agree to th…" at bounding box center [246, 204] width 493 height 408
click at [123, 384] on li "E" at bounding box center [112, 390] width 64 height 18
type input "E"
click at [276, 388] on div "SKIP SUBMIT" at bounding box center [246, 386] width 493 height 46
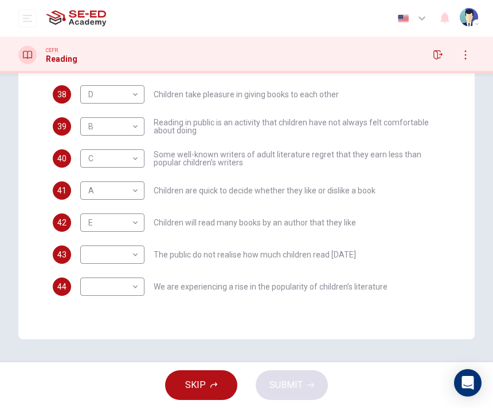
scroll to position [309, 0]
click at [135, 248] on body "This site uses cookies, as explained in our Privacy Policy . If you agree to th…" at bounding box center [246, 204] width 493 height 408
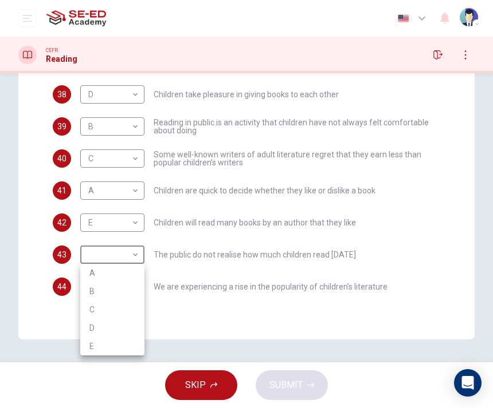
click at [190, 196] on div at bounding box center [246, 204] width 493 height 408
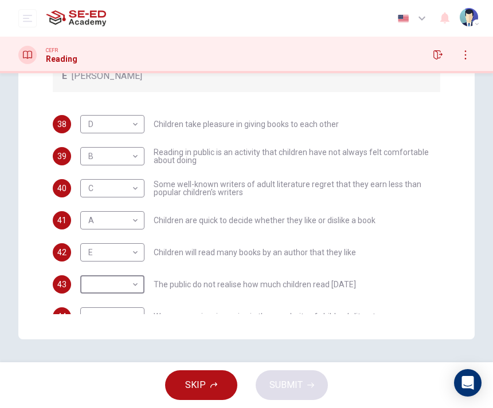
click at [132, 283] on body "This site uses cookies, as explained in our Privacy Policy . If you agree to th…" at bounding box center [246, 204] width 493 height 408
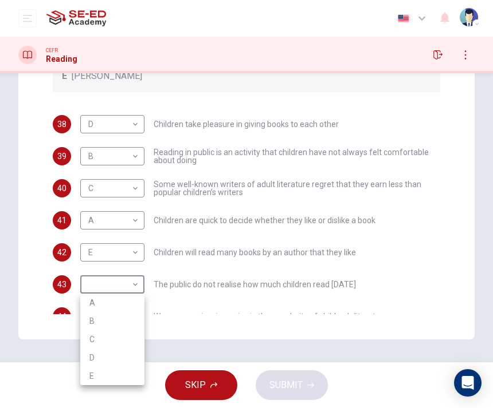
click at [131, 305] on li "A" at bounding box center [112, 303] width 64 height 18
type input "A"
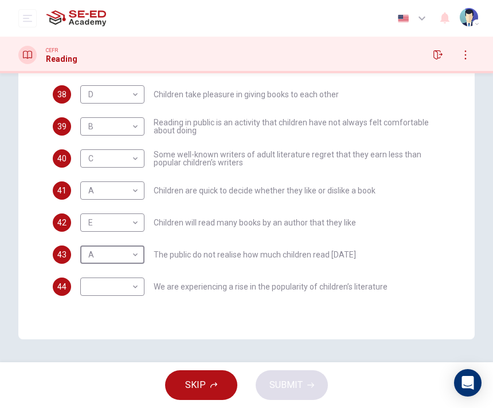
scroll to position [30, 0]
click at [135, 292] on body "This site uses cookies, as explained in our Privacy Policy . If you agree to th…" at bounding box center [246, 204] width 493 height 408
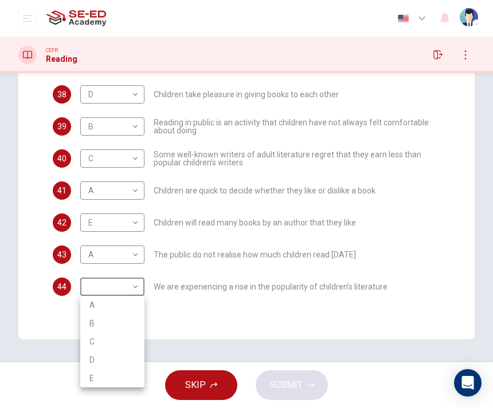
click at [135, 322] on li "B" at bounding box center [112, 323] width 64 height 18
type input "B"
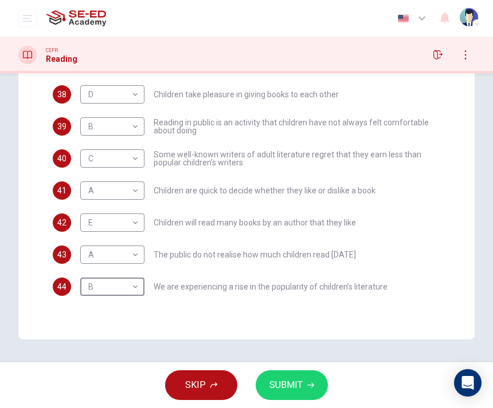
click at [282, 387] on span "SUBMIT" at bounding box center [285, 385] width 33 height 16
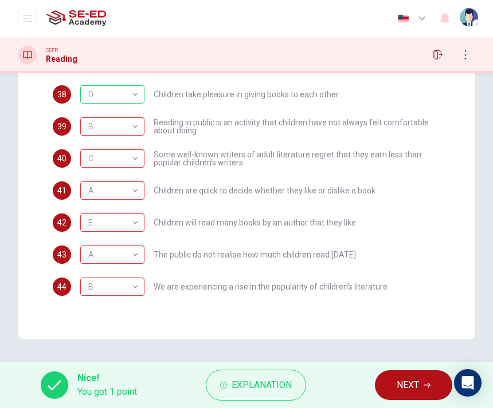
click at [394, 391] on button "NEXT" at bounding box center [413, 386] width 77 height 30
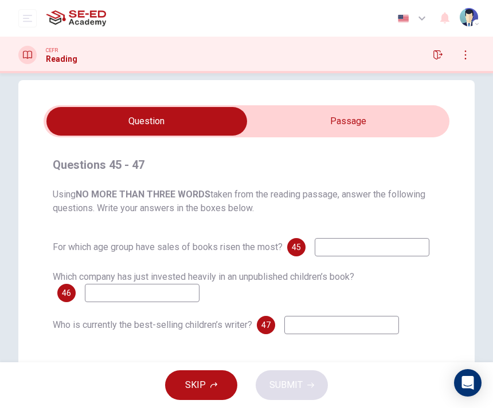
scroll to position [10, 0]
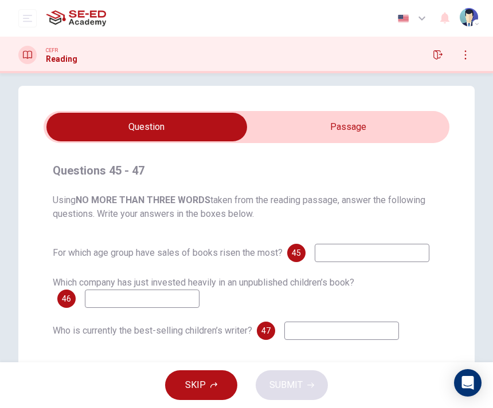
click at [380, 120] on input "checkbox" at bounding box center [146, 127] width 608 height 29
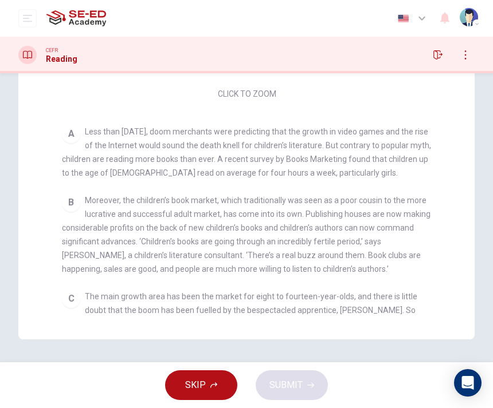
click at [386, 161] on div "CLICK TO ZOOM Click to Zoom A Less than three years ago, doom merchants were pr…" at bounding box center [254, 109] width 384 height 410
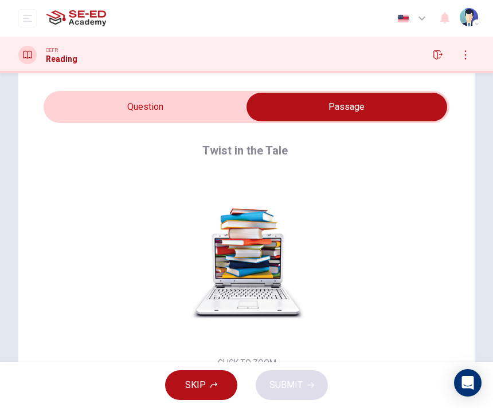
scroll to position [29, 0]
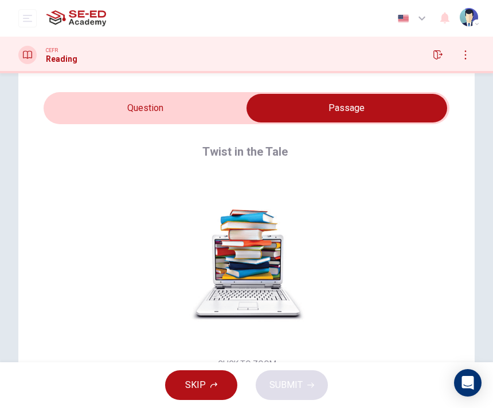
click at [226, 101] on input "checkbox" at bounding box center [346, 108] width 608 height 29
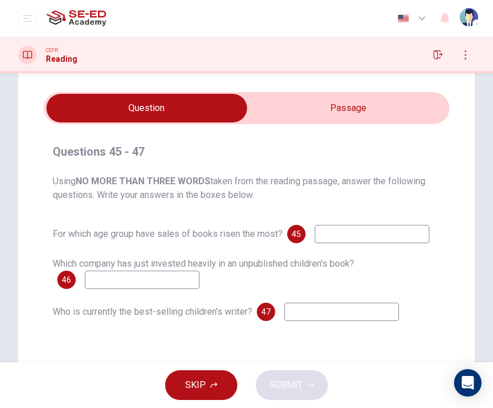
click at [438, 50] on icon "button" at bounding box center [437, 54] width 9 height 9
click at [301, 111] on input "checkbox" at bounding box center [146, 108] width 608 height 29
checkbox input "true"
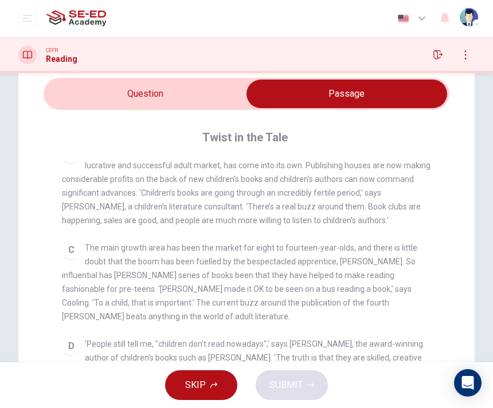
scroll to position [298, 0]
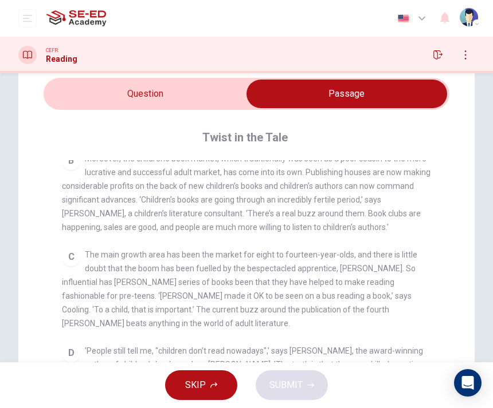
click at [432, 48] on button "button" at bounding box center [437, 55] width 18 height 18
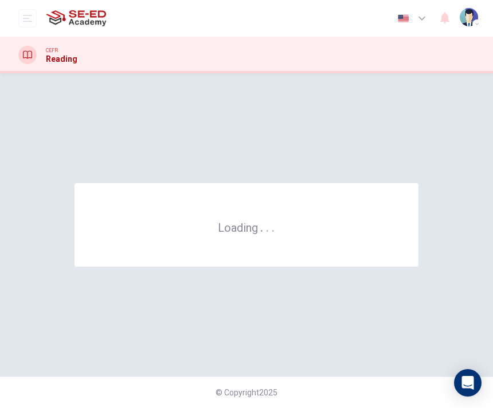
scroll to position [0, 0]
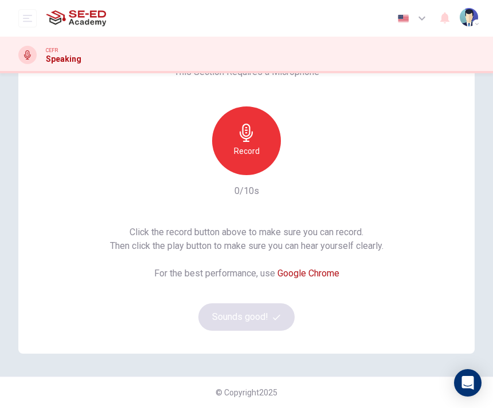
scroll to position [159, 0]
click at [253, 133] on icon "button" at bounding box center [246, 133] width 18 height 18
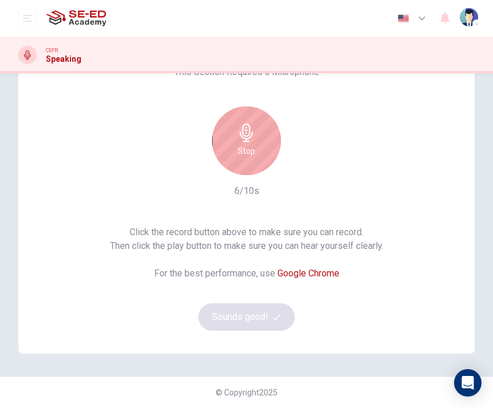
click at [264, 320] on div "Click the record button above to make sure you can record. Then click the play …" at bounding box center [246, 278] width 273 height 105
click at [255, 140] on div "Stop" at bounding box center [246, 141] width 69 height 69
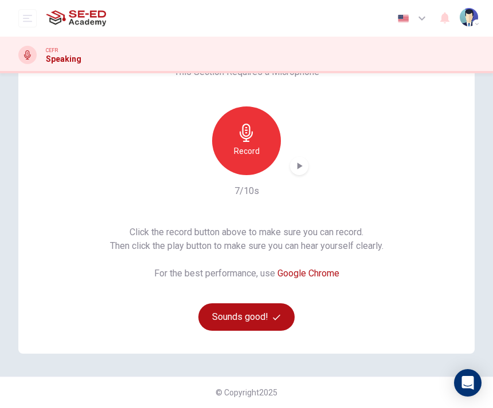
click at [255, 330] on button "Sounds good!" at bounding box center [246, 317] width 96 height 27
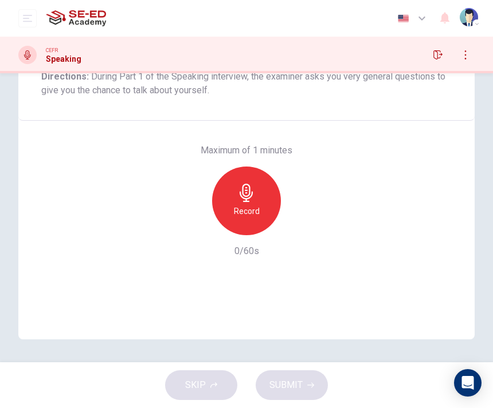
scroll to position [155, 0]
click at [259, 320] on div "Question 1 Question Type : Part 1 - Introduction and Interview Directions : Dur…" at bounding box center [246, 168] width 456 height 343
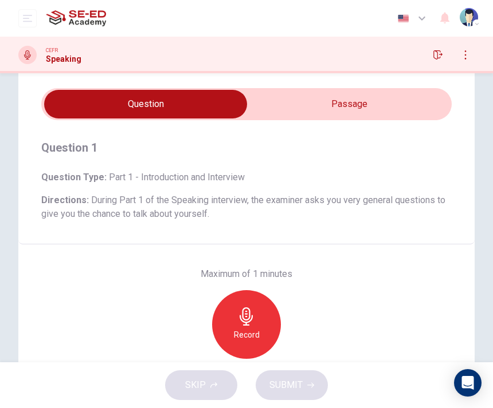
scroll to position [35, 0]
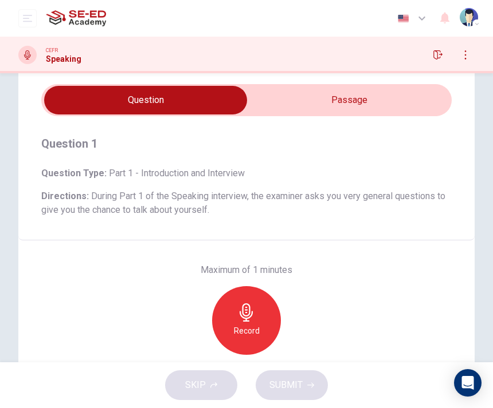
click at [259, 96] on input "checkbox" at bounding box center [145, 100] width 615 height 29
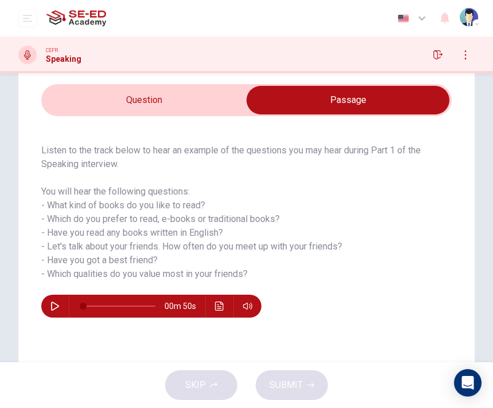
click at [221, 97] on input "checkbox" at bounding box center [347, 100] width 615 height 29
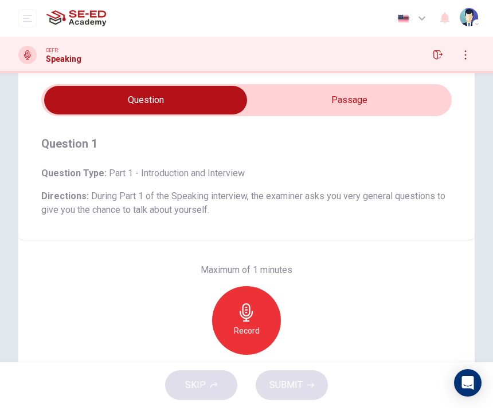
click at [241, 324] on div "Record" at bounding box center [246, 320] width 69 height 69
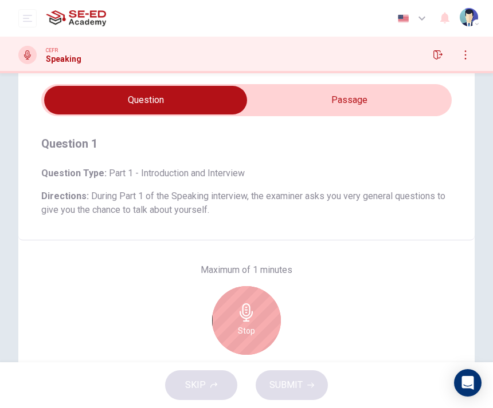
click at [303, 111] on input "checkbox" at bounding box center [145, 100] width 615 height 29
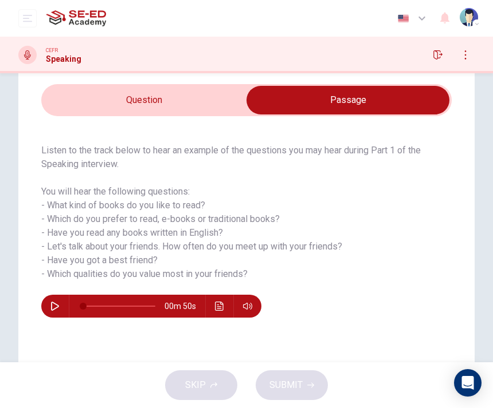
click at [218, 113] on input "checkbox" at bounding box center [347, 100] width 615 height 29
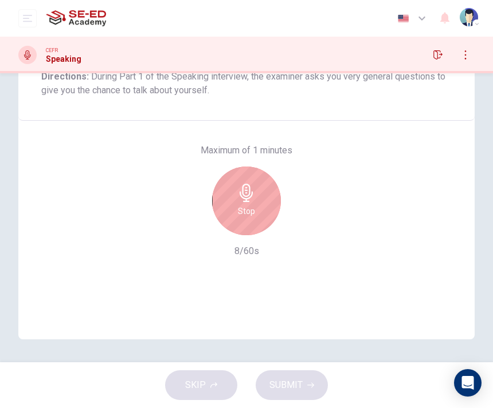
click at [267, 218] on div "Stop" at bounding box center [246, 201] width 69 height 69
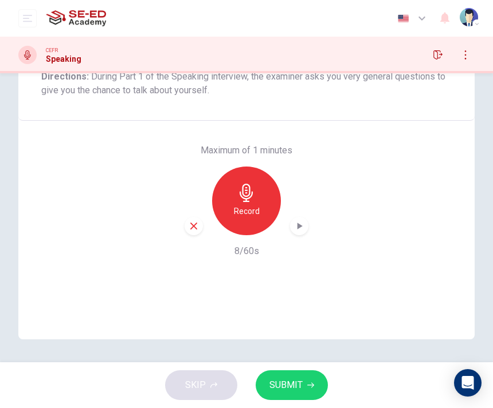
click at [198, 223] on icon "button" at bounding box center [193, 226] width 10 height 10
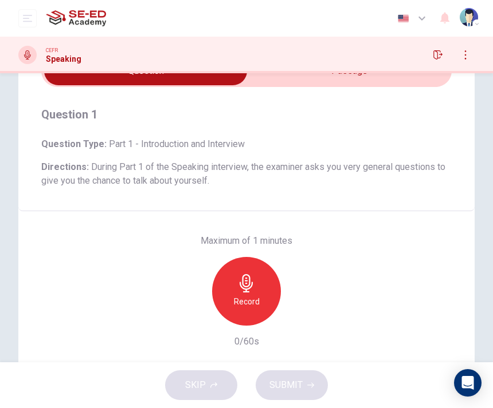
scroll to position [53, 0]
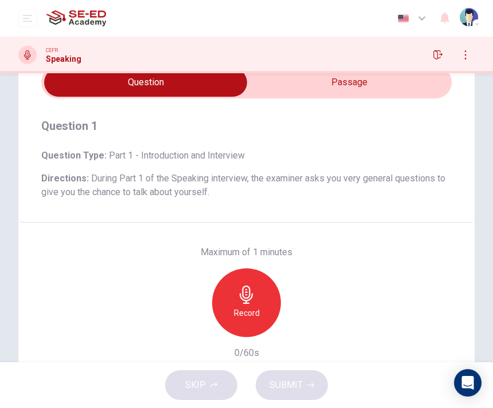
click at [259, 293] on div "Record" at bounding box center [246, 303] width 69 height 69
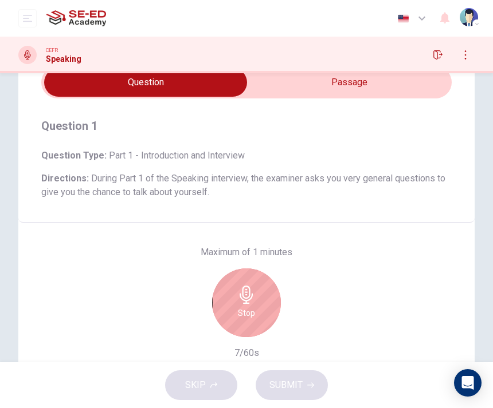
click at [254, 294] on icon "button" at bounding box center [246, 295] width 18 height 18
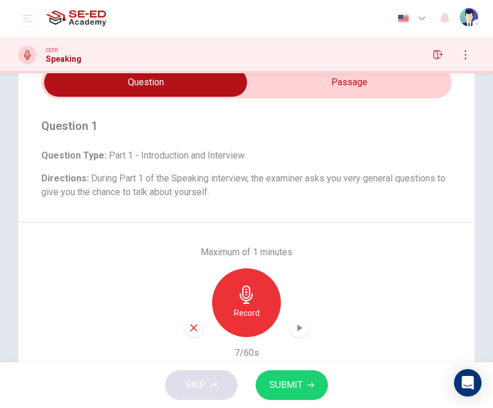
scroll to position [88, 0]
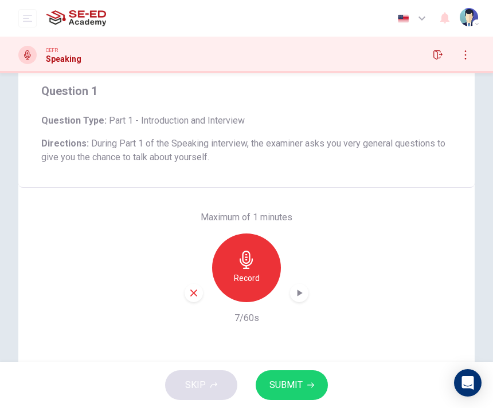
click at [192, 293] on icon "button" at bounding box center [193, 293] width 10 height 10
click at [246, 281] on h6 "Record" at bounding box center [247, 279] width 26 height 14
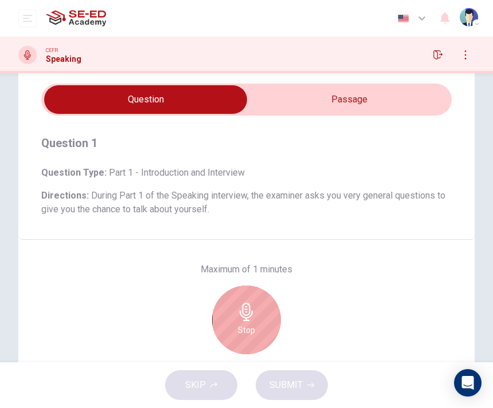
scroll to position [32, 0]
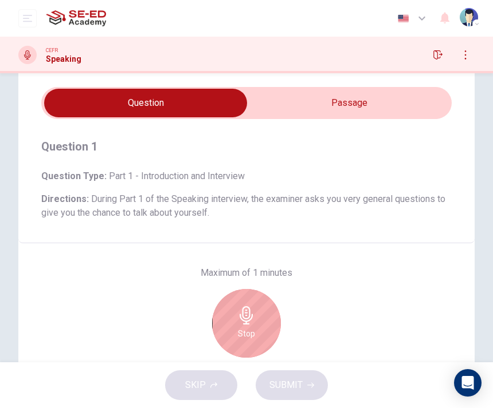
click at [244, 340] on h6 "Stop" at bounding box center [246, 334] width 17 height 14
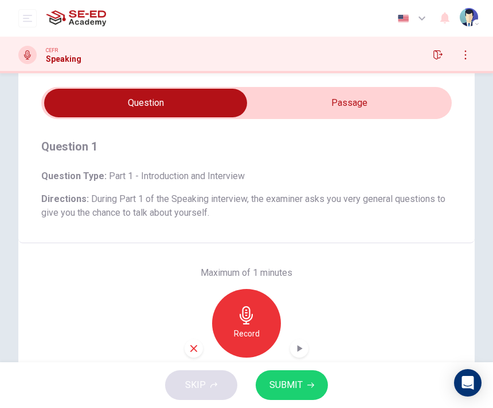
click at [202, 352] on div "button" at bounding box center [193, 349] width 18 height 18
click at [238, 339] on h6 "Record" at bounding box center [247, 334] width 26 height 14
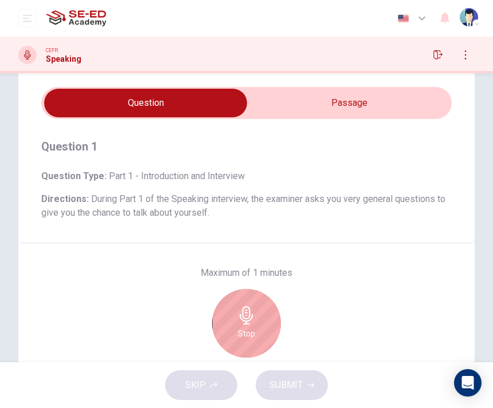
click at [379, 94] on input "checkbox" at bounding box center [145, 103] width 615 height 29
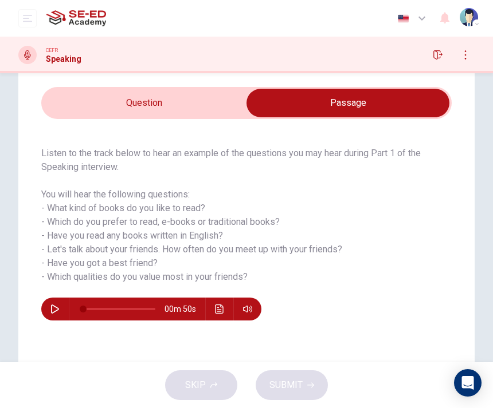
click at [208, 105] on input "checkbox" at bounding box center [347, 103] width 615 height 29
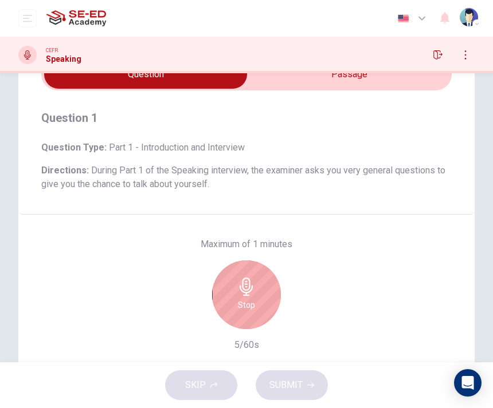
scroll to position [62, 0]
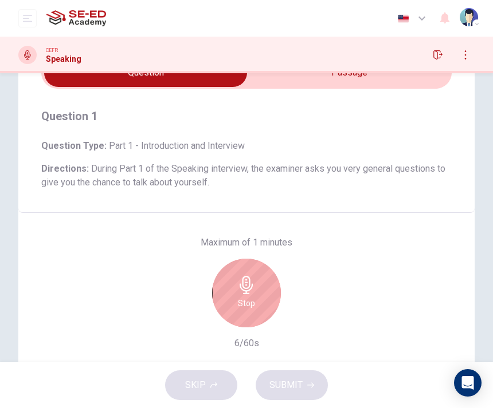
click at [239, 269] on div "Stop" at bounding box center [246, 293] width 69 height 69
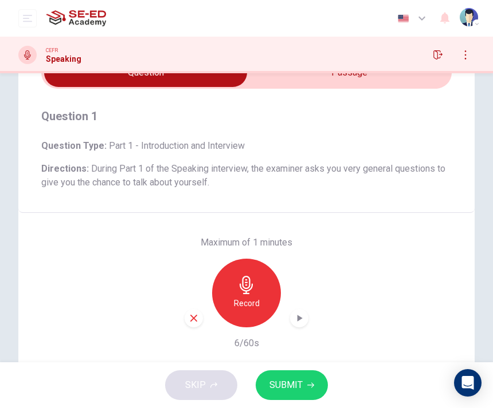
click at [192, 316] on icon "button" at bounding box center [193, 318] width 10 height 10
click at [251, 310] on h6 "Record" at bounding box center [247, 304] width 26 height 14
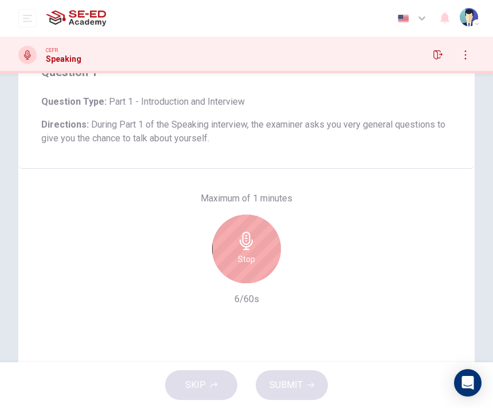
scroll to position [108, 0]
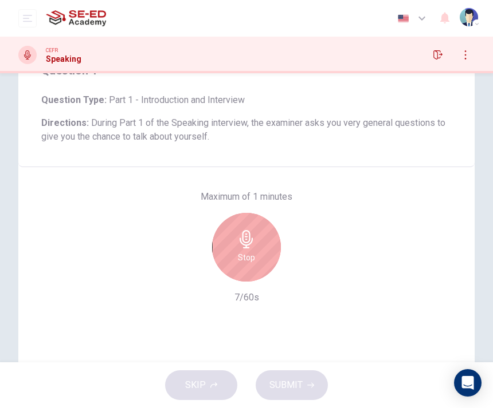
click at [251, 264] on h6 "Stop" at bounding box center [246, 258] width 17 height 14
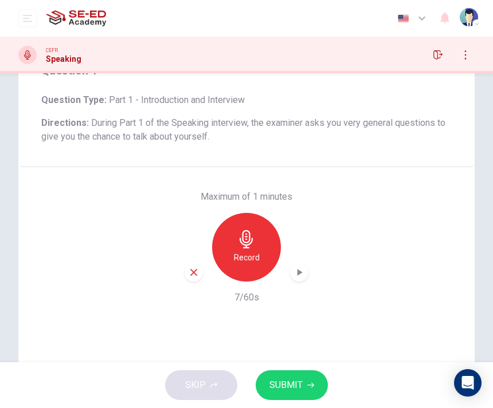
click at [189, 276] on icon "button" at bounding box center [193, 272] width 10 height 10
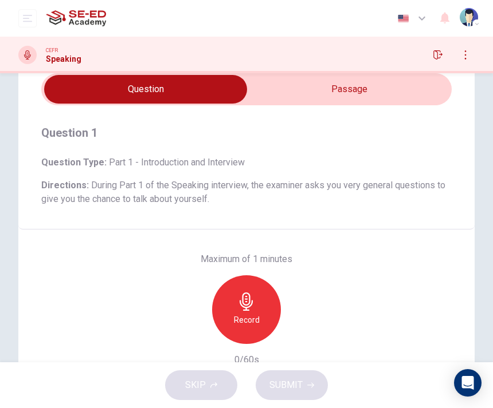
scroll to position [42, 0]
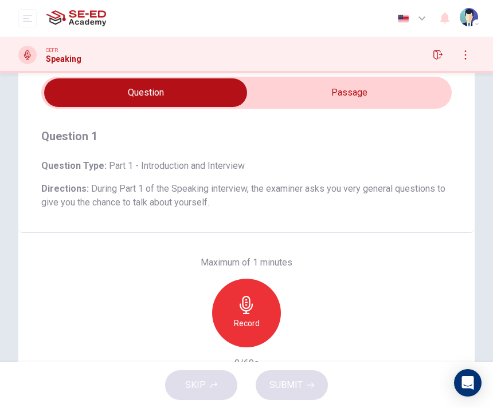
click at [265, 300] on div "Record" at bounding box center [246, 313] width 69 height 69
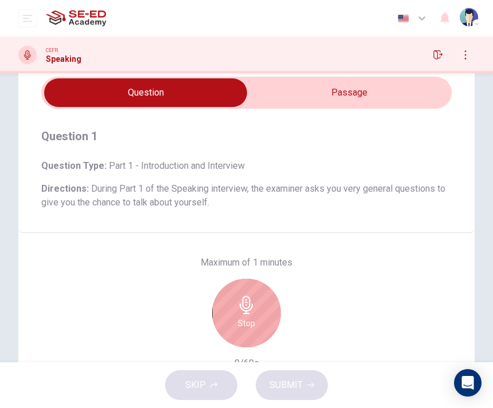
click at [344, 95] on input "checkbox" at bounding box center [145, 92] width 615 height 29
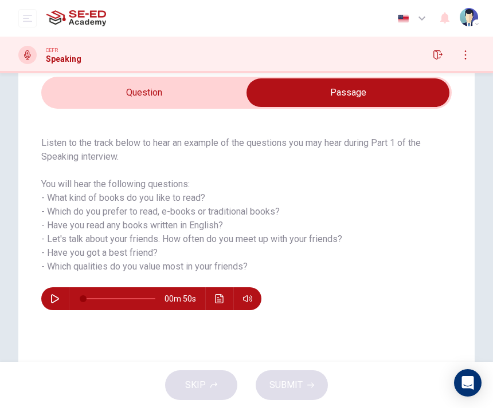
click at [212, 107] on input "checkbox" at bounding box center [347, 92] width 615 height 29
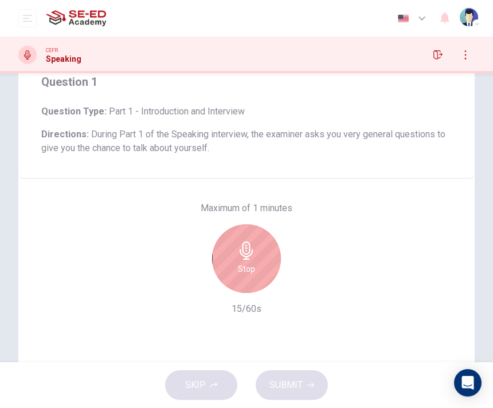
scroll to position [136, 0]
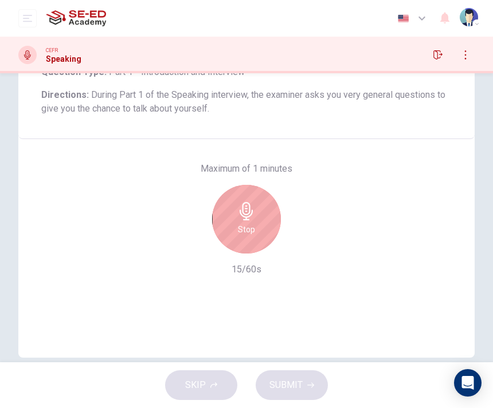
click at [237, 220] on div "Stop" at bounding box center [246, 219] width 69 height 69
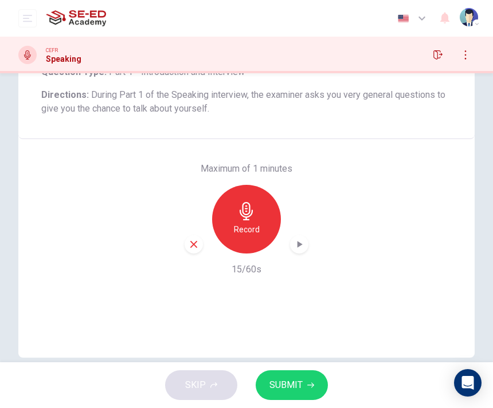
click at [199, 235] on div "Record" at bounding box center [246, 219] width 124 height 69
click at [192, 252] on div "button" at bounding box center [193, 244] width 18 height 18
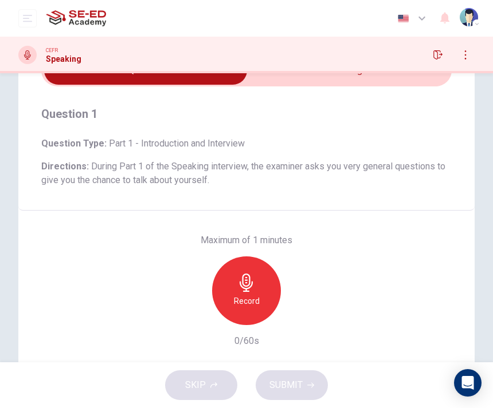
scroll to position [58, 0]
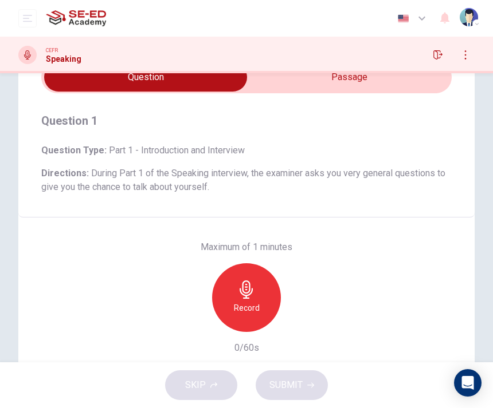
click at [348, 74] on input "checkbox" at bounding box center [145, 77] width 615 height 29
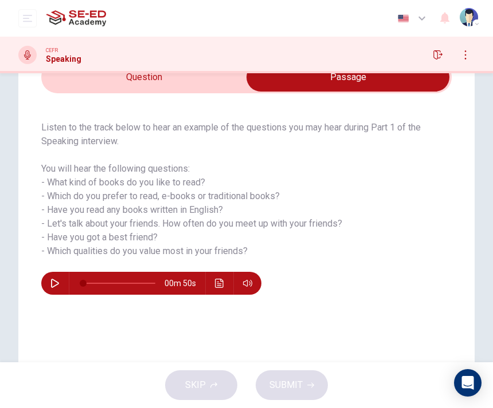
click at [210, 82] on input "checkbox" at bounding box center [347, 77] width 615 height 29
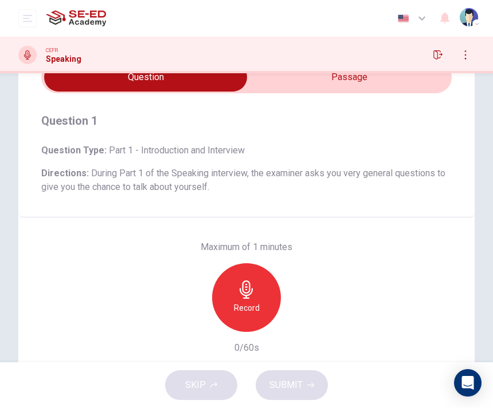
click at [258, 296] on div "Record" at bounding box center [246, 297] width 69 height 69
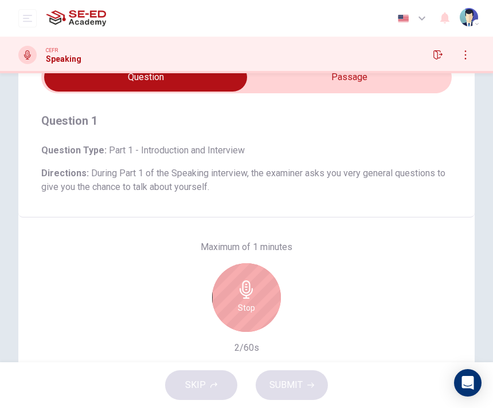
click at [259, 300] on div "Stop" at bounding box center [246, 297] width 69 height 69
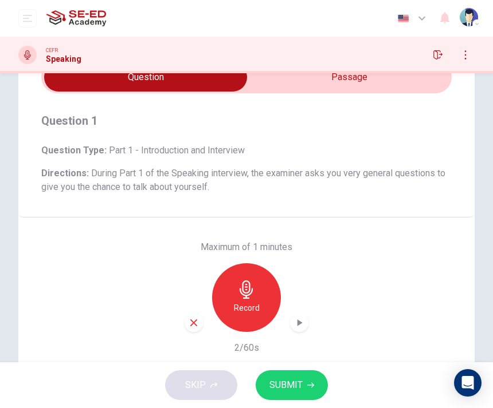
click at [202, 324] on div "button" at bounding box center [193, 323] width 18 height 18
click at [196, 322] on div "Record" at bounding box center [246, 297] width 124 height 69
click at [257, 302] on h6 "Record" at bounding box center [247, 308] width 26 height 14
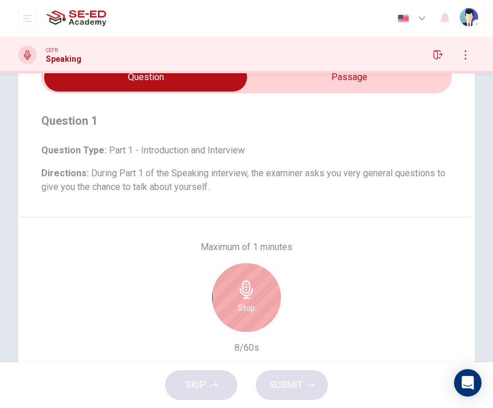
click at [387, 76] on input "checkbox" at bounding box center [145, 77] width 615 height 29
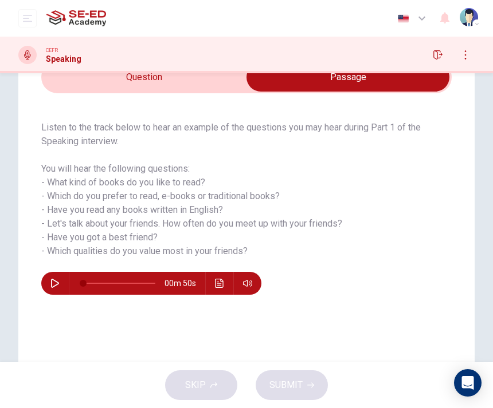
click at [88, 84] on input "checkbox" at bounding box center [347, 77] width 615 height 29
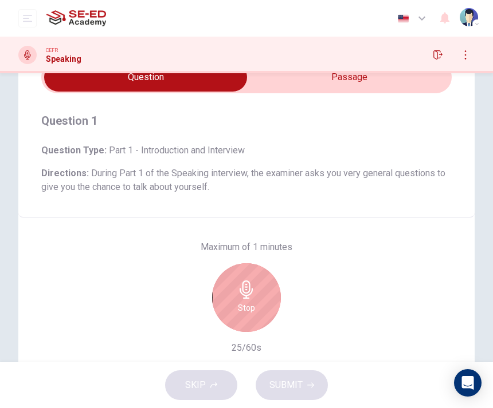
click at [394, 81] on input "checkbox" at bounding box center [145, 77] width 615 height 29
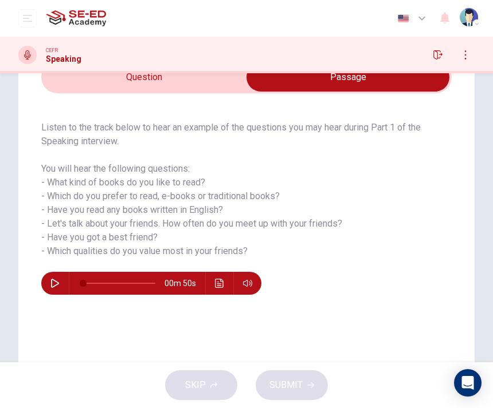
click at [73, 80] on input "checkbox" at bounding box center [347, 77] width 615 height 29
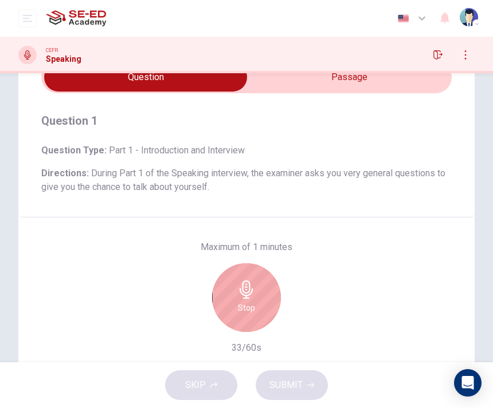
click at [345, 76] on input "checkbox" at bounding box center [145, 77] width 615 height 29
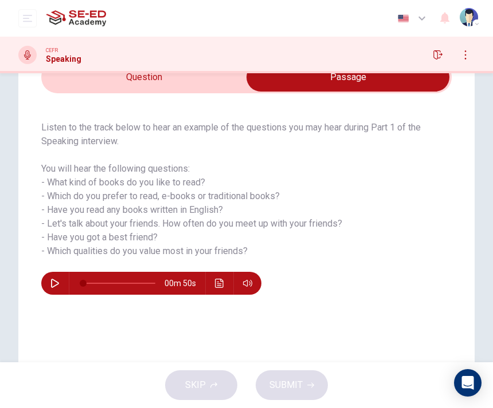
click at [186, 80] on input "checkbox" at bounding box center [347, 77] width 615 height 29
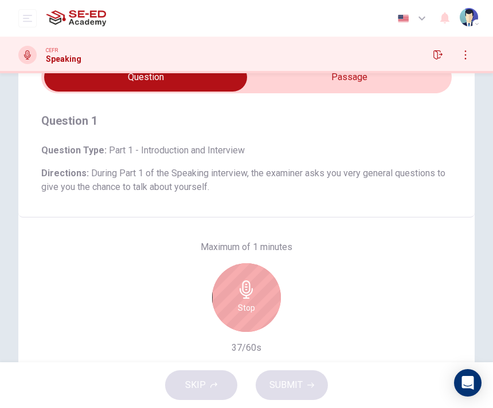
click at [336, 80] on input "checkbox" at bounding box center [145, 77] width 615 height 29
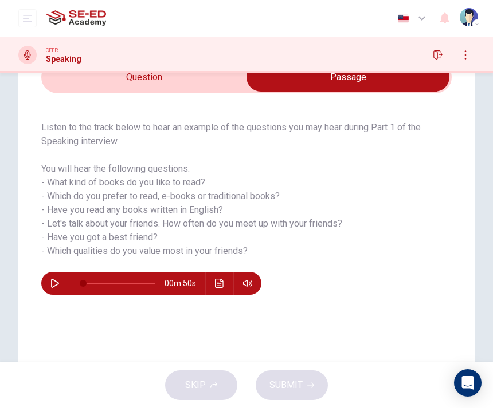
click at [203, 91] on input "checkbox" at bounding box center [347, 77] width 615 height 29
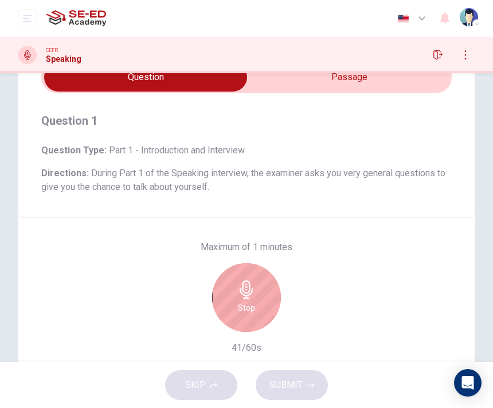
click at [340, 91] on input "checkbox" at bounding box center [145, 77] width 615 height 29
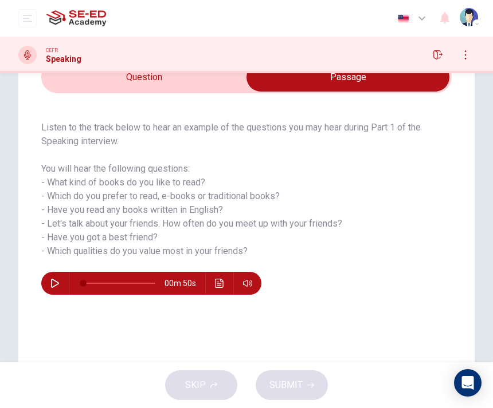
click at [340, 90] on input "checkbox" at bounding box center [347, 77] width 615 height 29
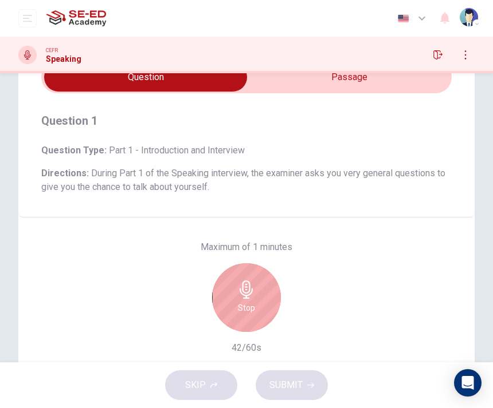
click at [332, 81] on input "checkbox" at bounding box center [145, 77] width 615 height 29
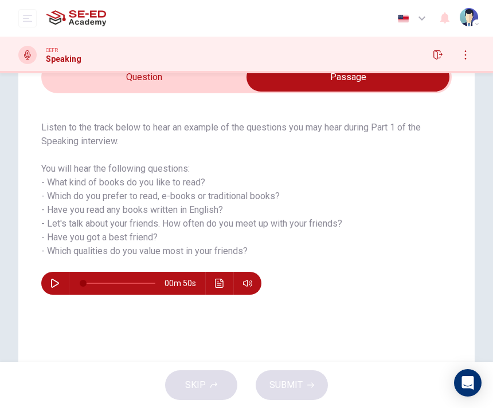
click at [204, 73] on input "checkbox" at bounding box center [347, 77] width 615 height 29
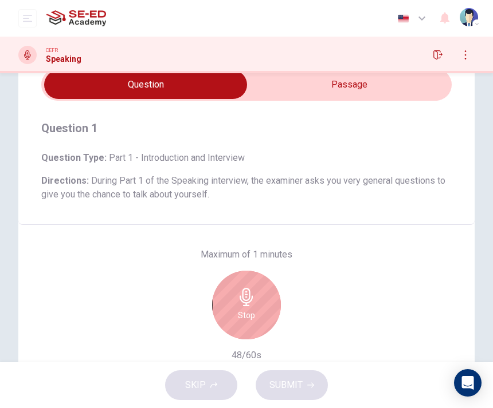
scroll to position [51, 0]
click at [332, 78] on input "checkbox" at bounding box center [145, 84] width 615 height 29
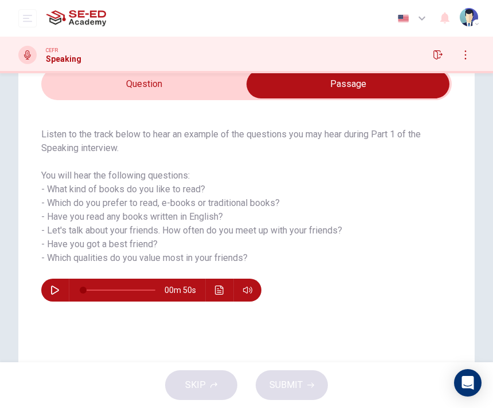
click at [179, 85] on input "checkbox" at bounding box center [347, 84] width 615 height 29
checkbox input "false"
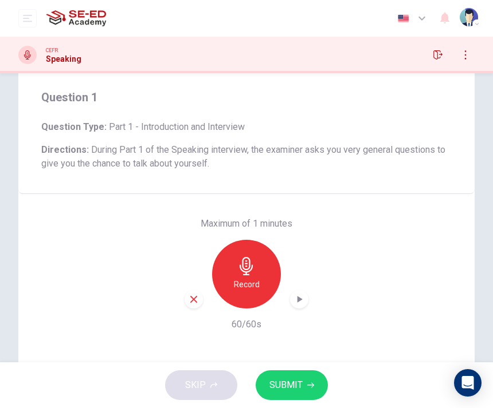
scroll to position [84, 0]
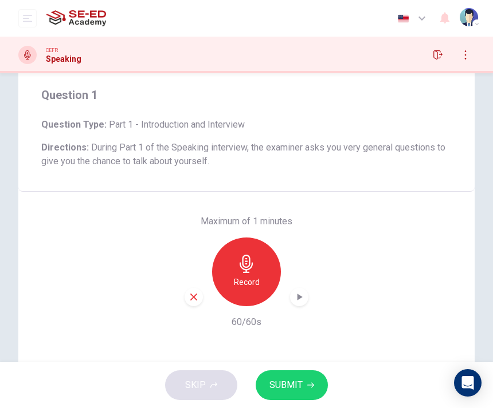
click at [308, 385] on icon "button" at bounding box center [310, 385] width 7 height 7
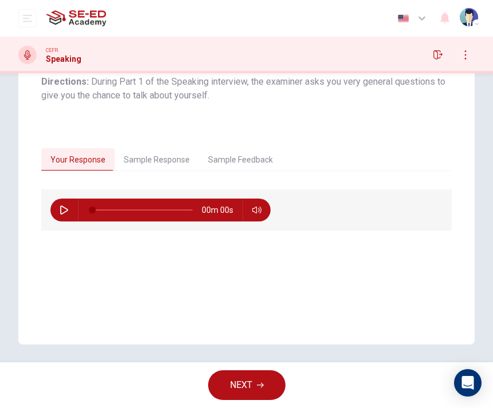
scroll to position [152, 0]
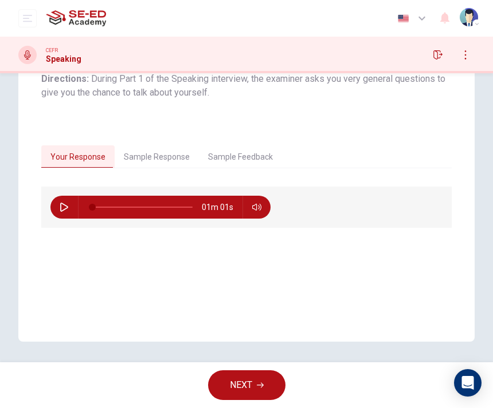
click at [55, 208] on button "button" at bounding box center [64, 207] width 18 height 23
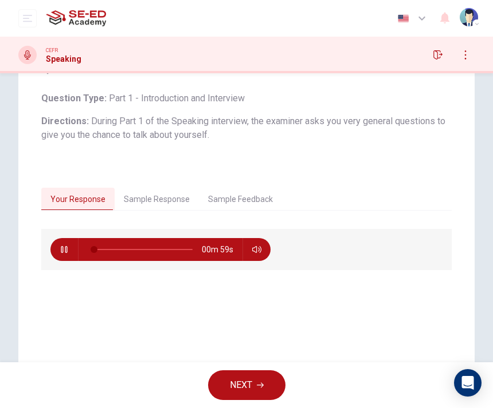
scroll to position [109, 0]
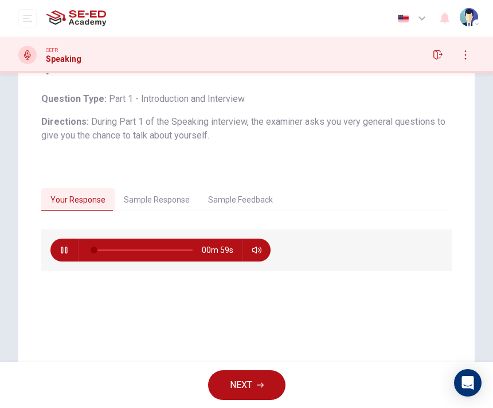
click at [61, 253] on icon "button" at bounding box center [64, 250] width 6 height 7
type input "2"
click at [245, 382] on span "NEXT" at bounding box center [241, 385] width 22 height 16
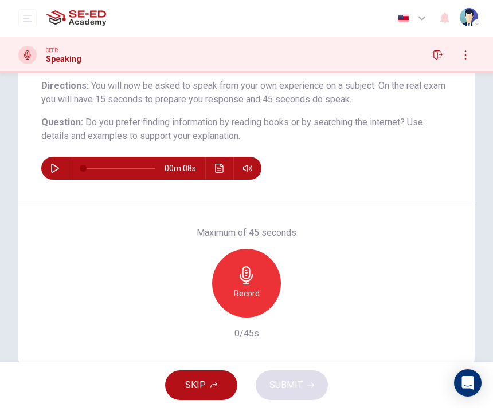
scroll to position [94, 0]
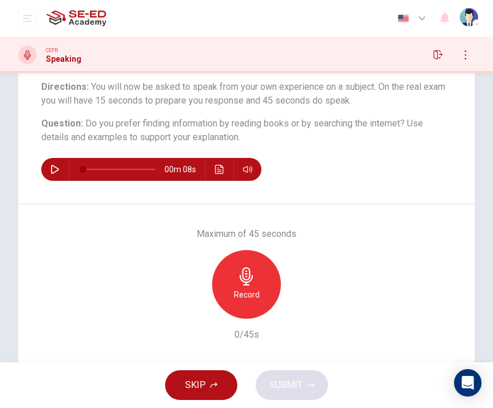
click at [60, 163] on button "button" at bounding box center [55, 169] width 18 height 23
click at [247, 290] on h6 "Record" at bounding box center [247, 295] width 26 height 14
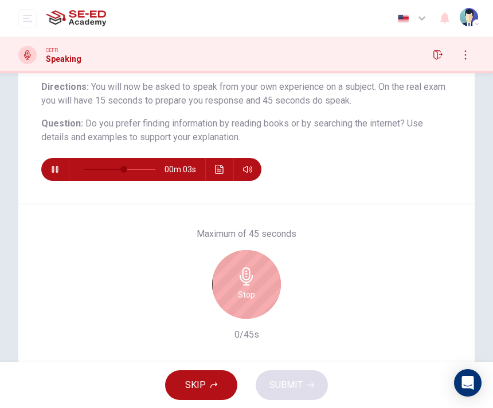
click at [244, 286] on div "Stop" at bounding box center [246, 284] width 69 height 69
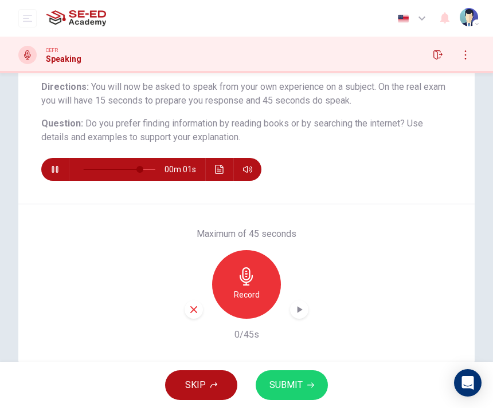
click at [235, 261] on div "Record" at bounding box center [246, 284] width 69 height 69
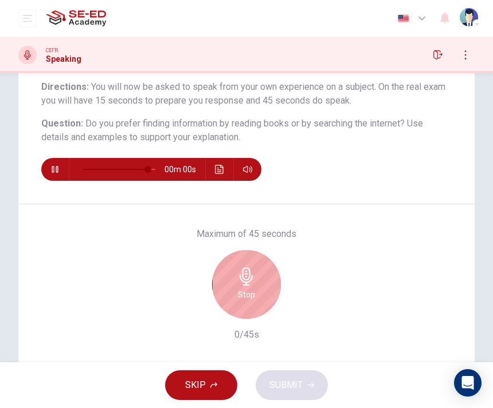
type input "0"
click at [242, 272] on icon "button" at bounding box center [246, 276] width 18 height 18
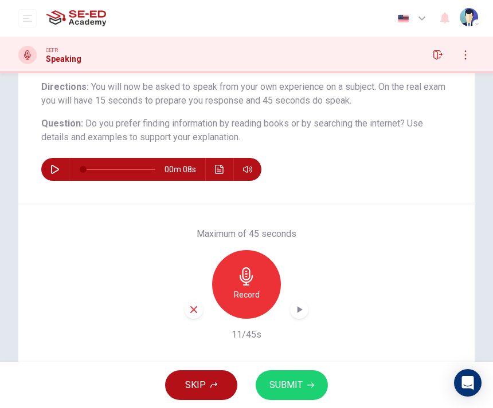
click at [194, 305] on icon "button" at bounding box center [193, 310] width 10 height 10
click at [248, 274] on icon "button" at bounding box center [246, 276] width 18 height 18
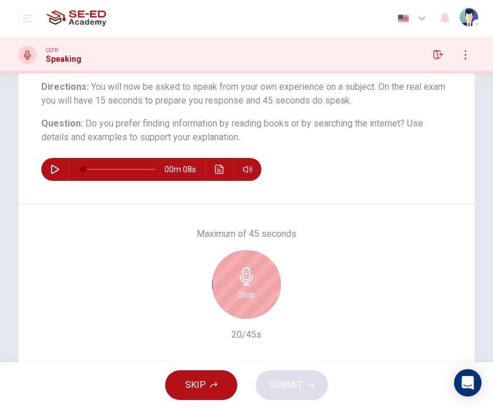
click at [234, 277] on div "Stop" at bounding box center [246, 284] width 69 height 69
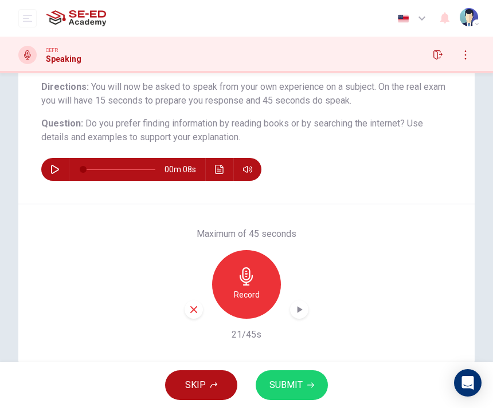
click at [187, 310] on div "button" at bounding box center [193, 310] width 18 height 18
click at [235, 286] on div "Record" at bounding box center [246, 284] width 69 height 69
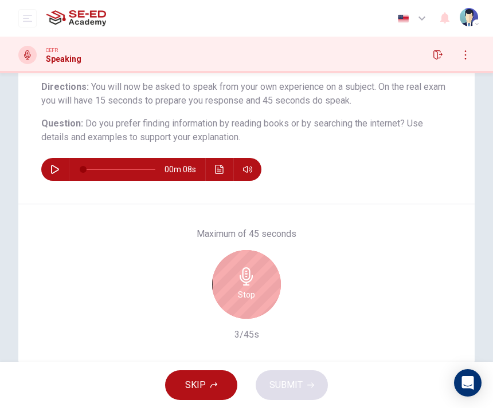
click at [250, 284] on icon "button" at bounding box center [246, 276] width 18 height 18
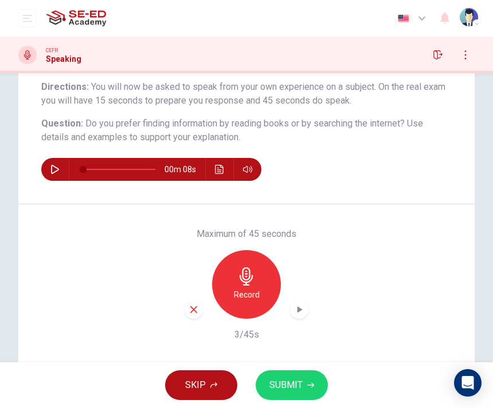
click at [185, 313] on div "button" at bounding box center [193, 310] width 18 height 18
click at [228, 282] on div "Record" at bounding box center [246, 284] width 69 height 69
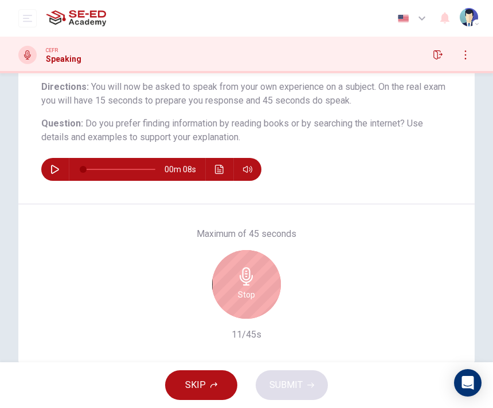
click at [250, 297] on h6 "Stop" at bounding box center [246, 295] width 17 height 14
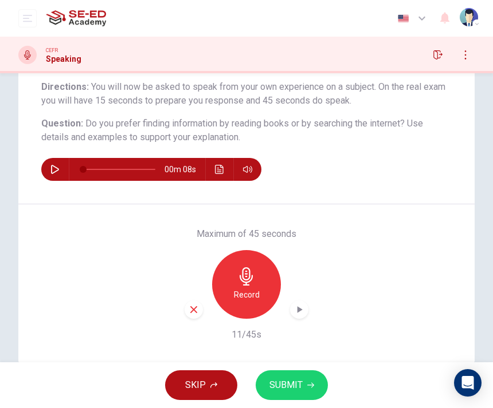
click at [290, 390] on span "SUBMIT" at bounding box center [285, 385] width 33 height 16
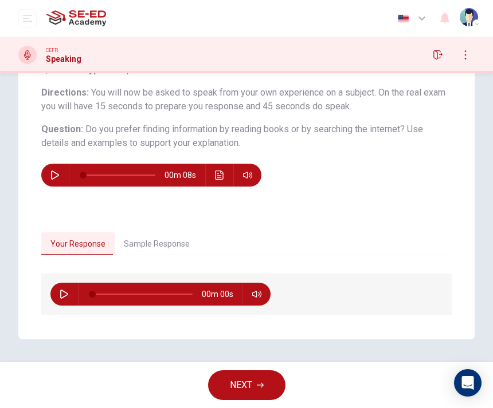
scroll to position [88, 0]
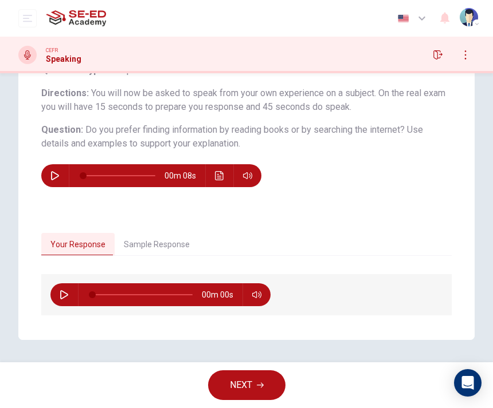
click at [242, 371] on button "NEXT" at bounding box center [246, 386] width 77 height 30
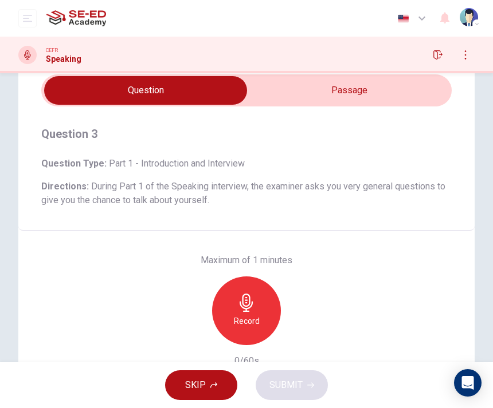
scroll to position [43, 0]
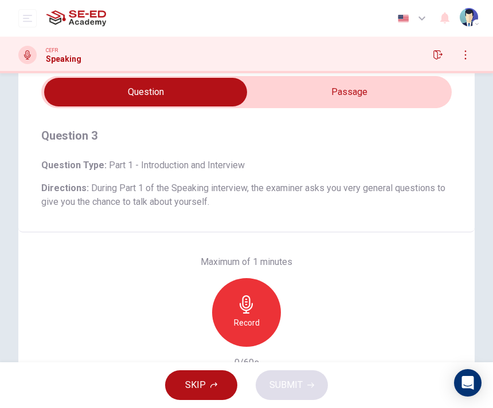
click at [310, 92] on input "checkbox" at bounding box center [145, 92] width 615 height 29
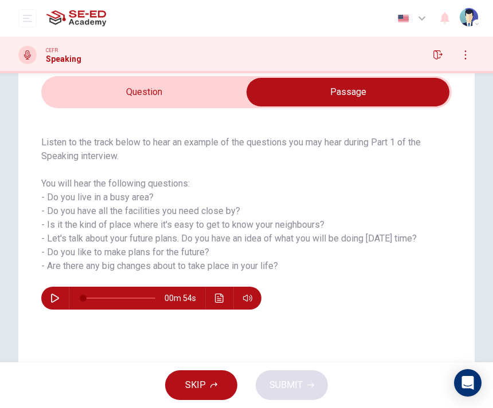
click at [206, 100] on input "checkbox" at bounding box center [347, 92] width 615 height 29
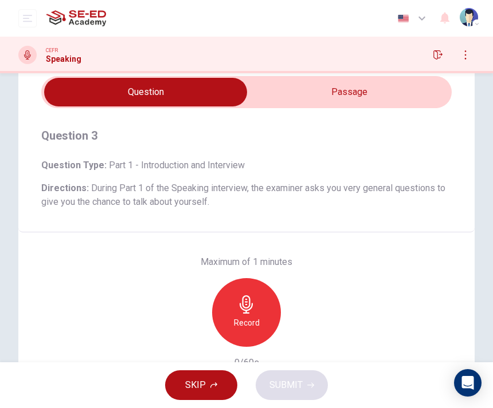
click at [260, 293] on div "Record" at bounding box center [246, 312] width 69 height 69
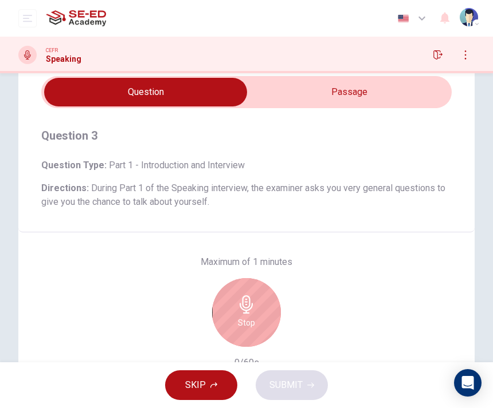
click at [300, 91] on input "checkbox" at bounding box center [145, 92] width 615 height 29
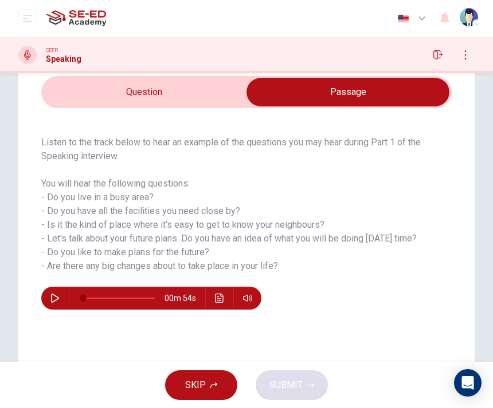
click at [210, 98] on input "checkbox" at bounding box center [347, 92] width 615 height 29
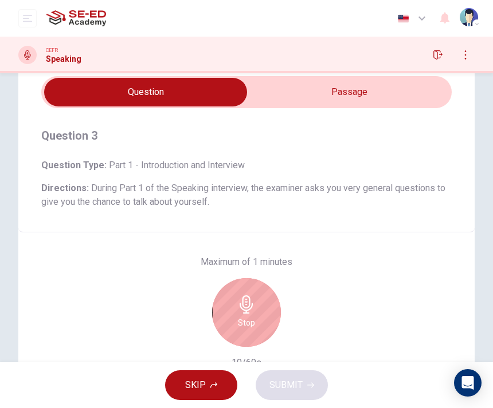
click at [407, 92] on input "checkbox" at bounding box center [145, 92] width 615 height 29
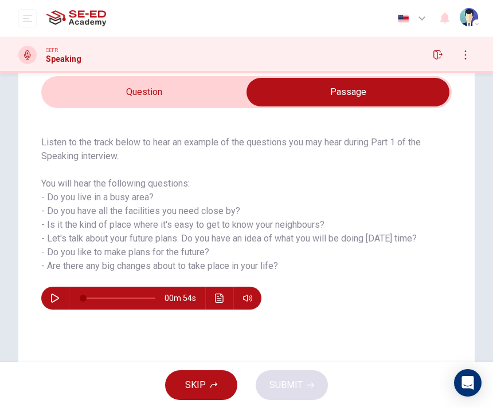
click at [61, 93] on input "checkbox" at bounding box center [347, 92] width 615 height 29
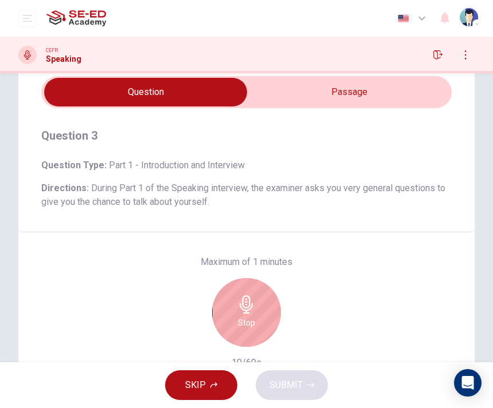
click at [409, 85] on input "checkbox" at bounding box center [145, 92] width 615 height 29
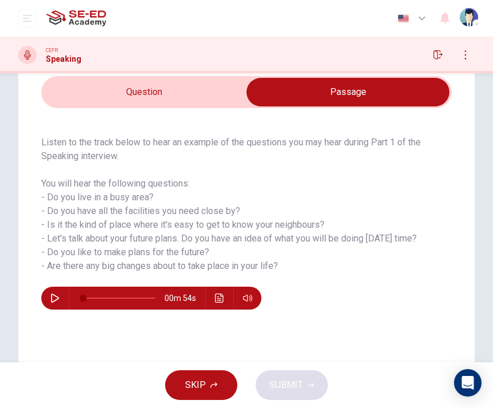
click at [230, 93] on input "checkbox" at bounding box center [347, 92] width 615 height 29
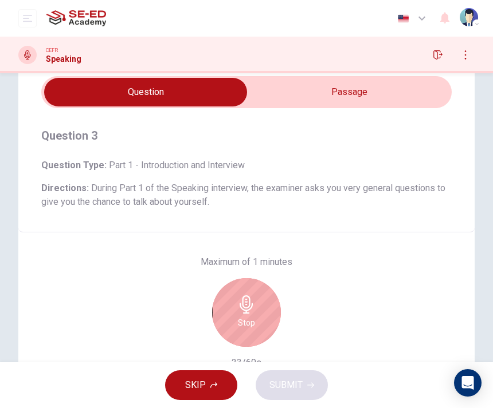
click at [321, 94] on input "checkbox" at bounding box center [145, 92] width 615 height 29
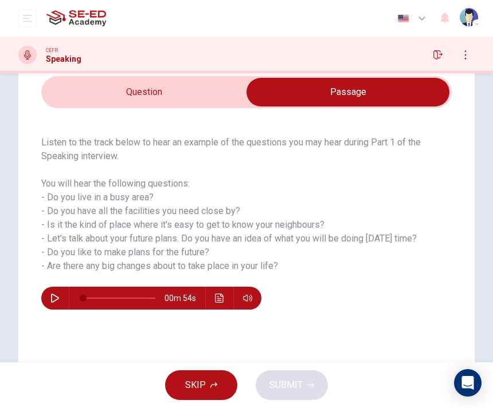
click at [235, 82] on input "checkbox" at bounding box center [347, 92] width 615 height 29
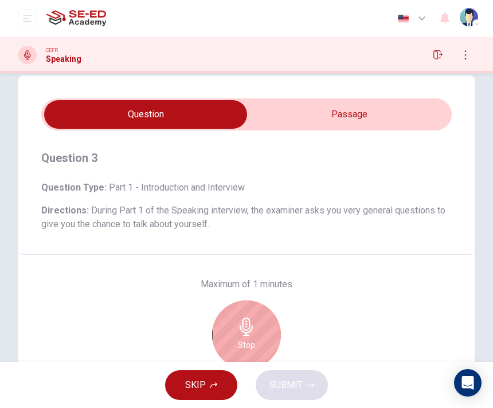
scroll to position [18, 0]
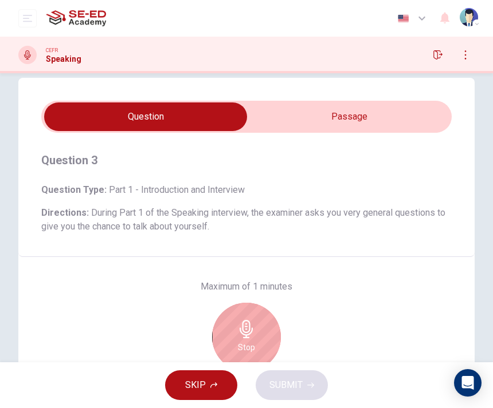
click at [323, 113] on input "checkbox" at bounding box center [145, 117] width 615 height 29
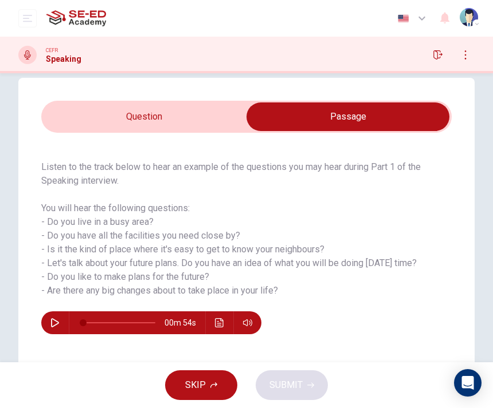
click at [220, 115] on input "checkbox" at bounding box center [347, 117] width 615 height 29
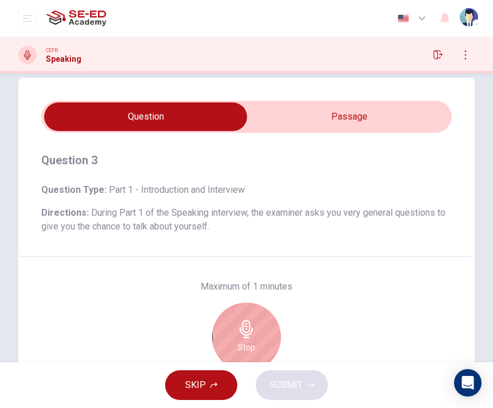
click at [342, 116] on input "checkbox" at bounding box center [145, 117] width 615 height 29
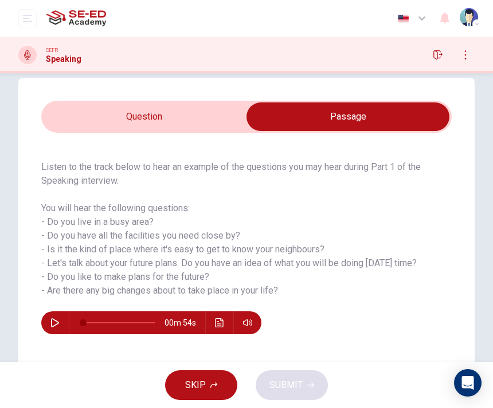
click at [237, 121] on input "checkbox" at bounding box center [347, 117] width 615 height 29
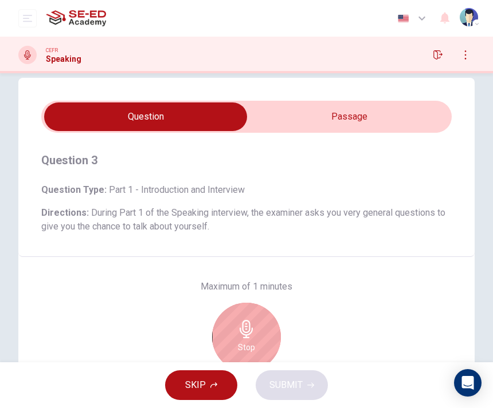
scroll to position [51, 0]
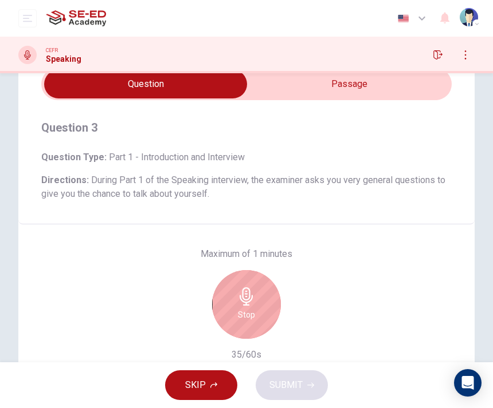
click at [292, 81] on input "checkbox" at bounding box center [145, 84] width 615 height 29
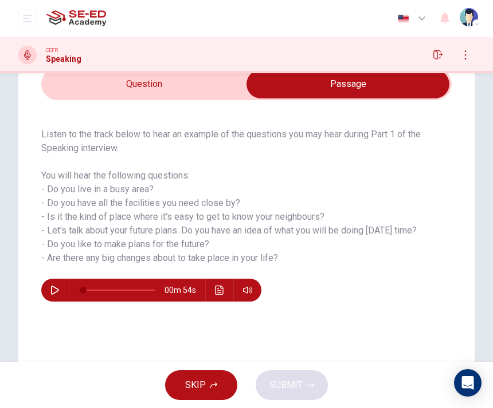
click at [239, 89] on input "checkbox" at bounding box center [347, 84] width 615 height 29
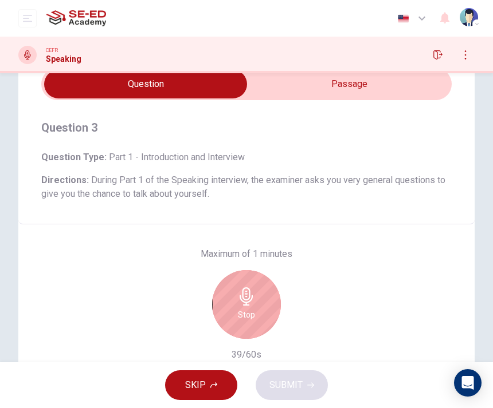
click at [292, 86] on input "checkbox" at bounding box center [145, 84] width 615 height 29
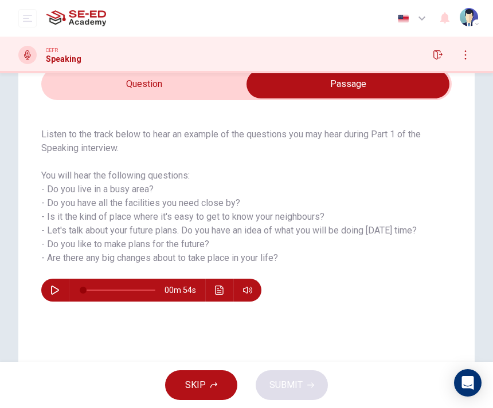
click at [233, 80] on input "checkbox" at bounding box center [347, 84] width 615 height 29
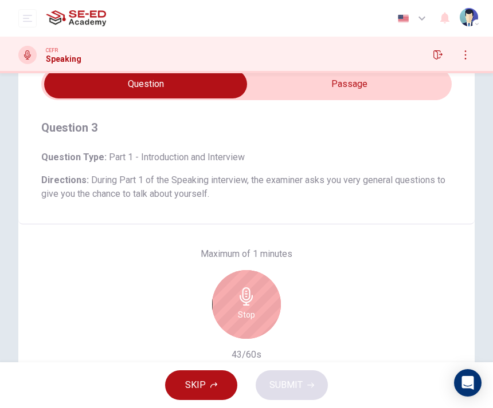
click at [290, 86] on input "checkbox" at bounding box center [145, 84] width 615 height 29
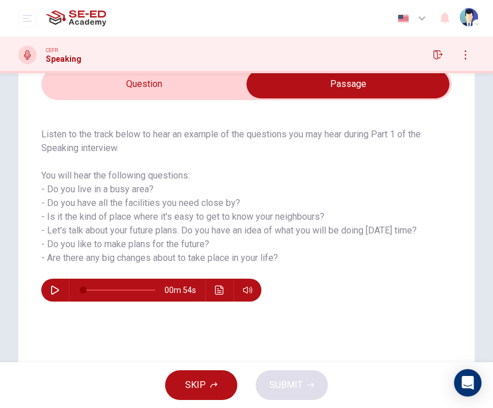
click at [233, 76] on input "checkbox" at bounding box center [347, 84] width 615 height 29
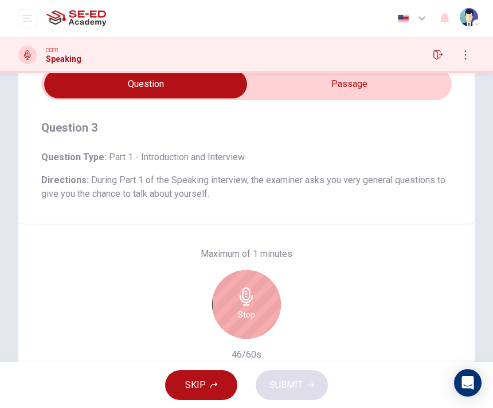
click at [304, 89] on input "checkbox" at bounding box center [145, 84] width 615 height 29
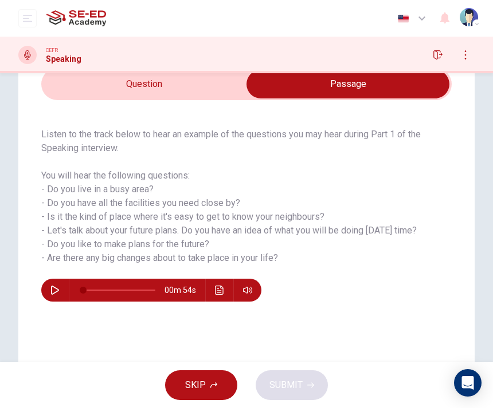
click at [226, 70] on div "CEFR Speaking" at bounding box center [246, 55] width 493 height 37
click at [215, 68] on div "CEFR Speaking" at bounding box center [246, 55] width 493 height 37
click at [204, 83] on input "checkbox" at bounding box center [347, 84] width 615 height 29
checkbox input "false"
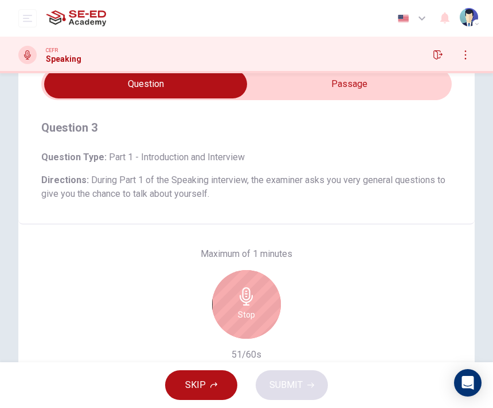
click at [250, 295] on icon "button" at bounding box center [246, 297] width 18 height 18
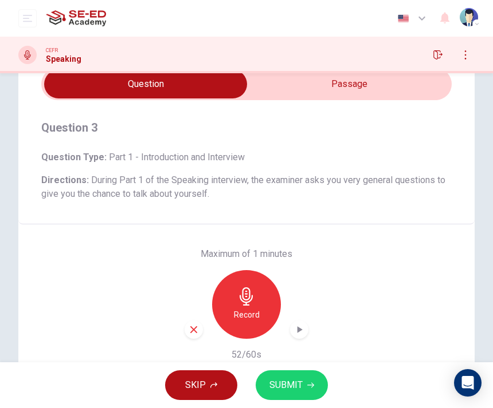
click at [286, 379] on span "SUBMIT" at bounding box center [285, 385] width 33 height 16
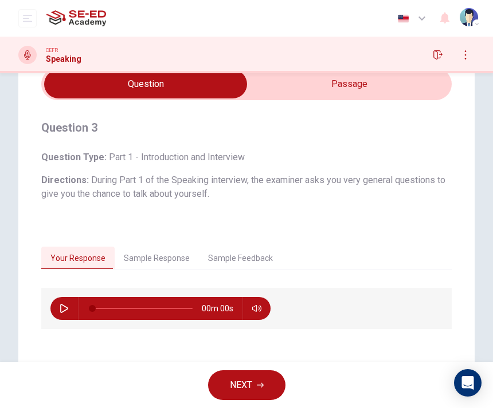
click at [253, 378] on button "NEXT" at bounding box center [246, 386] width 77 height 30
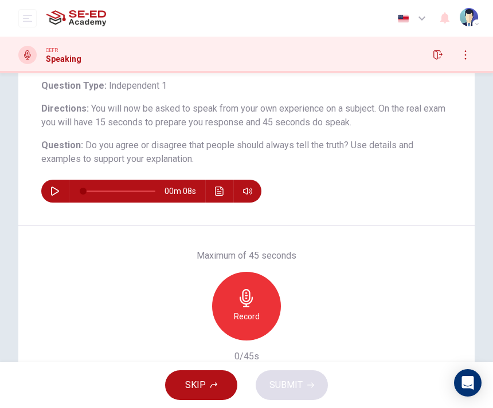
scroll to position [78, 0]
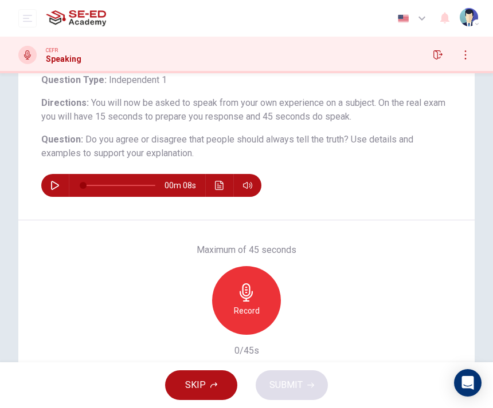
click at [257, 307] on h6 "Record" at bounding box center [247, 311] width 26 height 14
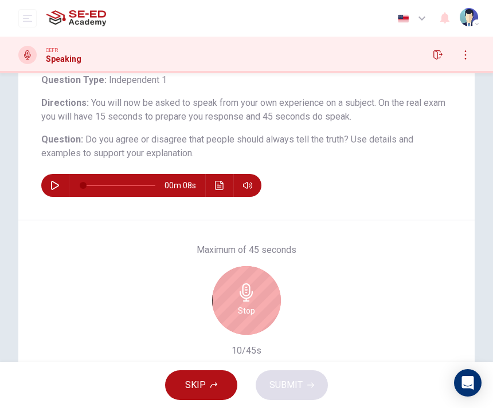
click at [254, 297] on icon "button" at bounding box center [246, 293] width 18 height 18
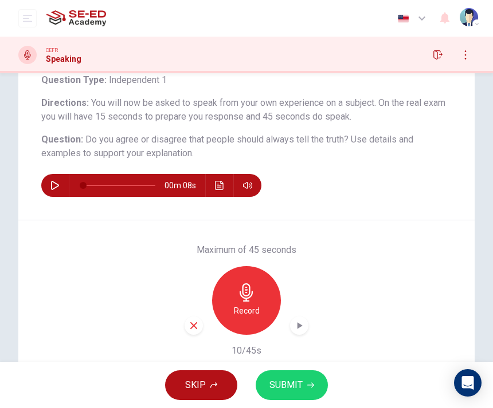
click at [296, 393] on span "SUBMIT" at bounding box center [285, 385] width 33 height 16
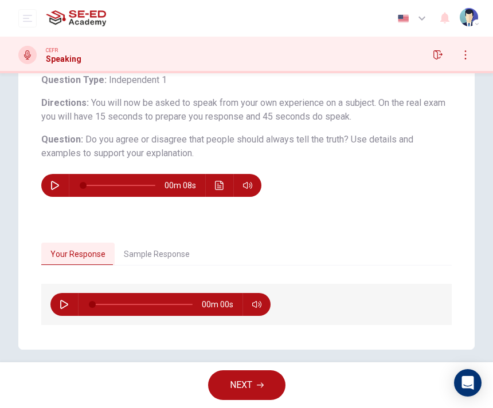
click at [238, 392] on span "NEXT" at bounding box center [241, 385] width 22 height 16
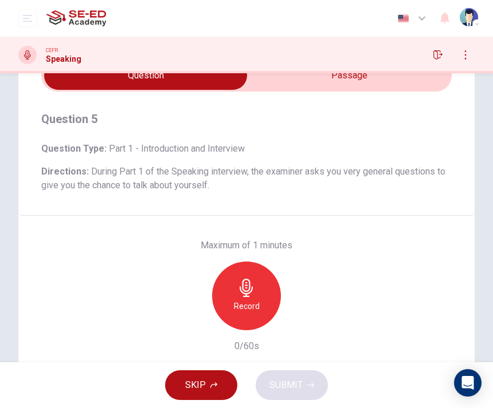
scroll to position [60, 0]
click at [239, 305] on h6 "Record" at bounding box center [247, 306] width 26 height 14
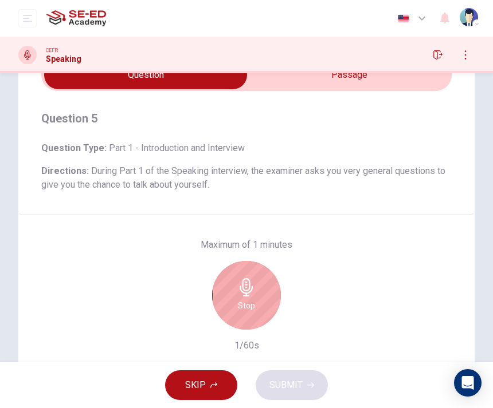
click at [375, 80] on input "checkbox" at bounding box center [145, 75] width 615 height 29
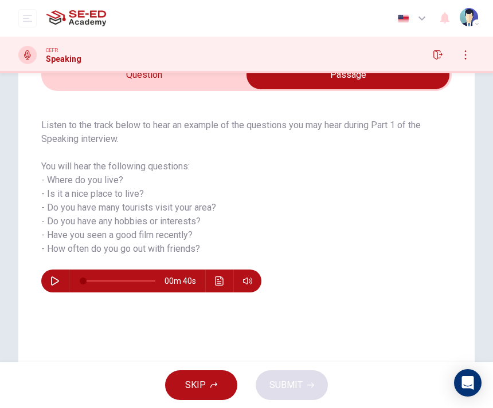
click at [227, 89] on input "checkbox" at bounding box center [347, 75] width 615 height 29
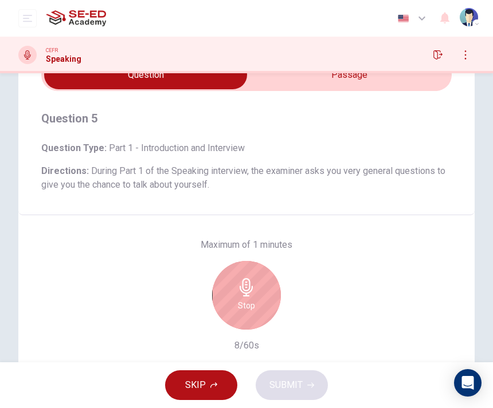
click at [388, 88] on input "checkbox" at bounding box center [145, 75] width 615 height 29
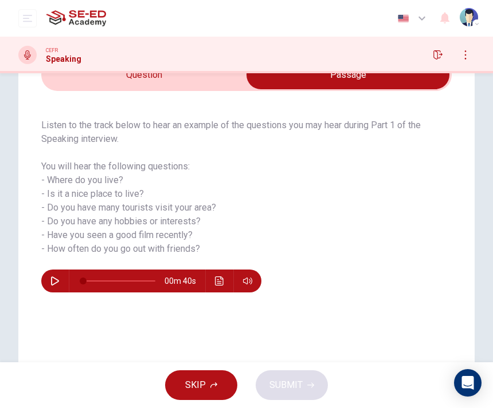
click at [224, 87] on input "checkbox" at bounding box center [347, 75] width 615 height 29
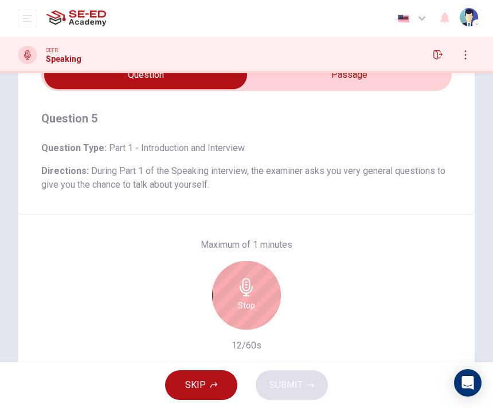
click at [298, 81] on input "checkbox" at bounding box center [145, 75] width 615 height 29
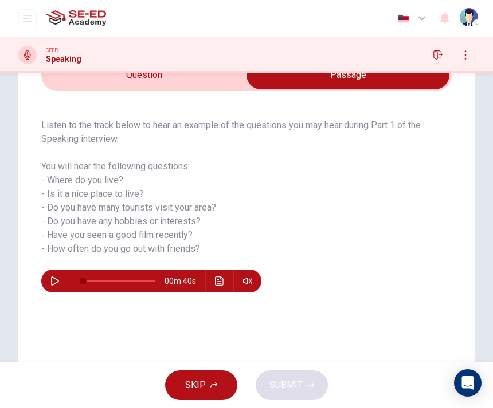
click at [234, 83] on input "checkbox" at bounding box center [347, 75] width 615 height 29
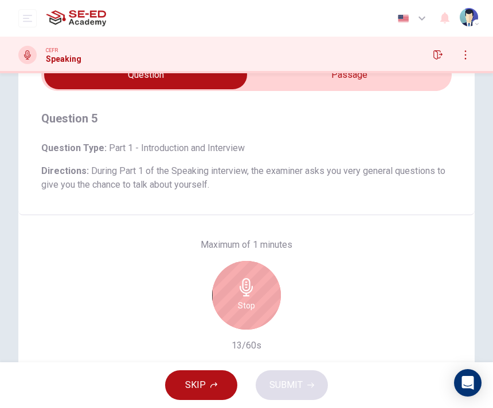
click at [300, 84] on input "checkbox" at bounding box center [145, 75] width 615 height 29
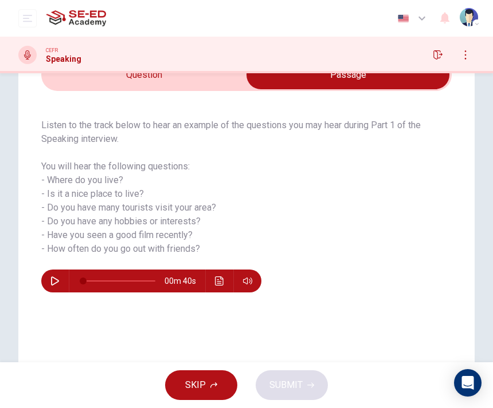
click at [218, 86] on input "checkbox" at bounding box center [347, 75] width 615 height 29
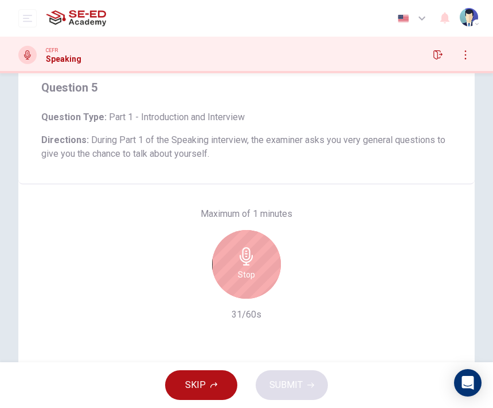
scroll to position [57, 0]
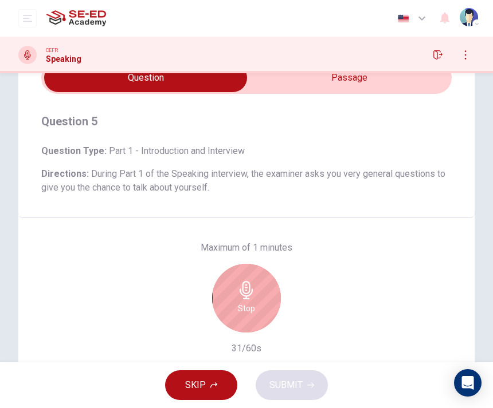
click at [395, 99] on div "Question 5 Question Type : Part 1 - Introduction and Interview Directions : Dur…" at bounding box center [246, 156] width 456 height 124
click at [423, 85] on input "checkbox" at bounding box center [145, 78] width 615 height 29
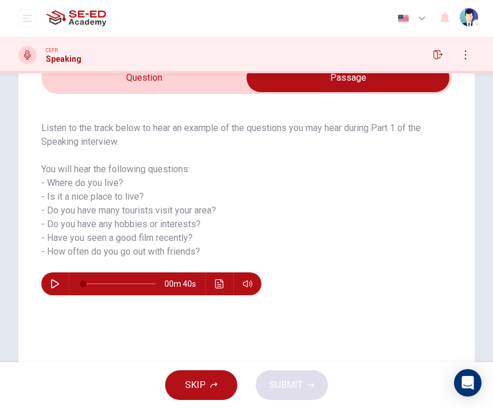
click at [220, 62] on div "CEFR Speaking" at bounding box center [246, 55] width 493 height 18
click at [208, 74] on input "checkbox" at bounding box center [347, 78] width 615 height 29
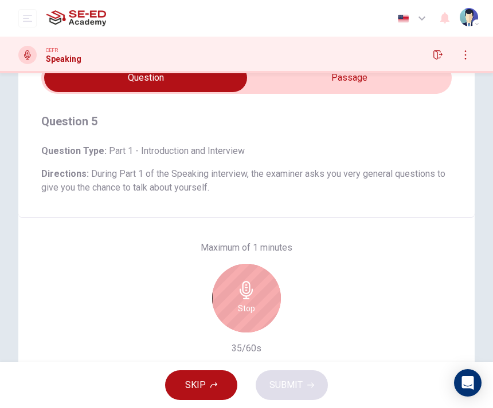
click at [387, 86] on input "checkbox" at bounding box center [145, 78] width 615 height 29
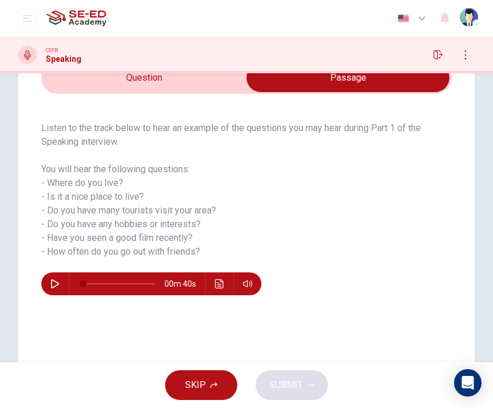
click at [220, 83] on input "checkbox" at bounding box center [347, 78] width 615 height 29
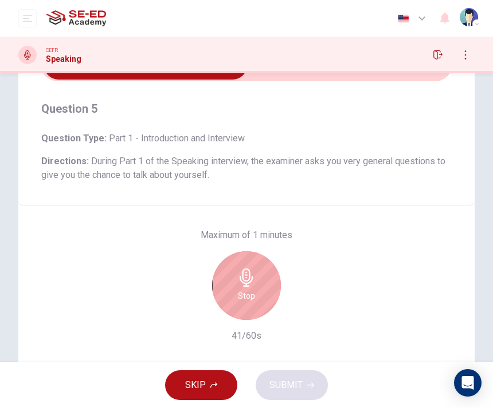
scroll to position [73, 0]
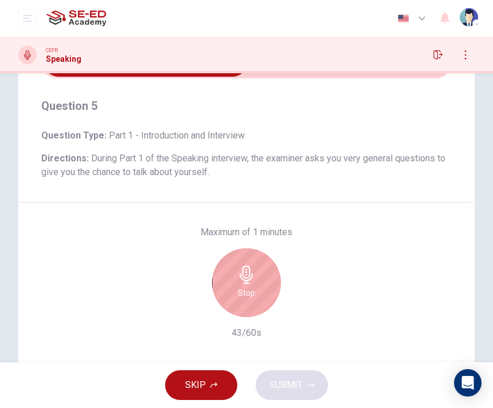
click at [355, 74] on input "checkbox" at bounding box center [145, 62] width 615 height 29
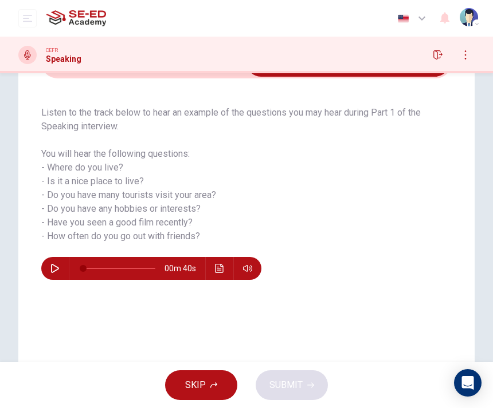
click at [228, 73] on input "checkbox" at bounding box center [347, 62] width 615 height 29
checkbox input "false"
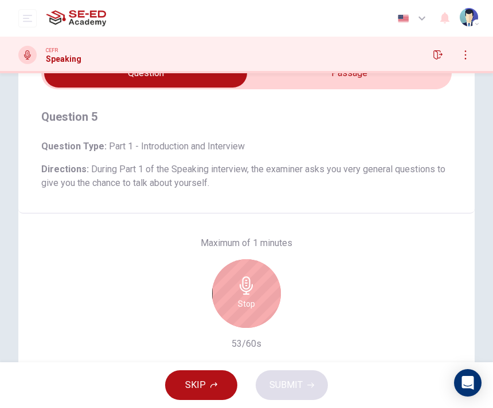
scroll to position [63, 0]
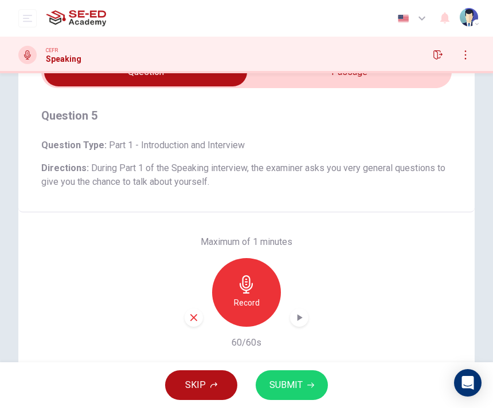
click at [279, 385] on span "SUBMIT" at bounding box center [285, 385] width 33 height 16
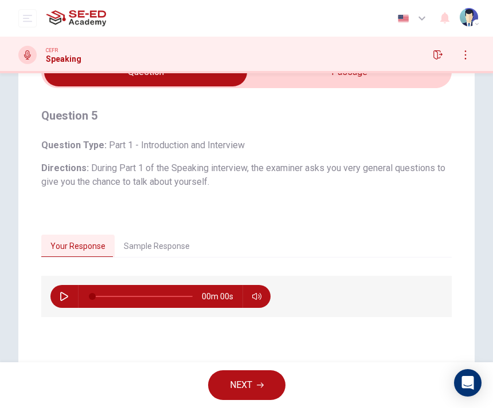
click at [246, 380] on span "NEXT" at bounding box center [241, 385] width 22 height 16
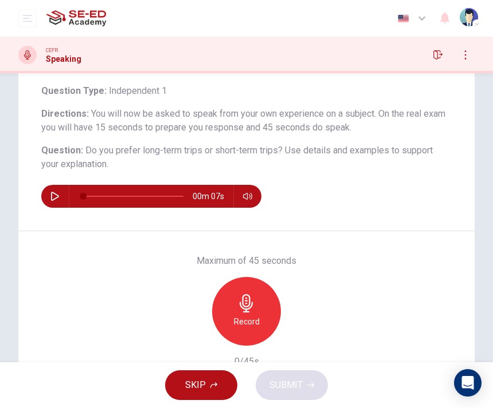
scroll to position [68, 0]
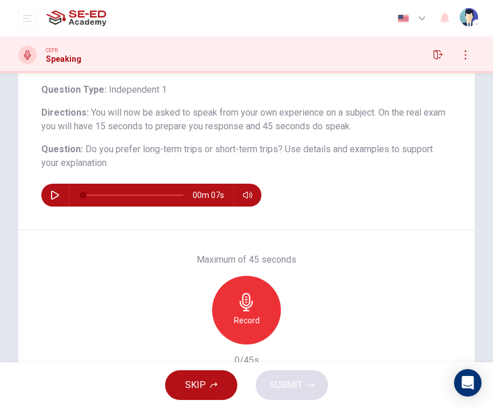
click at [272, 308] on div "Record" at bounding box center [246, 310] width 69 height 69
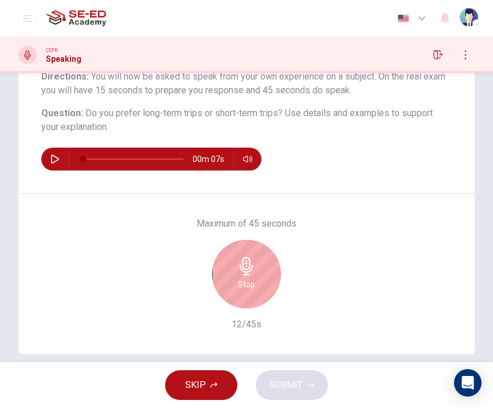
scroll to position [105, 0]
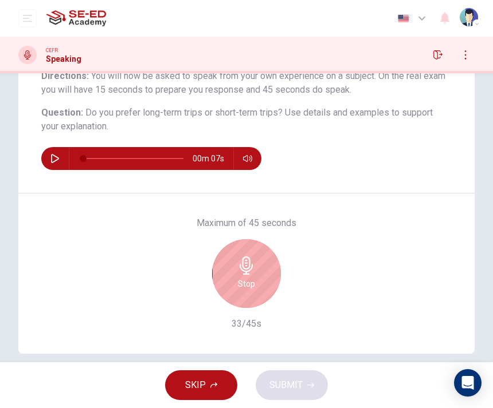
click at [257, 264] on div "Stop" at bounding box center [246, 273] width 69 height 69
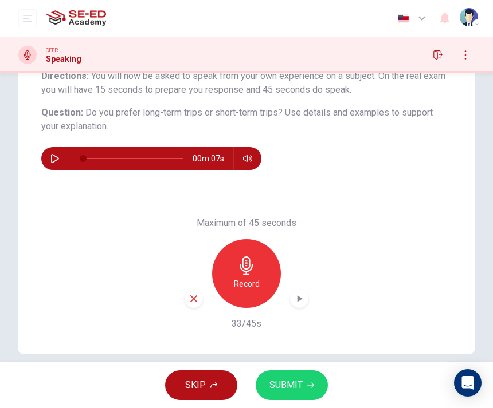
click at [282, 381] on span "SUBMIT" at bounding box center [285, 385] width 33 height 16
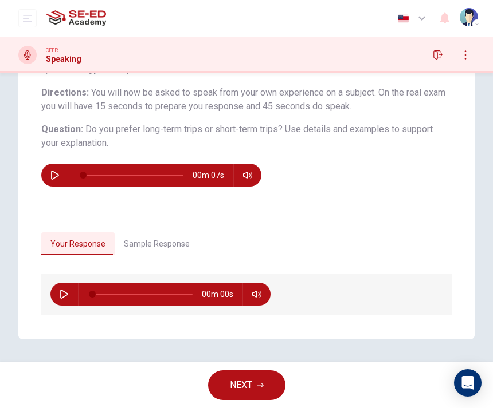
scroll to position [88, 0]
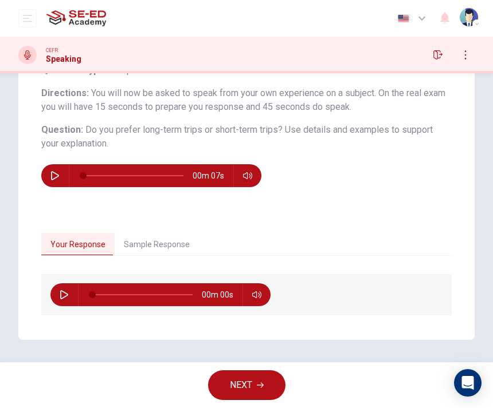
click at [155, 241] on button "Sample Response" at bounding box center [157, 245] width 84 height 24
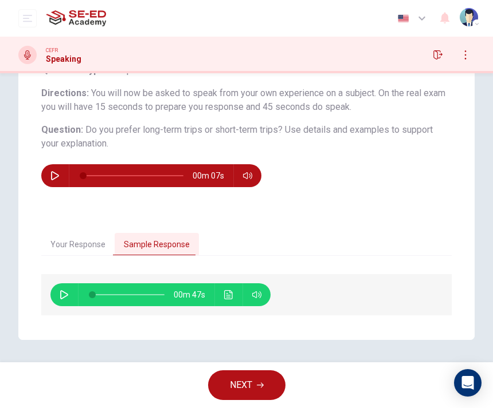
click at [69, 292] on button "button" at bounding box center [64, 295] width 18 height 23
click at [418, 9] on button "button" at bounding box center [412, 18] width 42 height 23
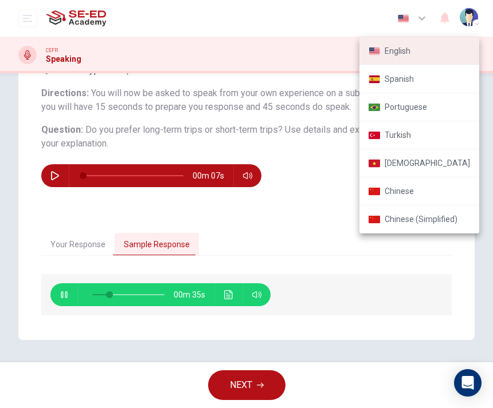
click at [412, 10] on div at bounding box center [246, 204] width 493 height 408
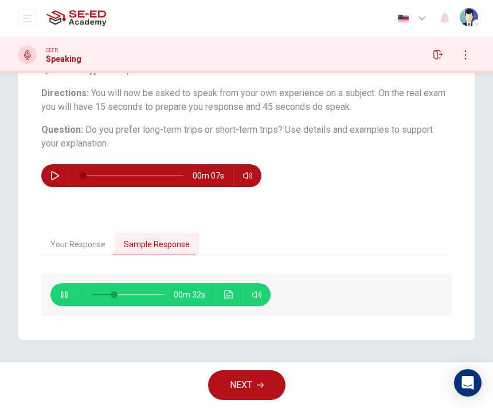
click at [230, 291] on icon "Click to see the audio transcription" at bounding box center [228, 294] width 9 height 9
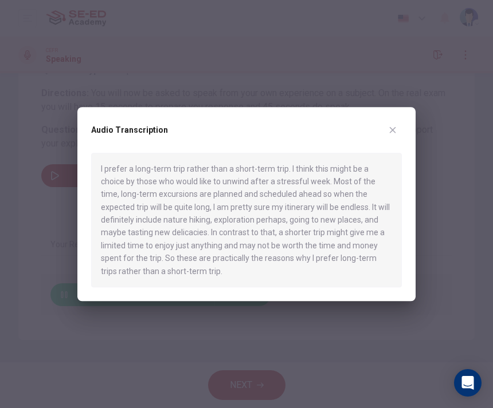
click at [399, 119] on div "Audio Transcription I prefer a long-term trip rather than a short-term trip. I …" at bounding box center [246, 204] width 338 height 195
click at [393, 124] on button "button" at bounding box center [392, 130] width 18 height 18
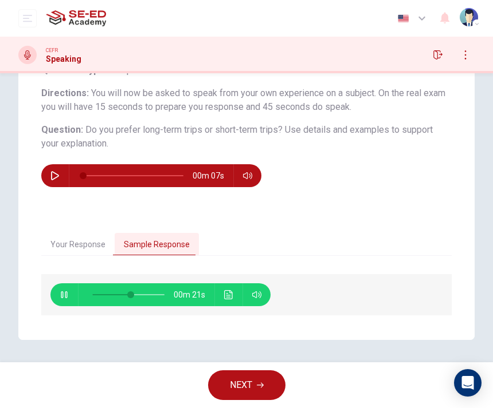
click at [64, 285] on button "button" at bounding box center [64, 295] width 18 height 23
type input "55"
click at [219, 383] on button "NEXT" at bounding box center [246, 386] width 77 height 30
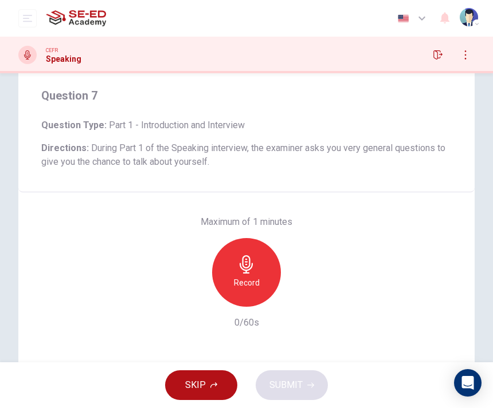
scroll to position [84, 0]
click at [234, 265] on div "Record" at bounding box center [246, 272] width 69 height 69
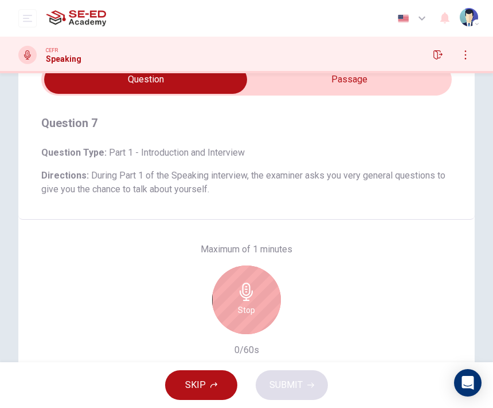
scroll to position [55, 0]
click at [396, 78] on input "checkbox" at bounding box center [145, 80] width 615 height 29
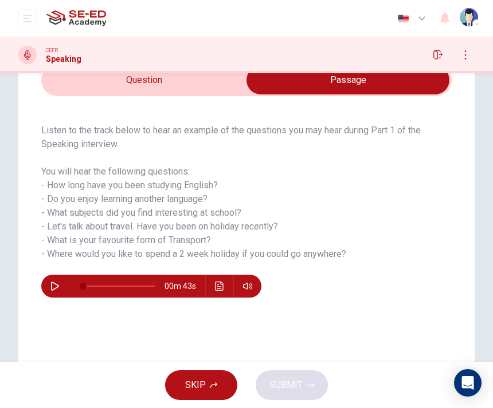
click at [217, 79] on input "checkbox" at bounding box center [347, 80] width 615 height 29
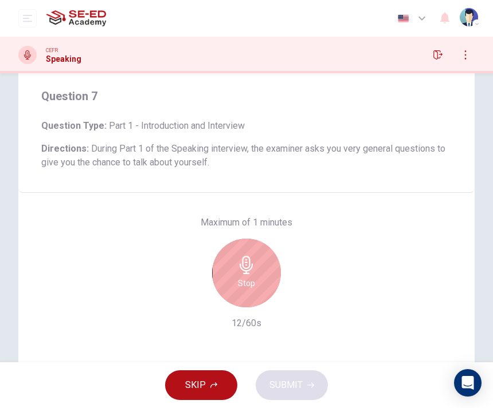
scroll to position [86, 0]
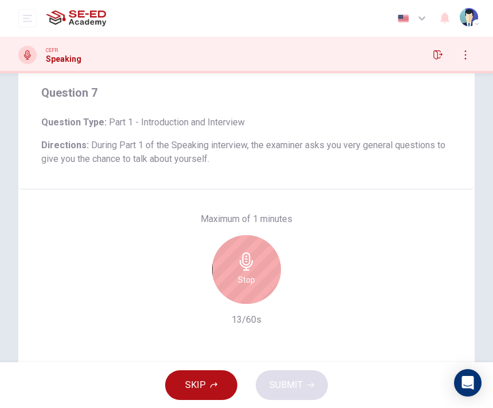
click at [266, 271] on div "Stop" at bounding box center [246, 269] width 69 height 69
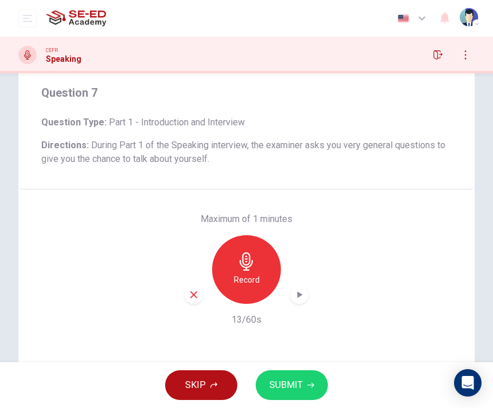
click at [194, 300] on icon "button" at bounding box center [193, 295] width 10 height 10
click at [264, 283] on div "Record" at bounding box center [246, 269] width 69 height 69
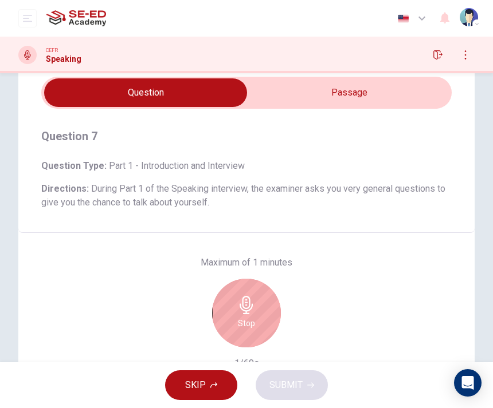
scroll to position [34, 0]
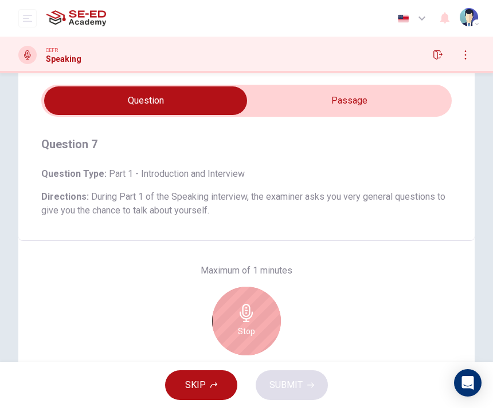
click at [416, 97] on input "checkbox" at bounding box center [145, 100] width 615 height 29
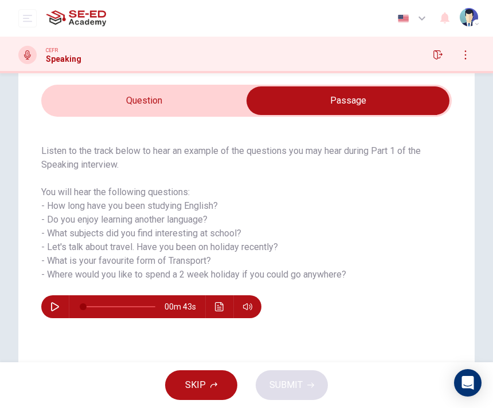
click at [224, 99] on input "checkbox" at bounding box center [347, 100] width 615 height 29
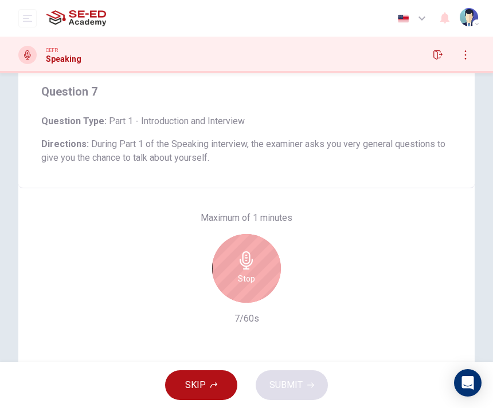
scroll to position [99, 0]
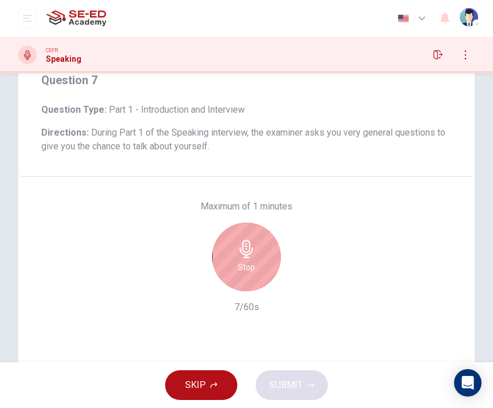
click at [257, 261] on div "Stop" at bounding box center [246, 257] width 69 height 69
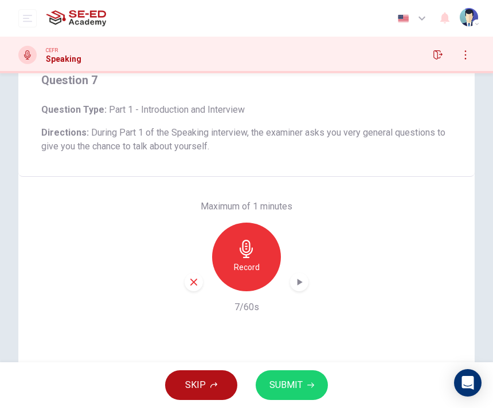
click at [190, 281] on icon "button" at bounding box center [193, 282] width 10 height 10
click at [240, 258] on div "Record" at bounding box center [246, 257] width 69 height 69
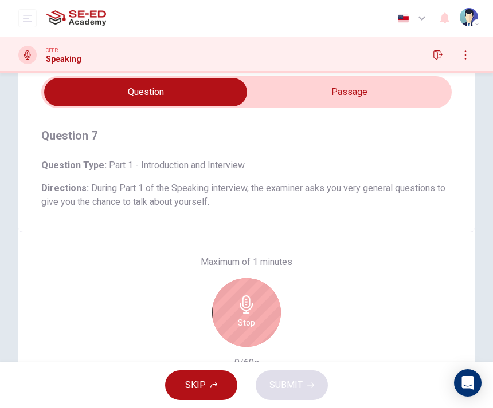
scroll to position [45, 0]
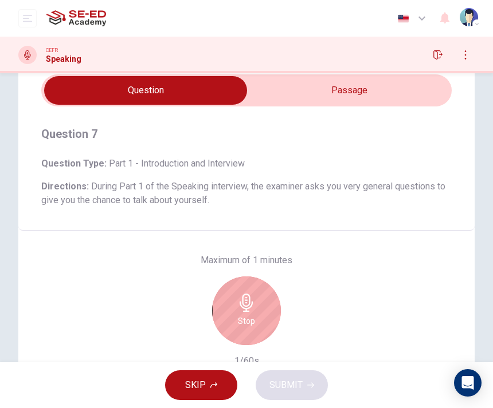
click at [402, 103] on input "checkbox" at bounding box center [145, 90] width 615 height 29
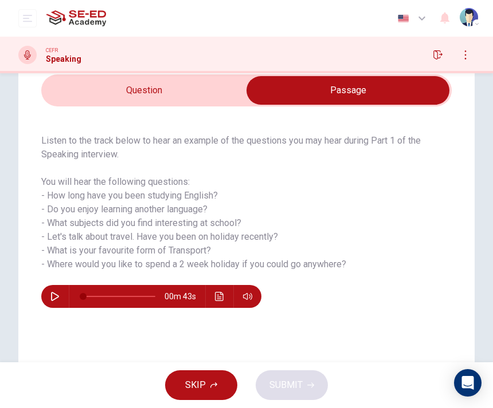
click at [221, 104] on input "checkbox" at bounding box center [347, 90] width 615 height 29
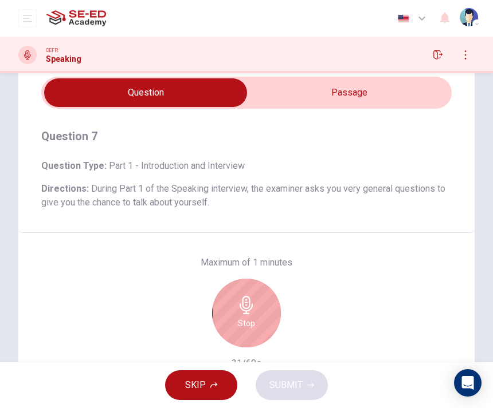
scroll to position [37, 0]
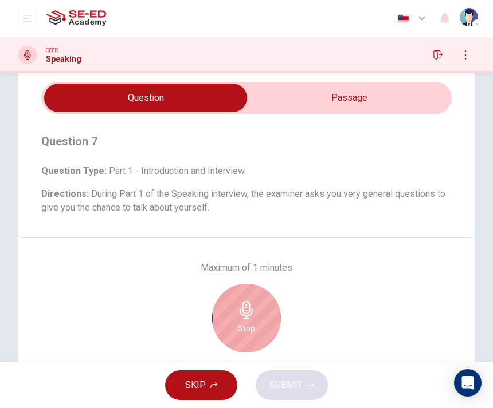
click at [371, 92] on input "checkbox" at bounding box center [145, 98] width 615 height 29
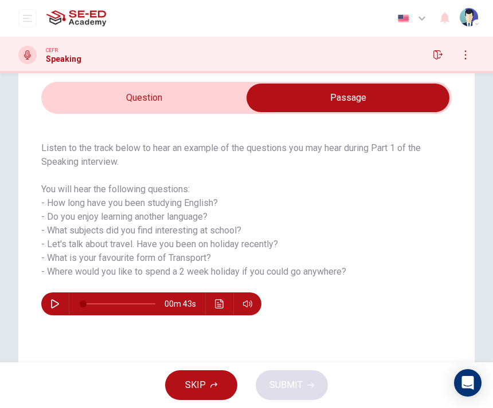
click at [216, 103] on input "checkbox" at bounding box center [347, 98] width 615 height 29
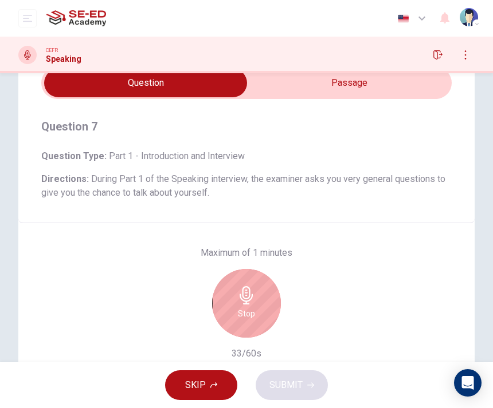
scroll to position [54, 0]
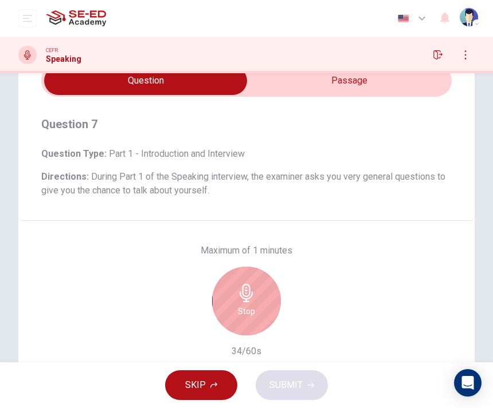
click at [403, 92] on input "checkbox" at bounding box center [145, 80] width 615 height 29
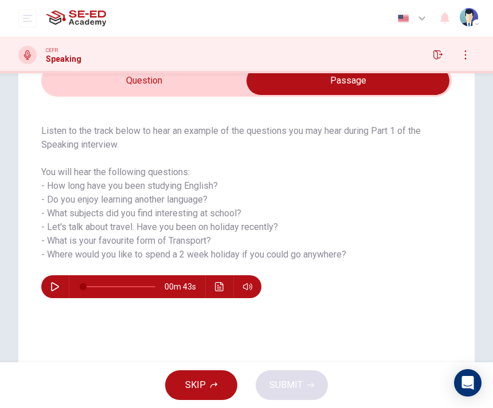
click at [242, 78] on input "checkbox" at bounding box center [347, 80] width 615 height 29
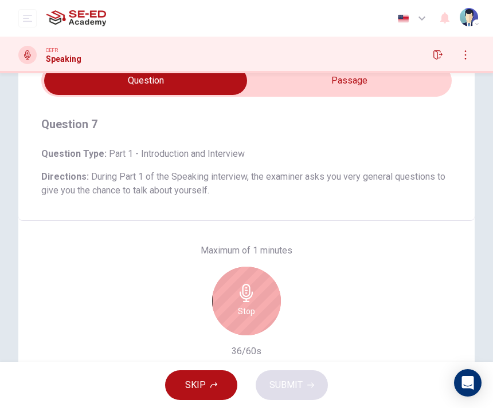
click at [330, 87] on input "checkbox" at bounding box center [145, 80] width 615 height 29
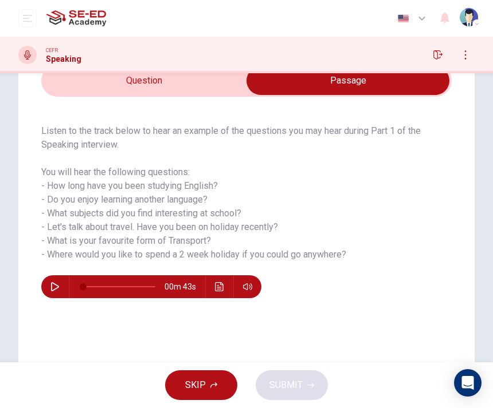
click at [224, 86] on input "checkbox" at bounding box center [347, 80] width 615 height 29
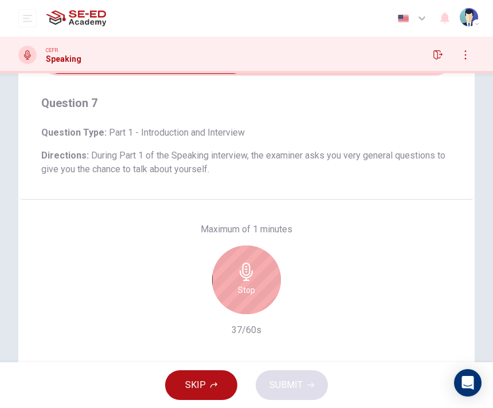
scroll to position [91, 0]
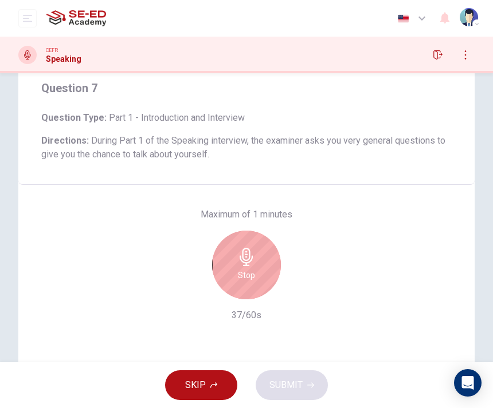
click at [261, 255] on div "Stop" at bounding box center [246, 265] width 69 height 69
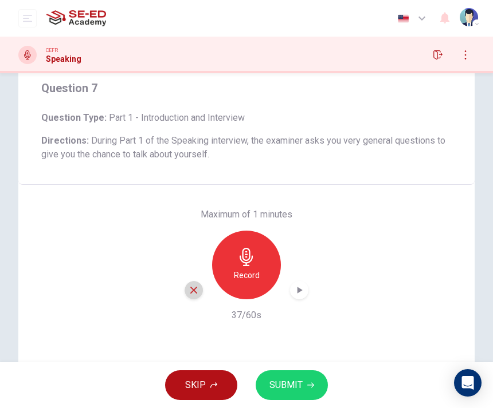
click at [199, 297] on div "button" at bounding box center [193, 290] width 18 height 18
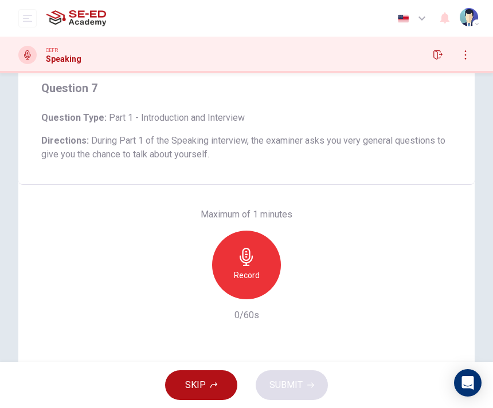
click at [249, 268] on div "Record" at bounding box center [246, 265] width 69 height 69
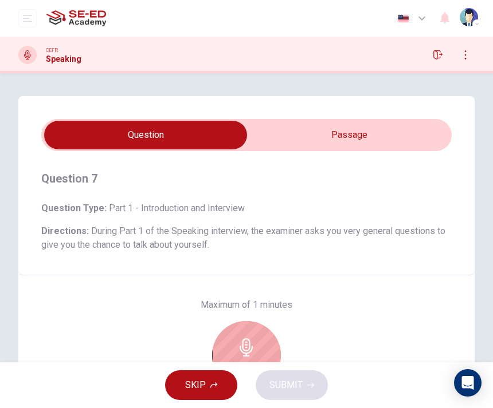
scroll to position [0, 0]
click at [345, 129] on input "checkbox" at bounding box center [145, 135] width 615 height 29
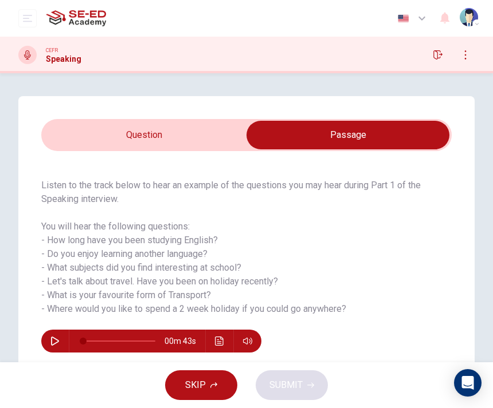
scroll to position [18, 0]
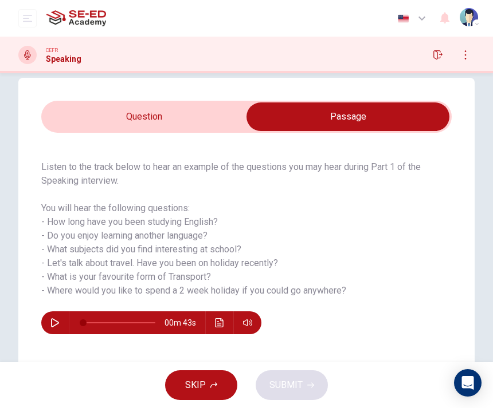
click at [214, 117] on input "checkbox" at bounding box center [347, 117] width 615 height 29
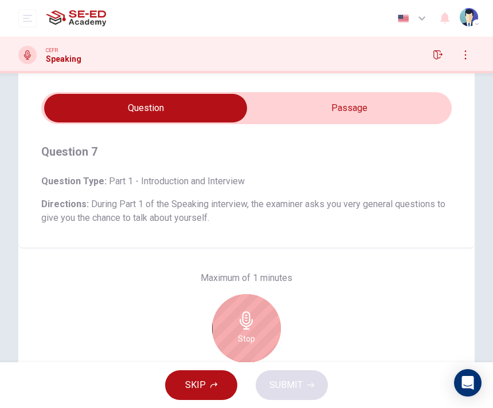
scroll to position [61, 0]
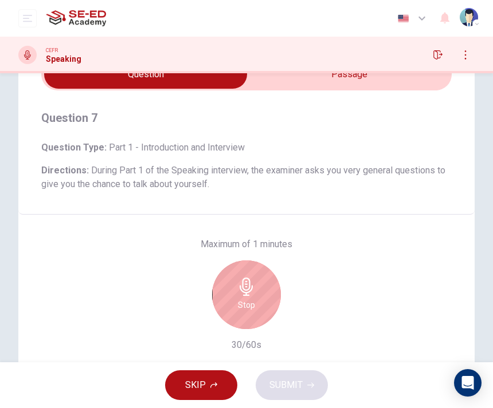
click at [388, 85] on input "checkbox" at bounding box center [145, 74] width 615 height 29
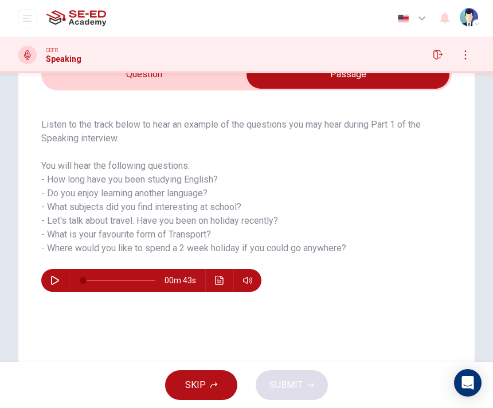
click at [225, 80] on input "checkbox" at bounding box center [347, 74] width 615 height 29
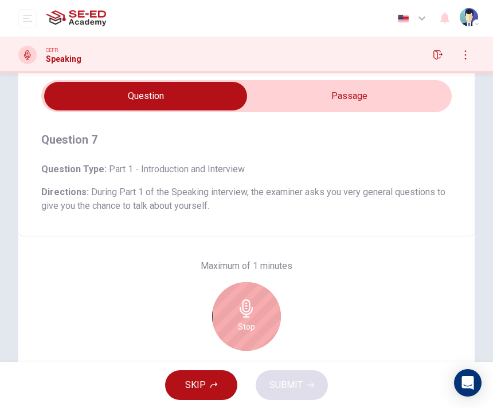
scroll to position [38, 0]
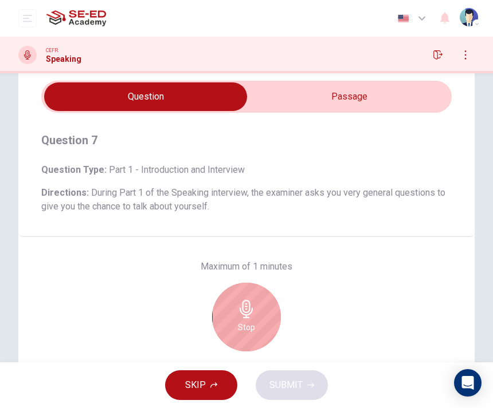
click at [418, 103] on input "checkbox" at bounding box center [145, 96] width 615 height 29
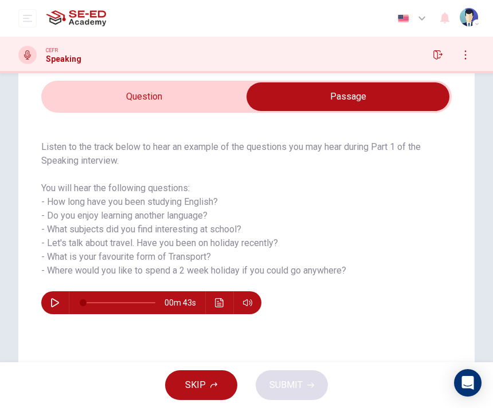
click at [218, 103] on input "checkbox" at bounding box center [347, 96] width 615 height 29
checkbox input "false"
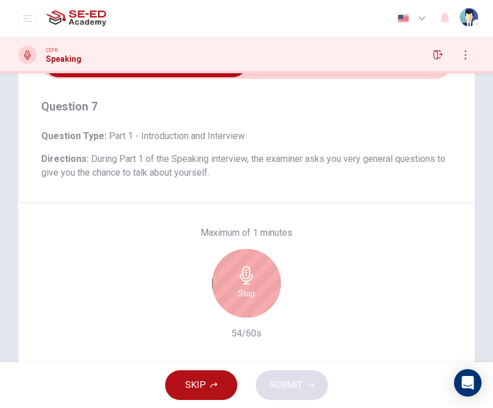
scroll to position [75, 0]
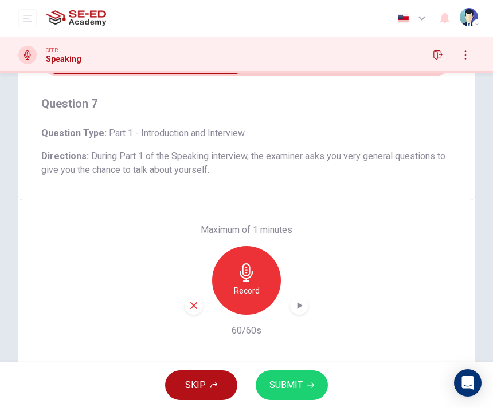
click at [286, 396] on button "SUBMIT" at bounding box center [291, 386] width 72 height 30
click at [286, 396] on div "SKIP SUBMIT" at bounding box center [246, 386] width 493 height 46
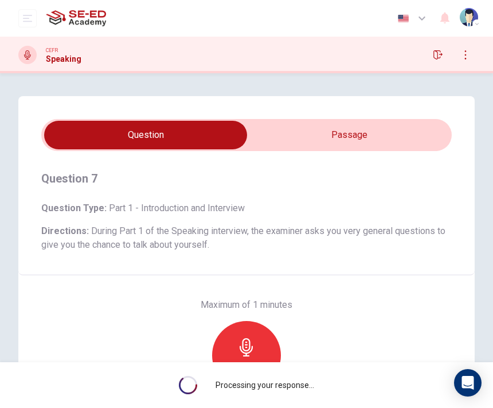
scroll to position [0, 0]
click at [442, 60] on button "button" at bounding box center [437, 55] width 18 height 18
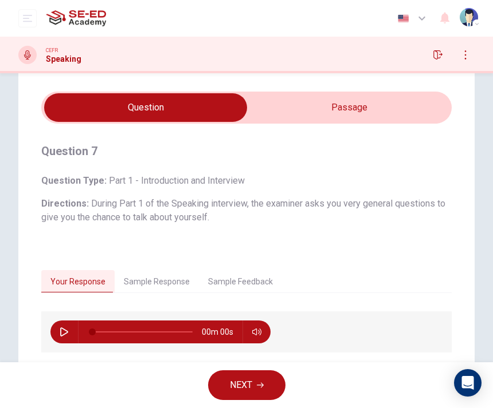
scroll to position [35, 0]
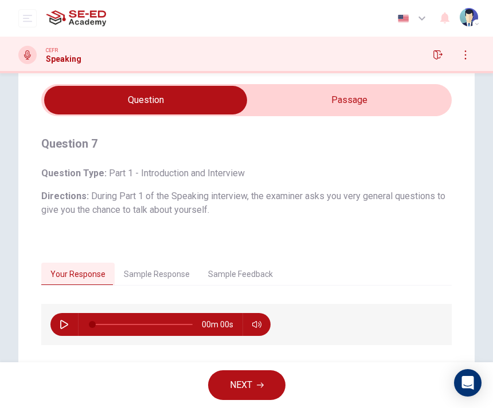
click at [177, 281] on button "Sample Response" at bounding box center [157, 275] width 84 height 24
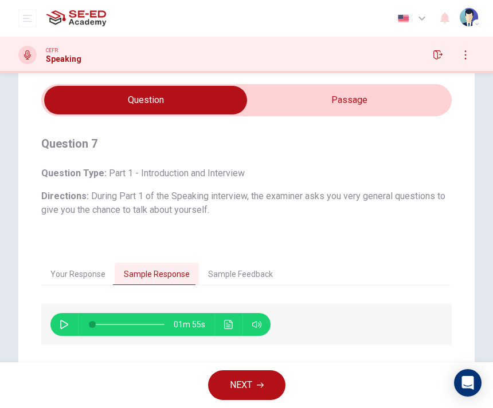
click at [70, 316] on button "button" at bounding box center [64, 324] width 18 height 23
click at [229, 324] on icon "Click to see the audio transcription" at bounding box center [228, 324] width 9 height 9
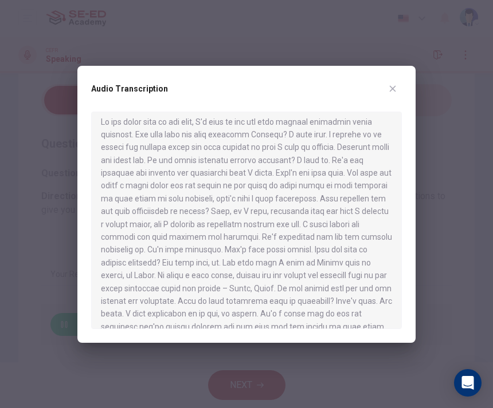
scroll to position [6, 0]
click at [389, 91] on icon "button" at bounding box center [392, 88] width 9 height 9
type input "5"
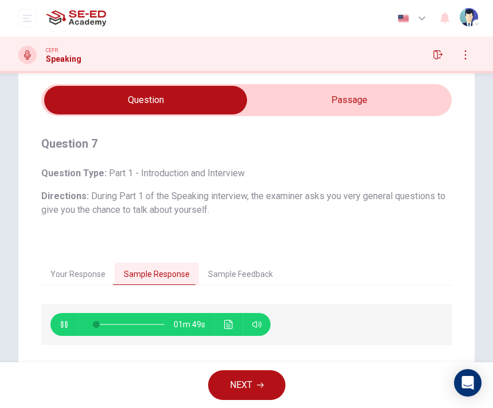
click at [389, 90] on input "checkbox" at bounding box center [145, 100] width 615 height 29
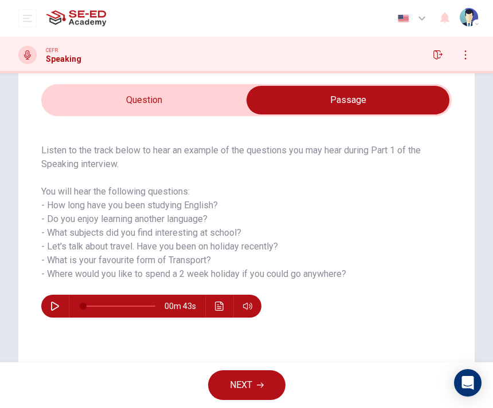
click at [218, 92] on input "checkbox" at bounding box center [347, 100] width 615 height 29
checkbox input "false"
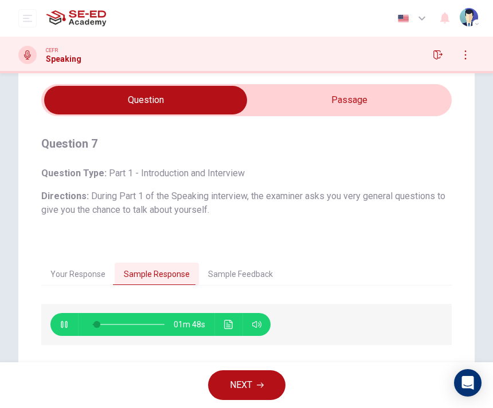
click at [66, 323] on icon "button" at bounding box center [64, 324] width 9 height 9
click at [235, 270] on button "Sample Feedback" at bounding box center [240, 275] width 83 height 24
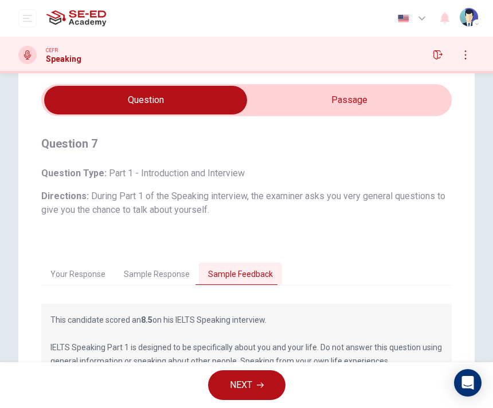
click at [172, 272] on button "Sample Response" at bounding box center [157, 275] width 84 height 24
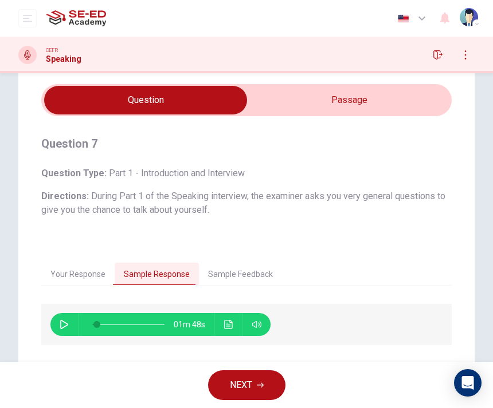
click at [63, 329] on icon "button" at bounding box center [64, 324] width 9 height 9
click at [249, 272] on button "Sample Feedback" at bounding box center [240, 275] width 83 height 24
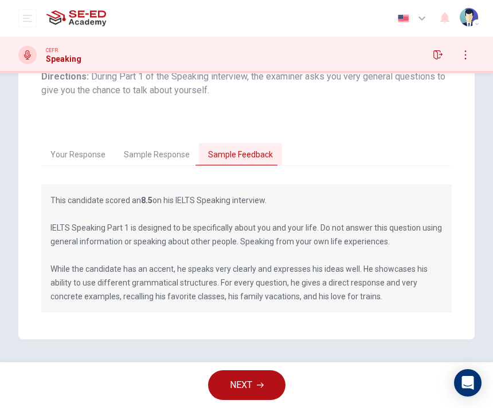
scroll to position [155, 0]
click at [177, 151] on button "Sample Response" at bounding box center [157, 155] width 84 height 24
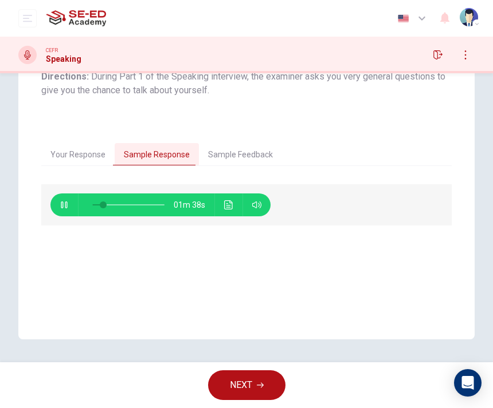
click at [255, 201] on icon "button" at bounding box center [256, 204] width 9 height 9
click at [230, 208] on icon "Click to see the audio transcription" at bounding box center [228, 204] width 9 height 9
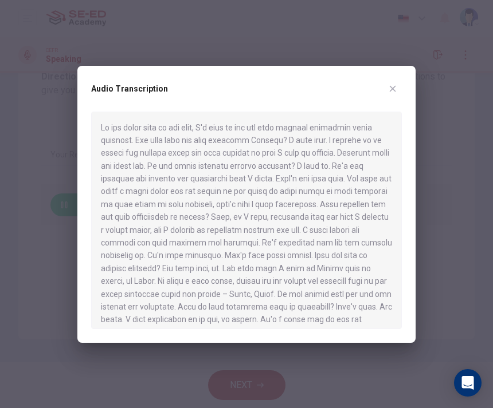
click at [383, 88] on button "button" at bounding box center [392, 89] width 18 height 18
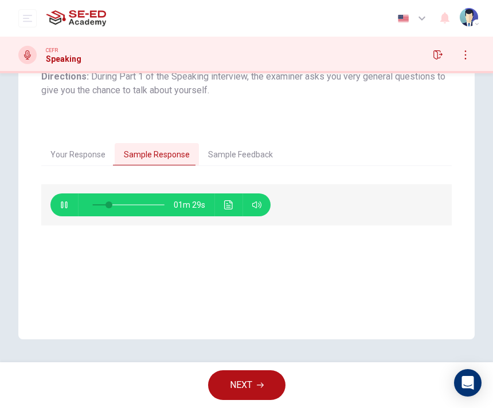
click at [70, 203] on button "button" at bounding box center [64, 205] width 18 height 23
type input "23"
click at [242, 371] on button "NEXT" at bounding box center [246, 386] width 77 height 30
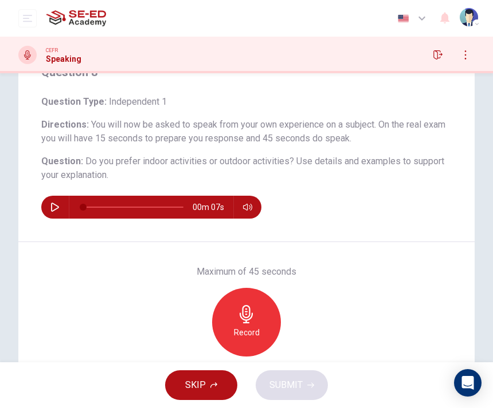
scroll to position [63, 0]
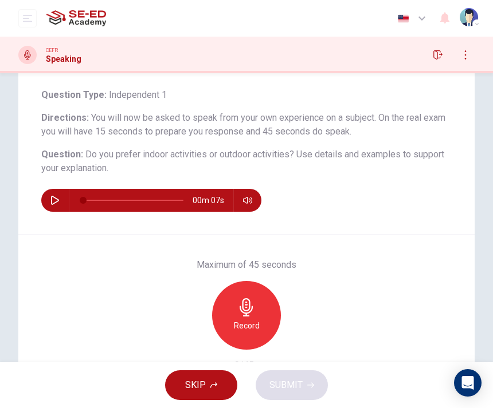
click at [259, 325] on div "Record" at bounding box center [246, 315] width 69 height 69
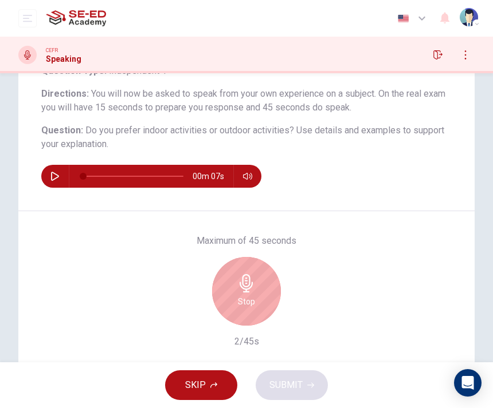
scroll to position [89, 0]
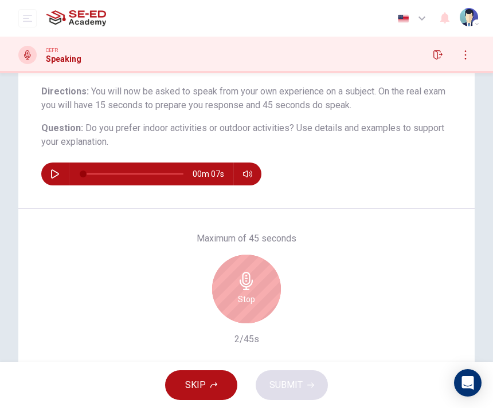
click at [257, 274] on div "Stop" at bounding box center [246, 289] width 69 height 69
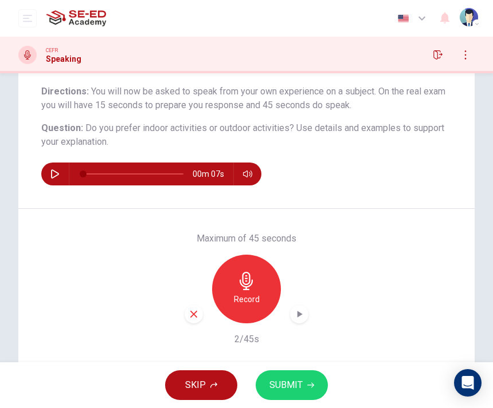
click at [197, 306] on div "button" at bounding box center [193, 314] width 18 height 18
click at [255, 293] on h6 "Record" at bounding box center [247, 300] width 26 height 14
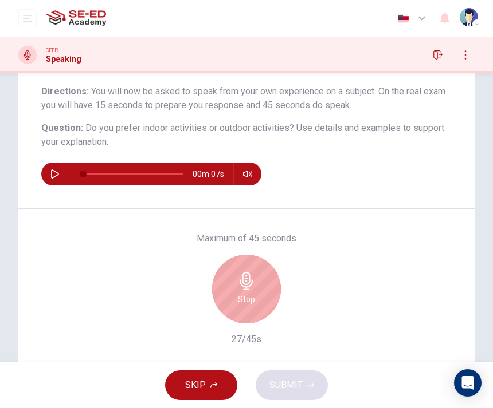
scroll to position [44, 0]
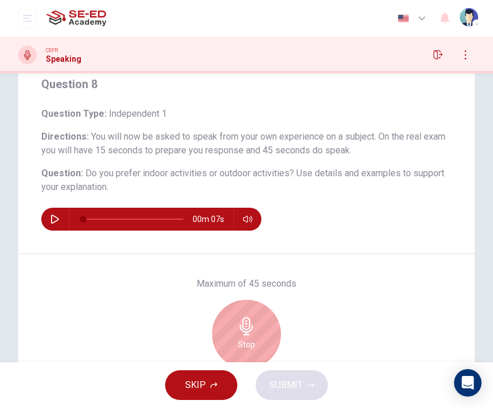
click at [385, 213] on div "00m 07s" at bounding box center [246, 219] width 410 height 23
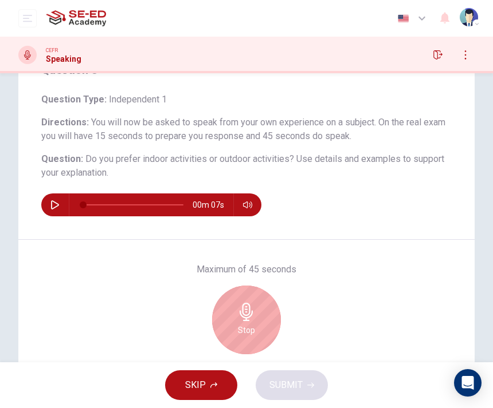
click at [248, 325] on h6 "Stop" at bounding box center [246, 331] width 17 height 14
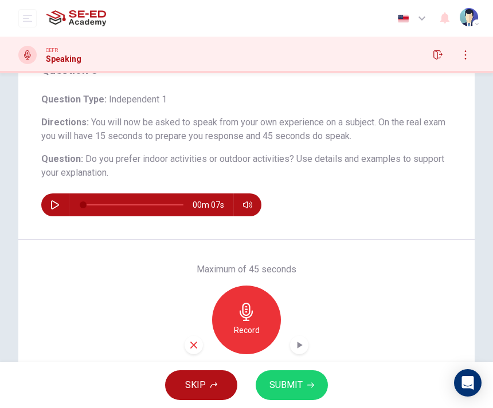
scroll to position [114, 0]
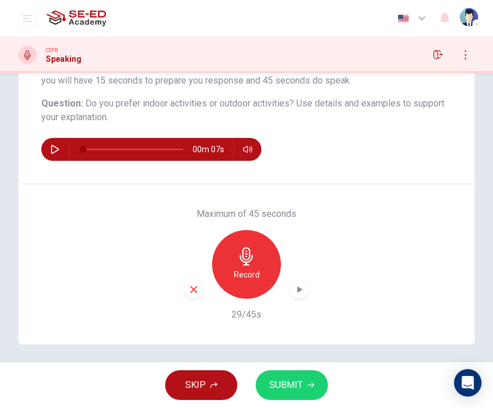
click at [297, 387] on span "SUBMIT" at bounding box center [285, 385] width 33 height 16
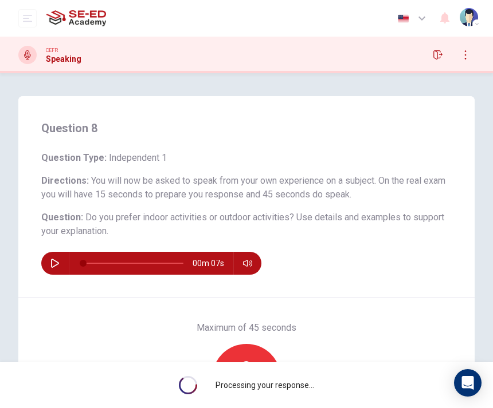
scroll to position [0, 0]
click at [444, 54] on button "button" at bounding box center [437, 55] width 18 height 18
